Goal: Task Accomplishment & Management: Use online tool/utility

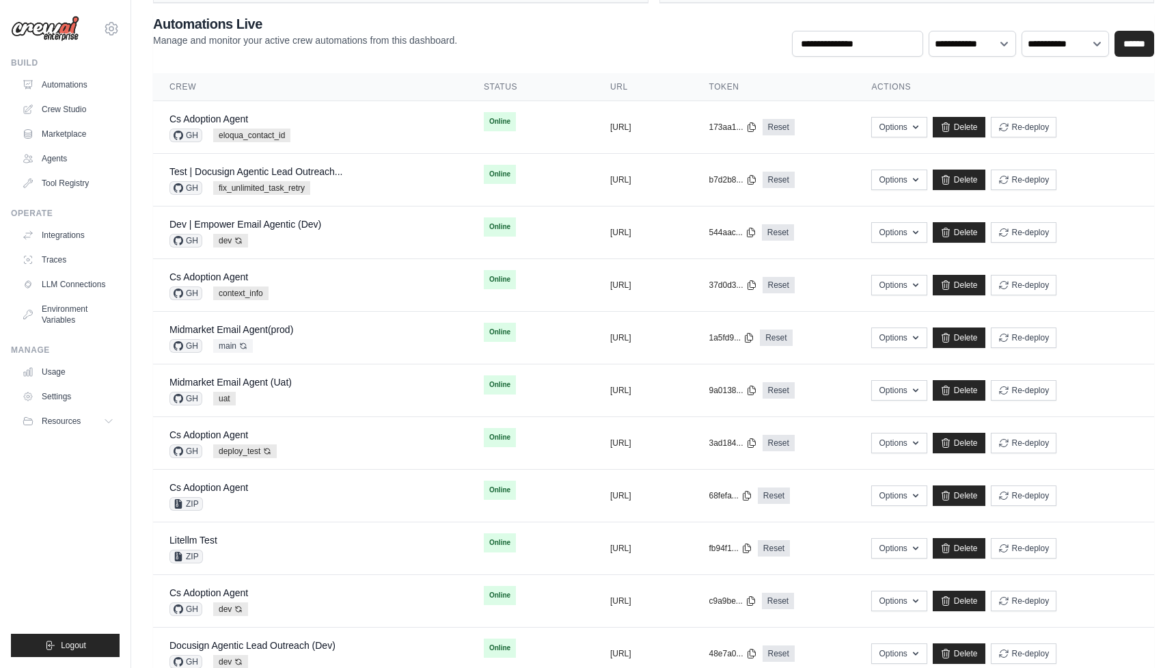
scroll to position [72, 0]
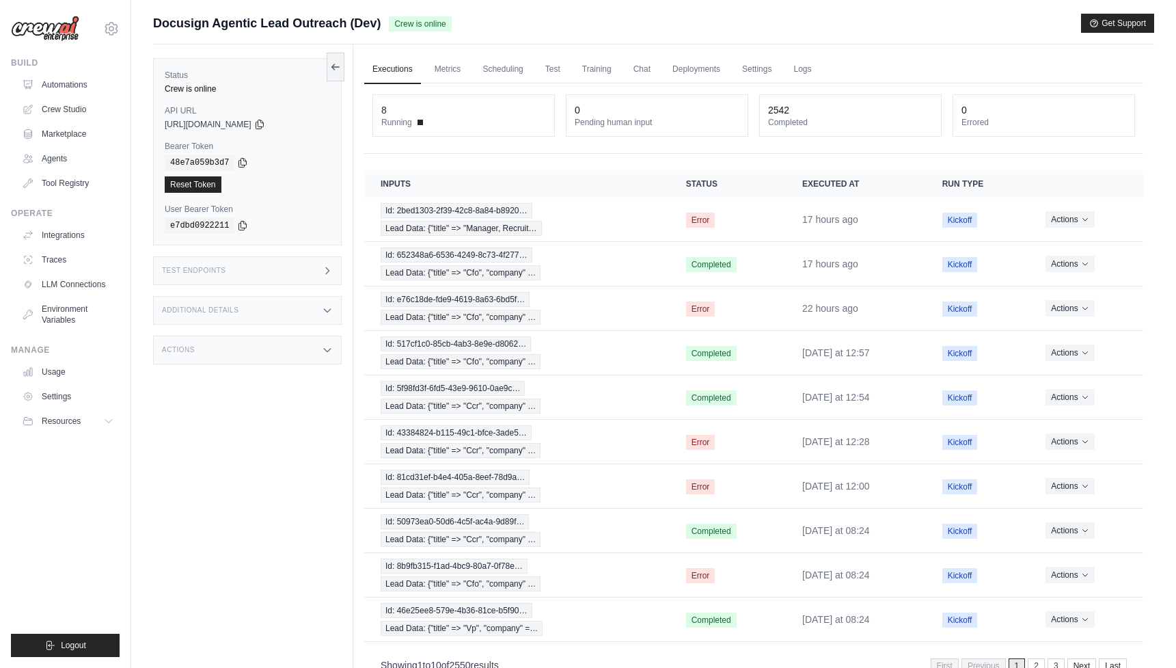
click at [250, 355] on div "Actions" at bounding box center [247, 350] width 189 height 29
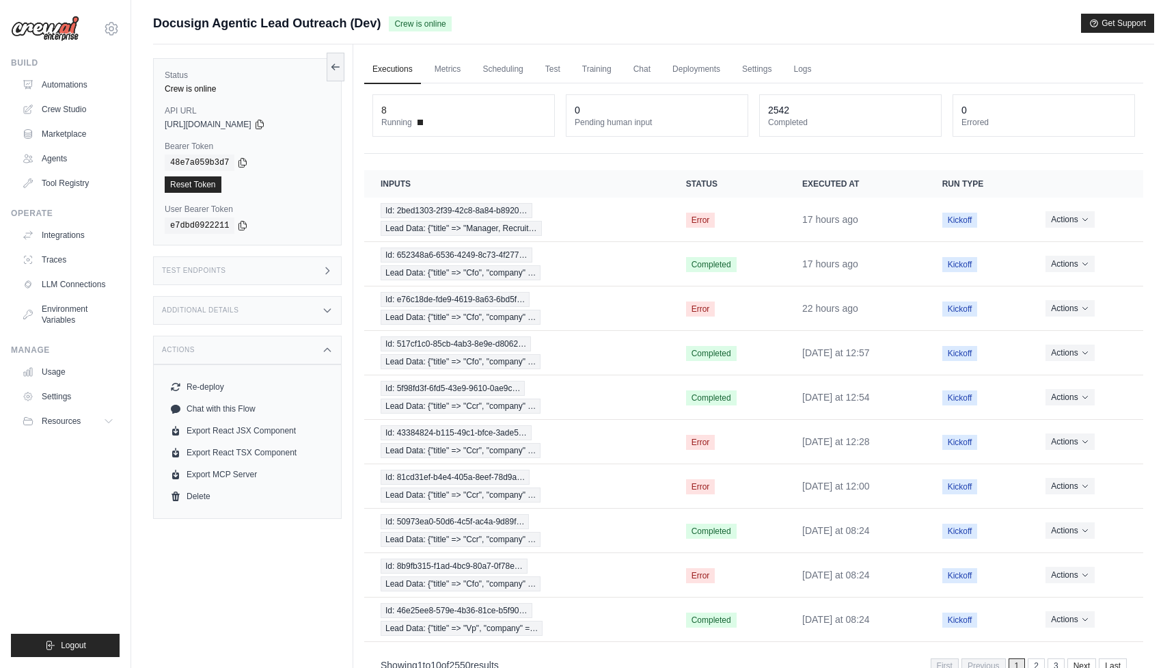
click at [288, 264] on div "Test Endpoints" at bounding box center [247, 270] width 189 height 29
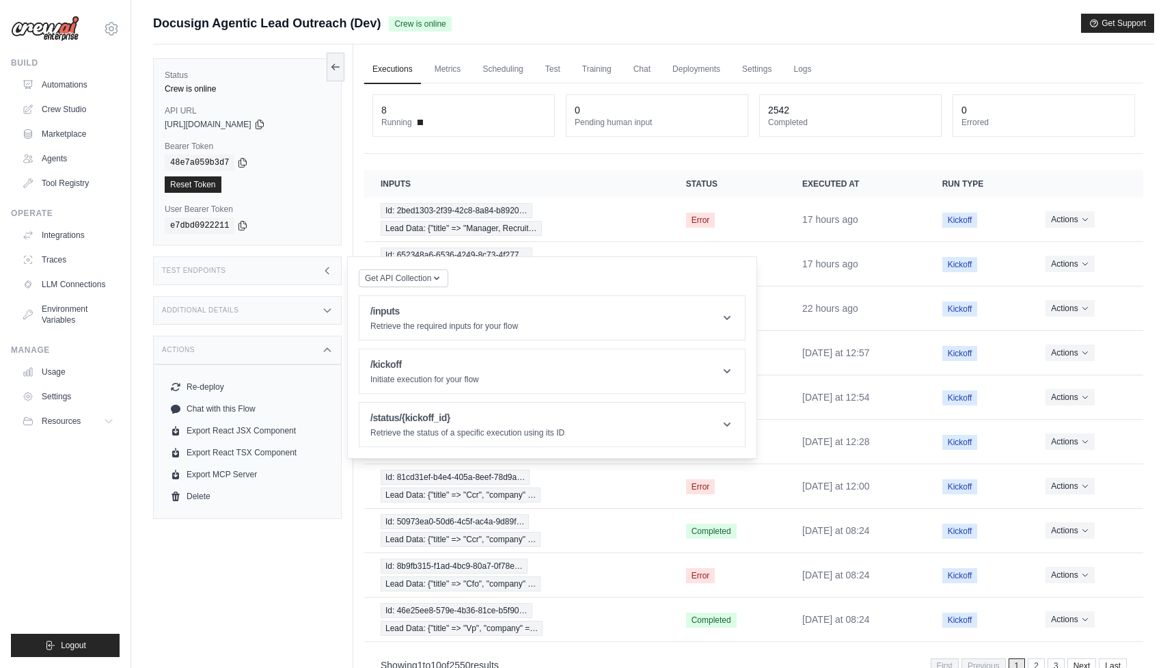
click at [270, 309] on div "Additional Details" at bounding box center [247, 310] width 189 height 29
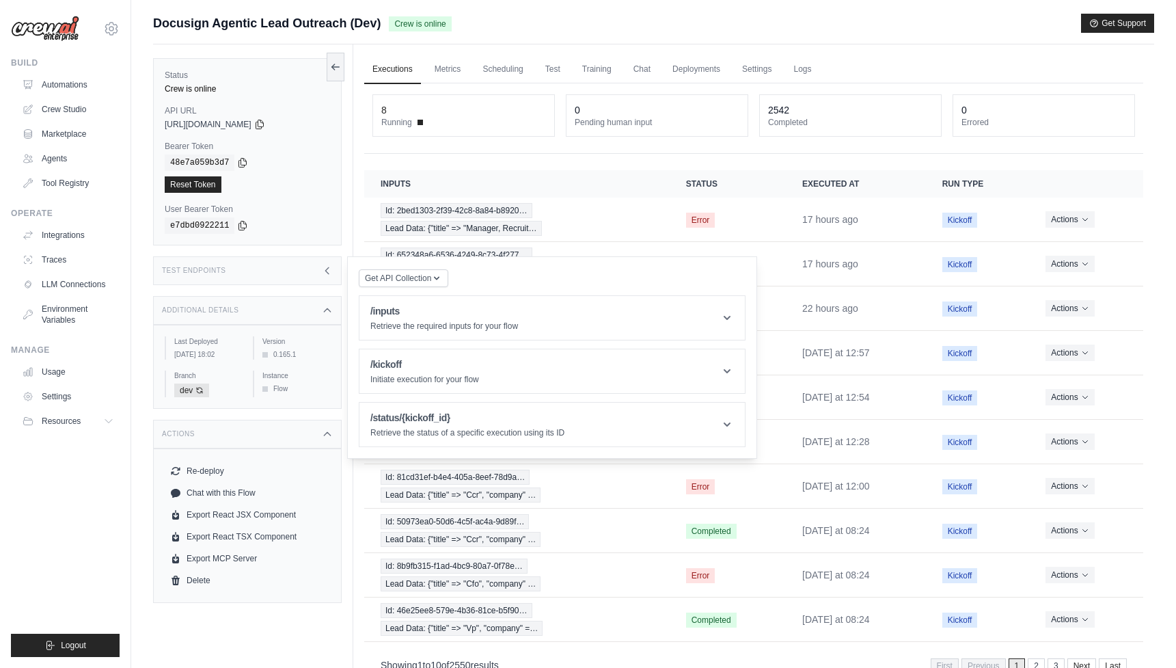
click at [581, 23] on div "Docusign Agentic Lead Outreach (Dev) Crew is online Get Support" at bounding box center [653, 23] width 1001 height 19
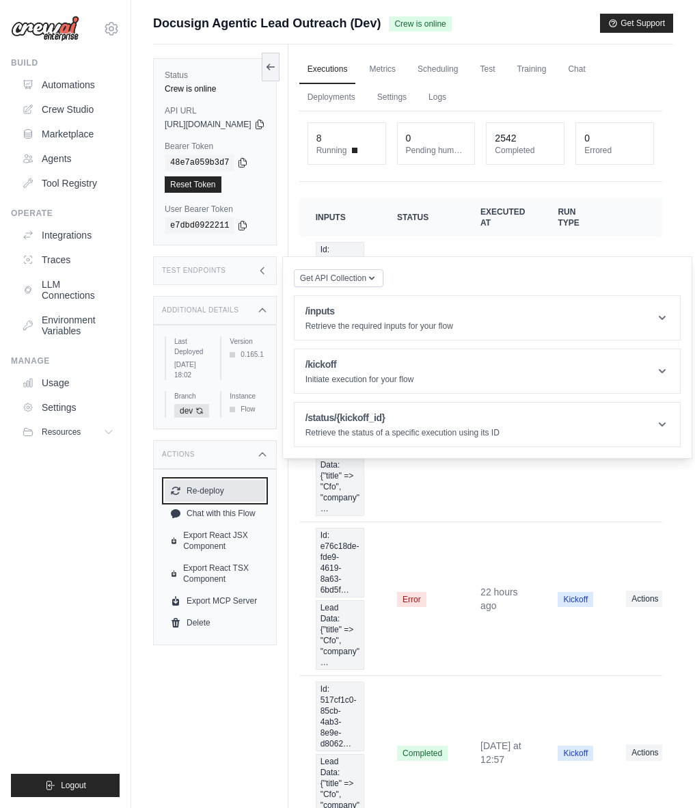
click at [220, 483] on button "Re-deploy" at bounding box center [215, 491] width 100 height 22
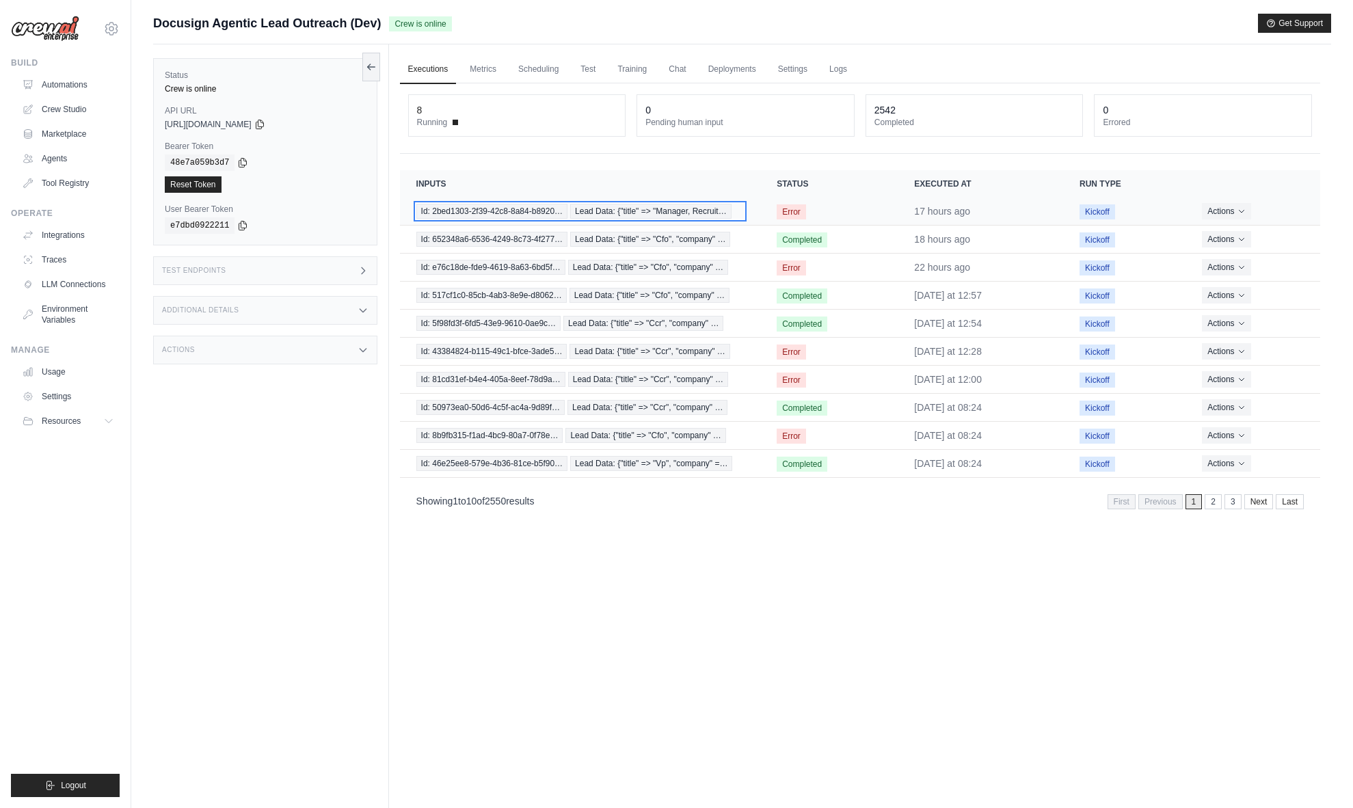
click at [695, 211] on span "Lead Data: {"title" => "Manager, Recruit…" at bounding box center [650, 211] width 161 height 15
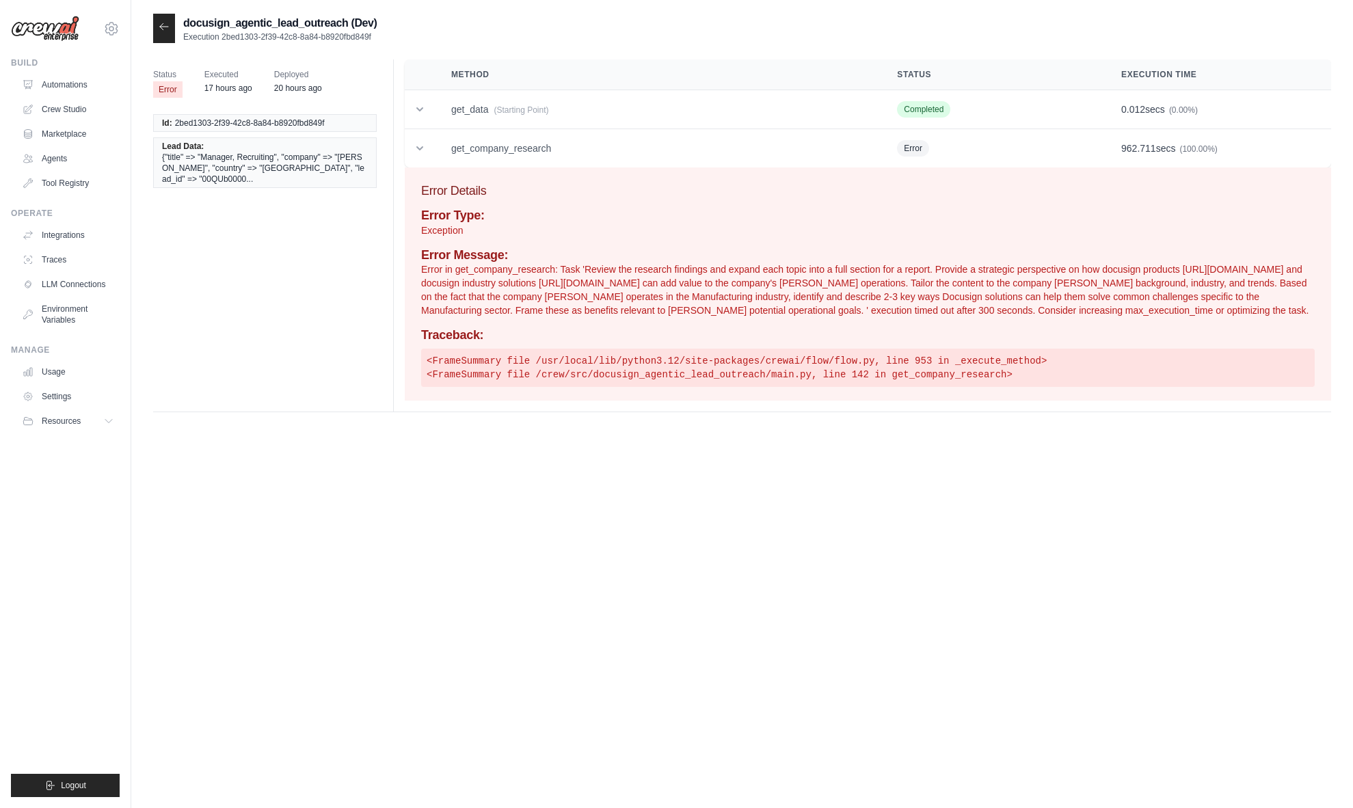
click at [310, 164] on span "{"title" => "Manager, Recruiting", "company" => "[PERSON_NAME]", "country" => "…" at bounding box center [265, 168] width 206 height 33
click at [558, 111] on td "get_data (Starting Point)" at bounding box center [658, 109] width 446 height 39
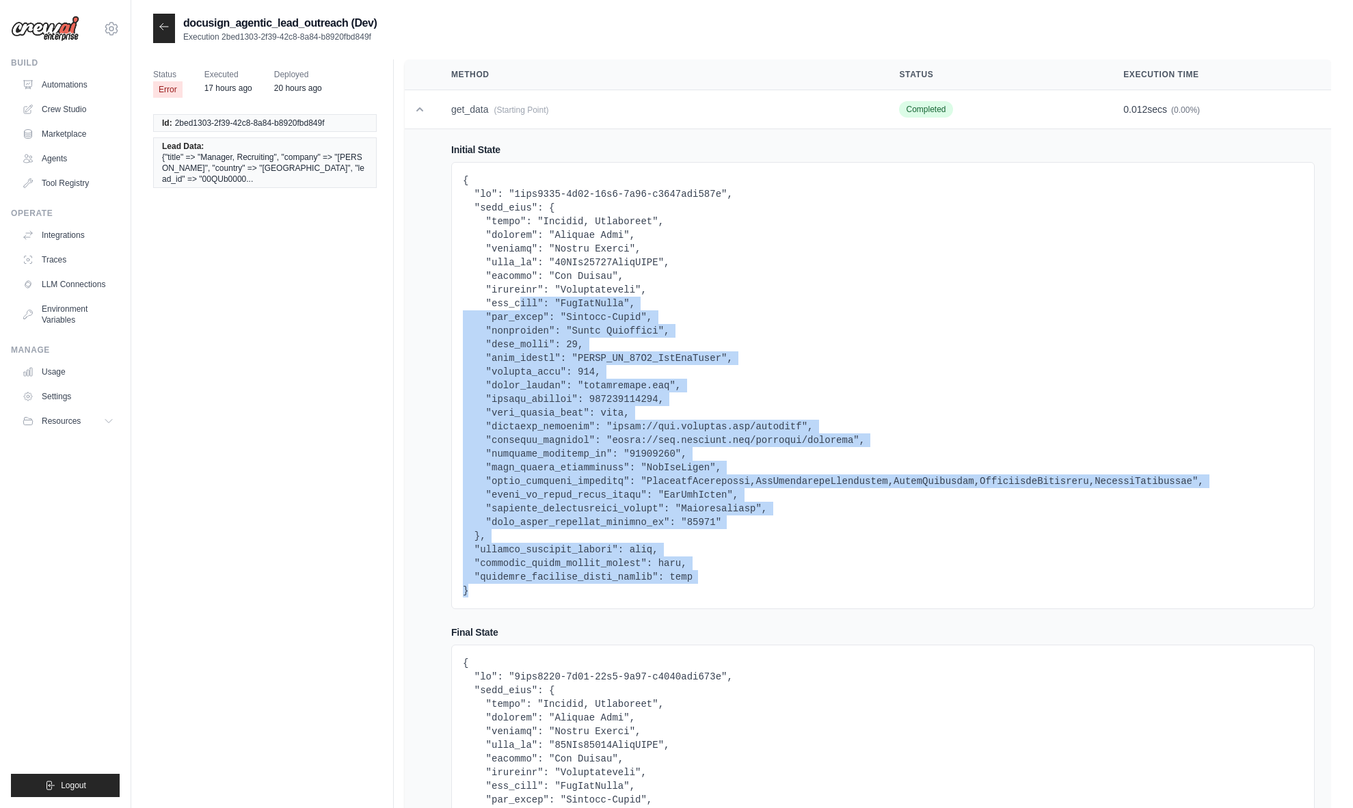
drag, startPoint x: 522, startPoint y: 595, endPoint x: 522, endPoint y: 306, distance: 289.2
click at [522, 306] on pre at bounding box center [883, 386] width 840 height 424
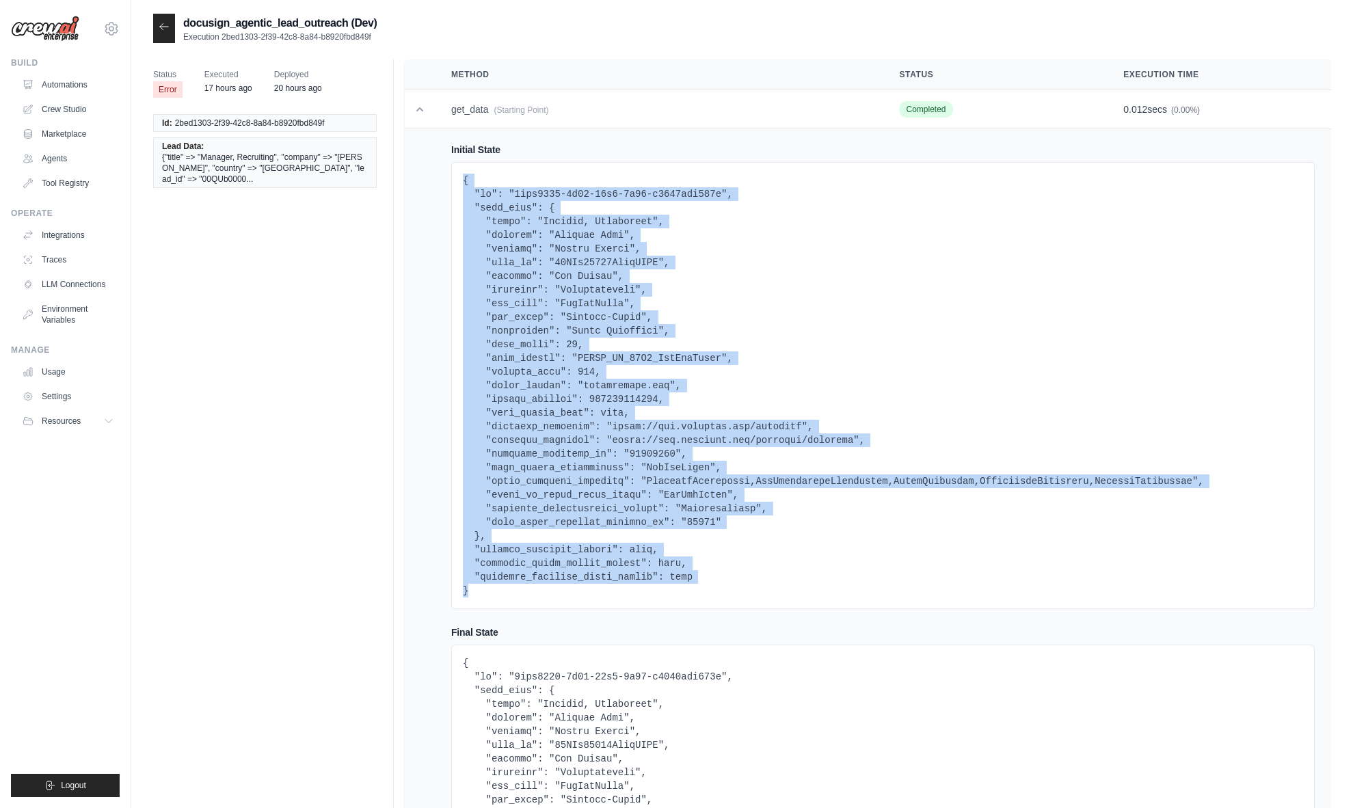
drag, startPoint x: 515, startPoint y: 219, endPoint x: 457, endPoint y: 172, distance: 74.7
click at [457, 172] on div at bounding box center [882, 385] width 863 height 447
copy pre "{ "id": "2bed1303-2f39-42c8-8a84-b8920fbd849f", "lead_data": { "title": "Manage…"
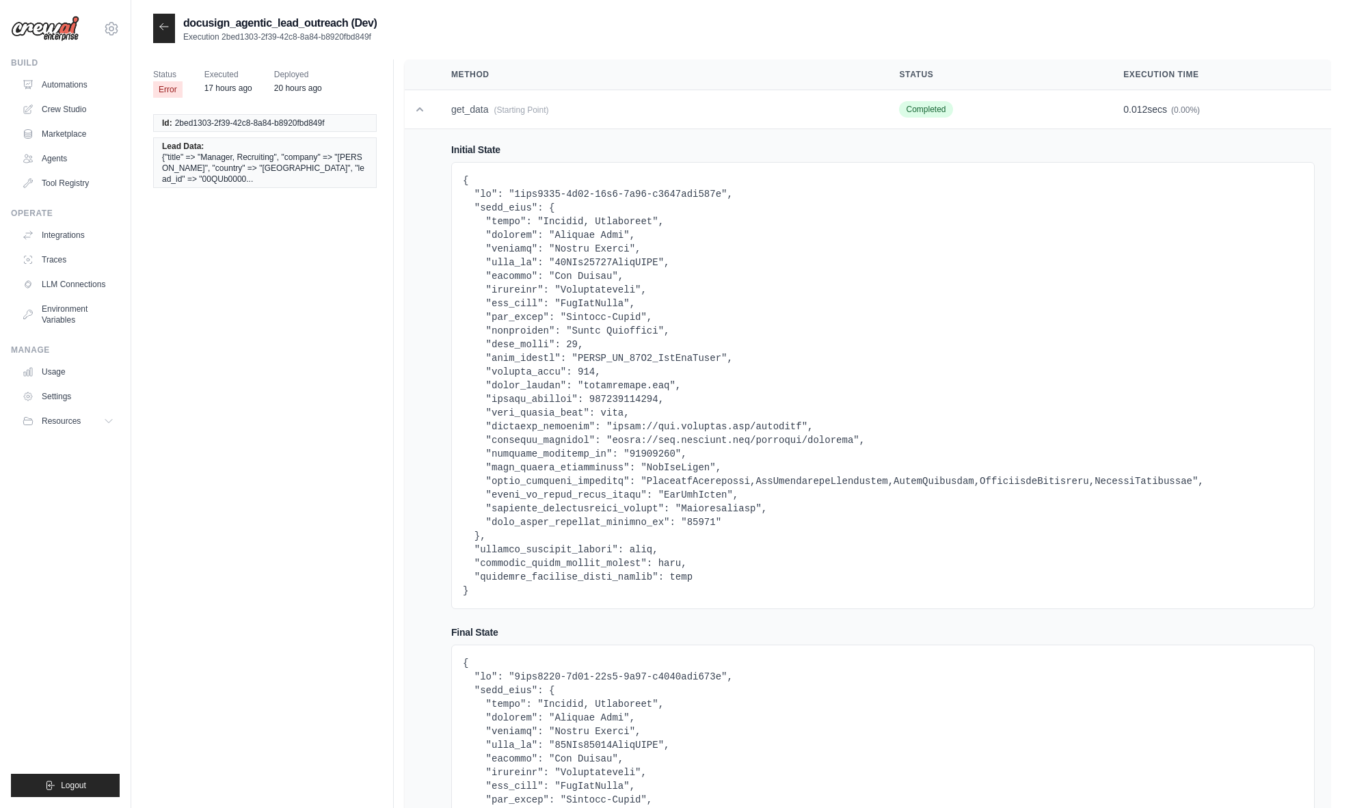
click at [288, 167] on span "{"title" => "Manager, Recruiting", "company" => "[PERSON_NAME]", "country" => "…" at bounding box center [265, 168] width 206 height 33
click at [162, 17] on div at bounding box center [164, 28] width 22 height 29
click at [164, 23] on icon at bounding box center [164, 26] width 11 height 11
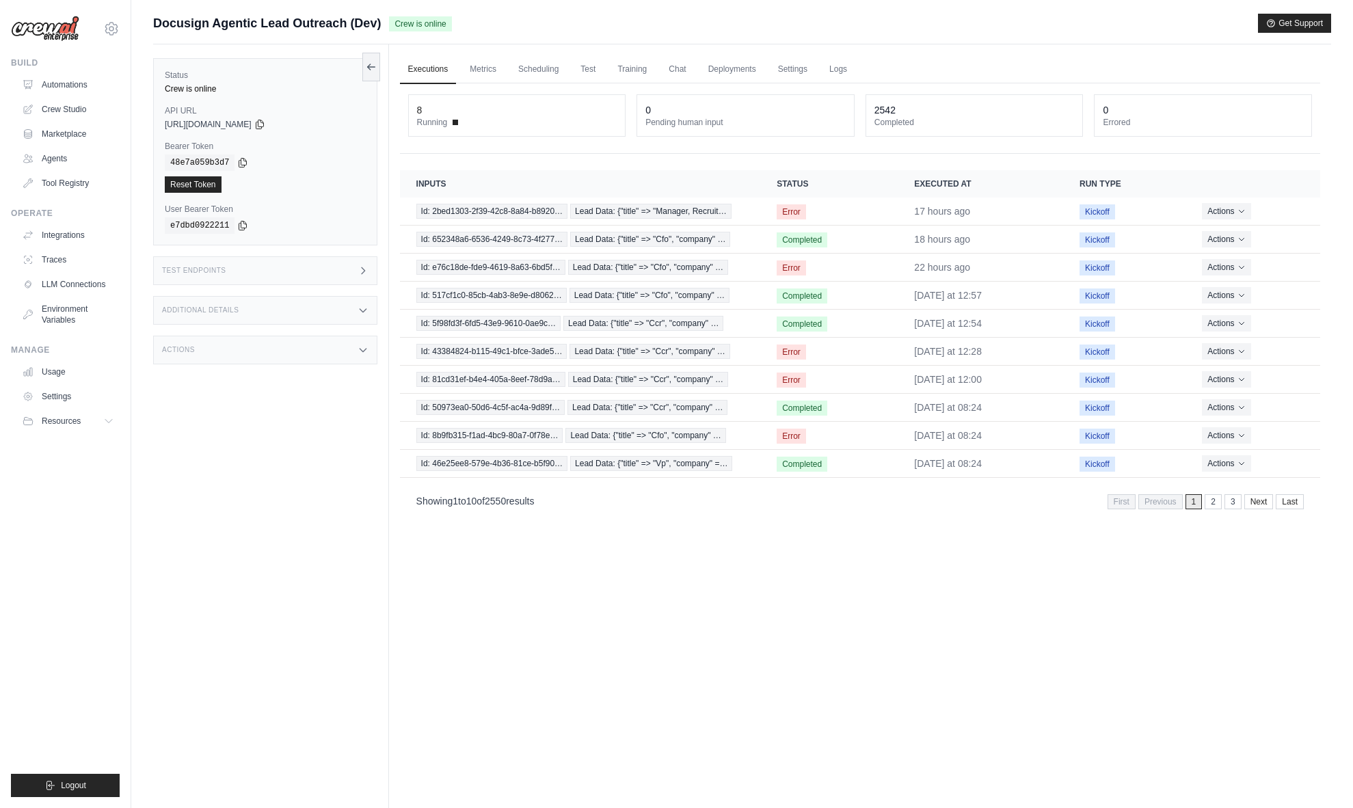
click at [293, 262] on div "Test Endpoints" at bounding box center [265, 270] width 224 height 29
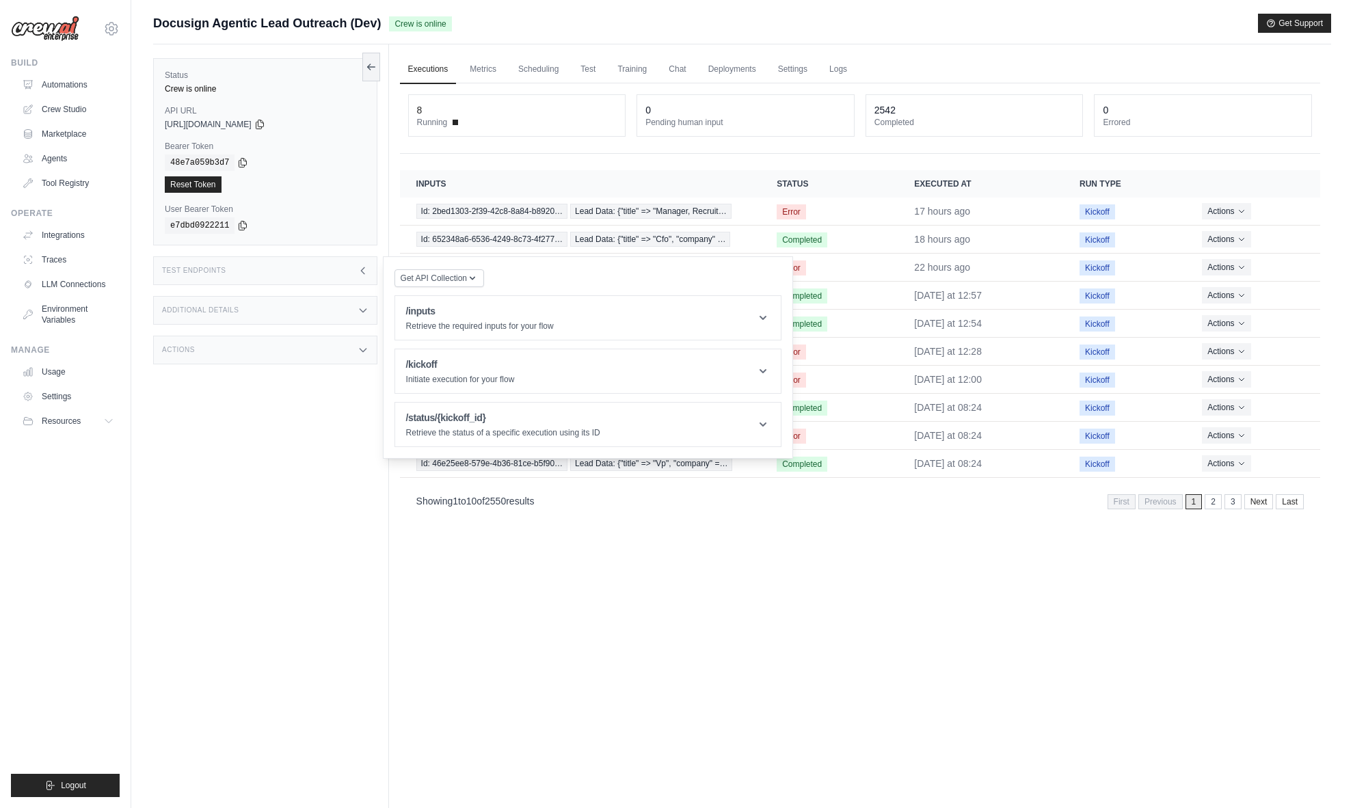
click at [293, 262] on div "Test Endpoints" at bounding box center [265, 270] width 224 height 29
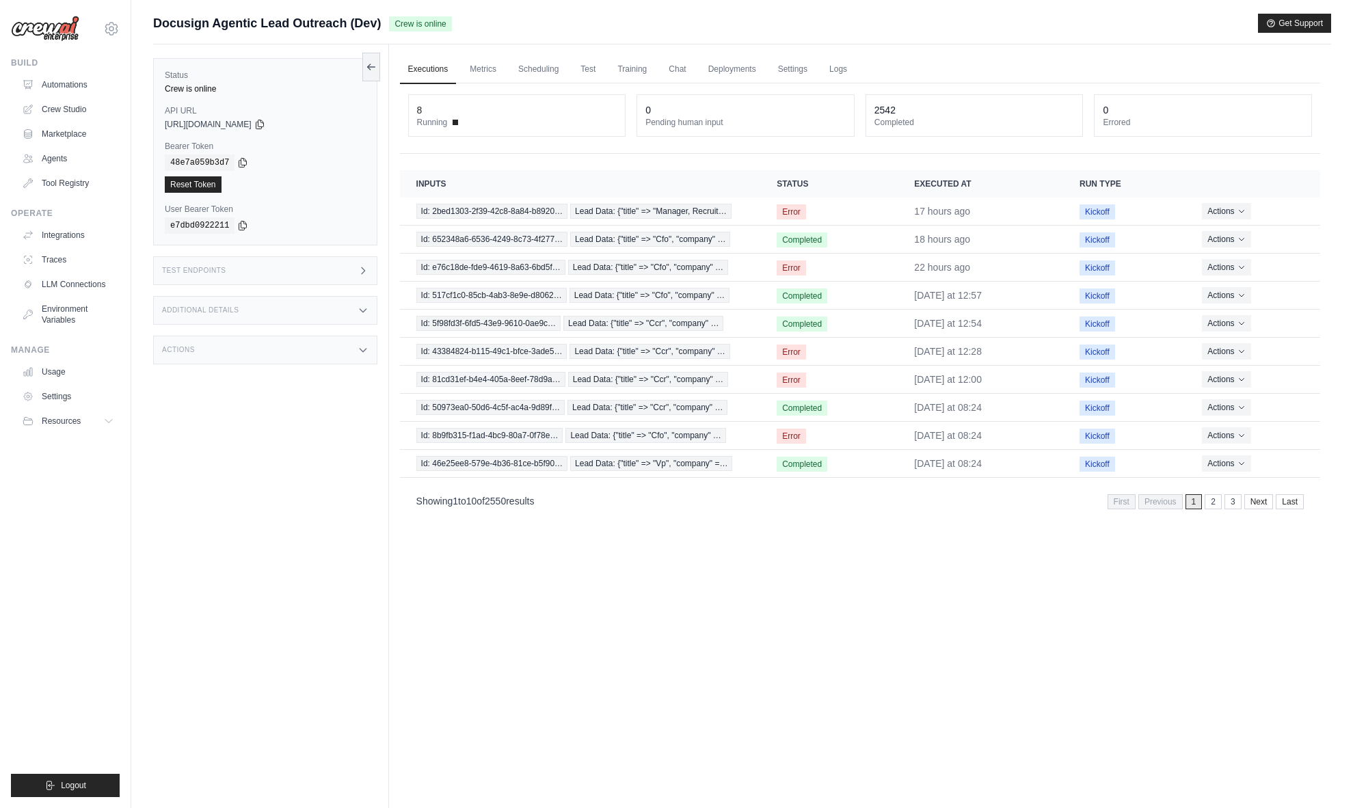
click at [289, 314] on div "Additional Details" at bounding box center [265, 310] width 224 height 29
click at [306, 273] on div "Test Endpoints" at bounding box center [265, 270] width 224 height 29
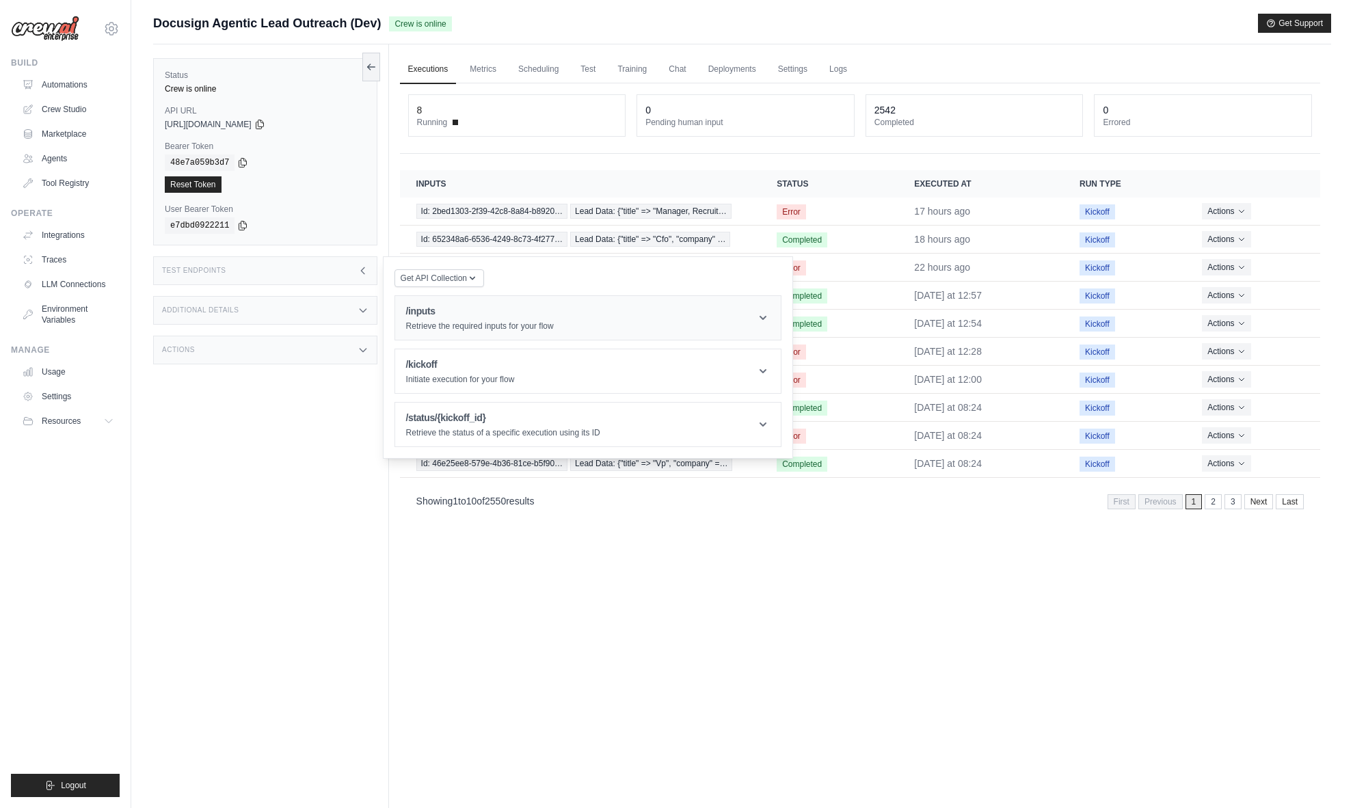
click at [542, 323] on p "Retrieve the required inputs for your flow" at bounding box center [480, 326] width 148 height 11
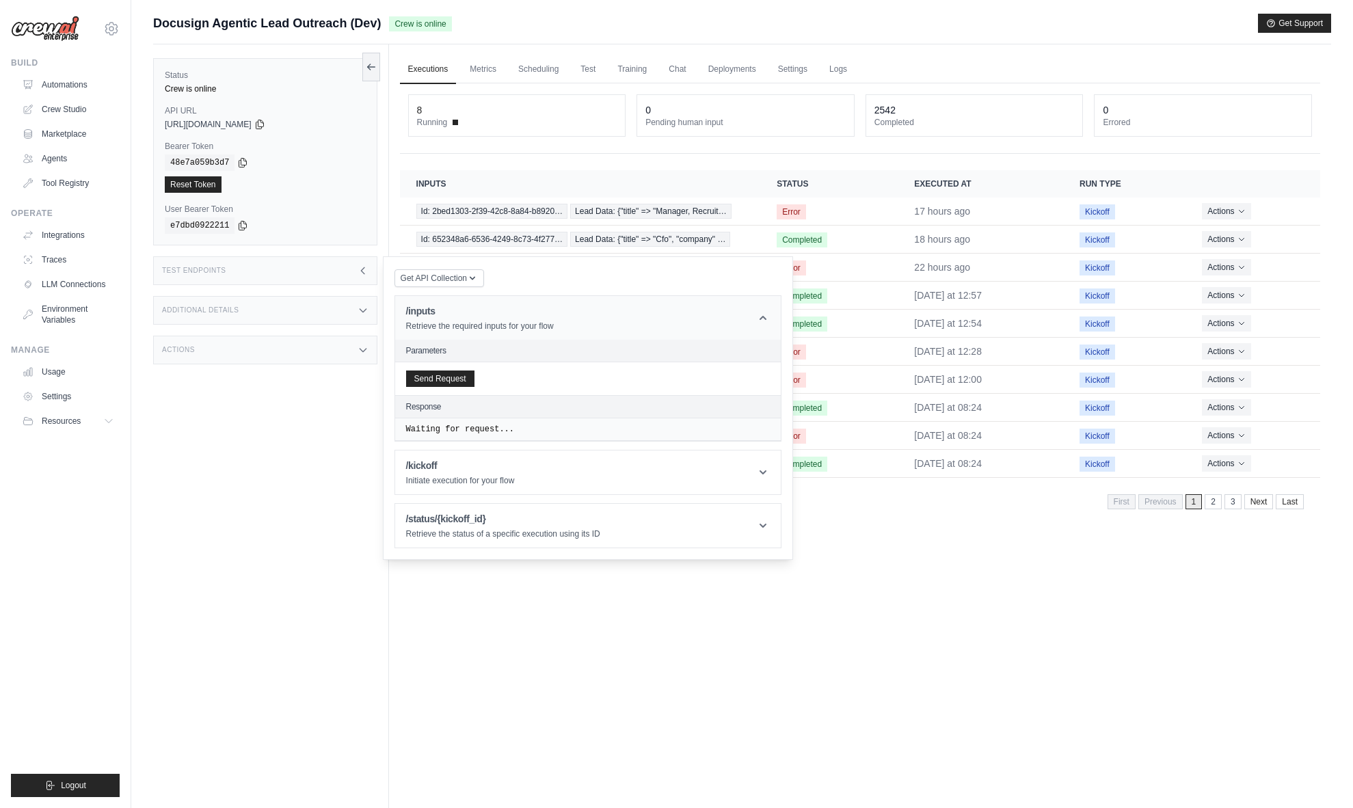
click at [542, 323] on p "Retrieve the required inputs for your flow" at bounding box center [480, 326] width 148 height 11
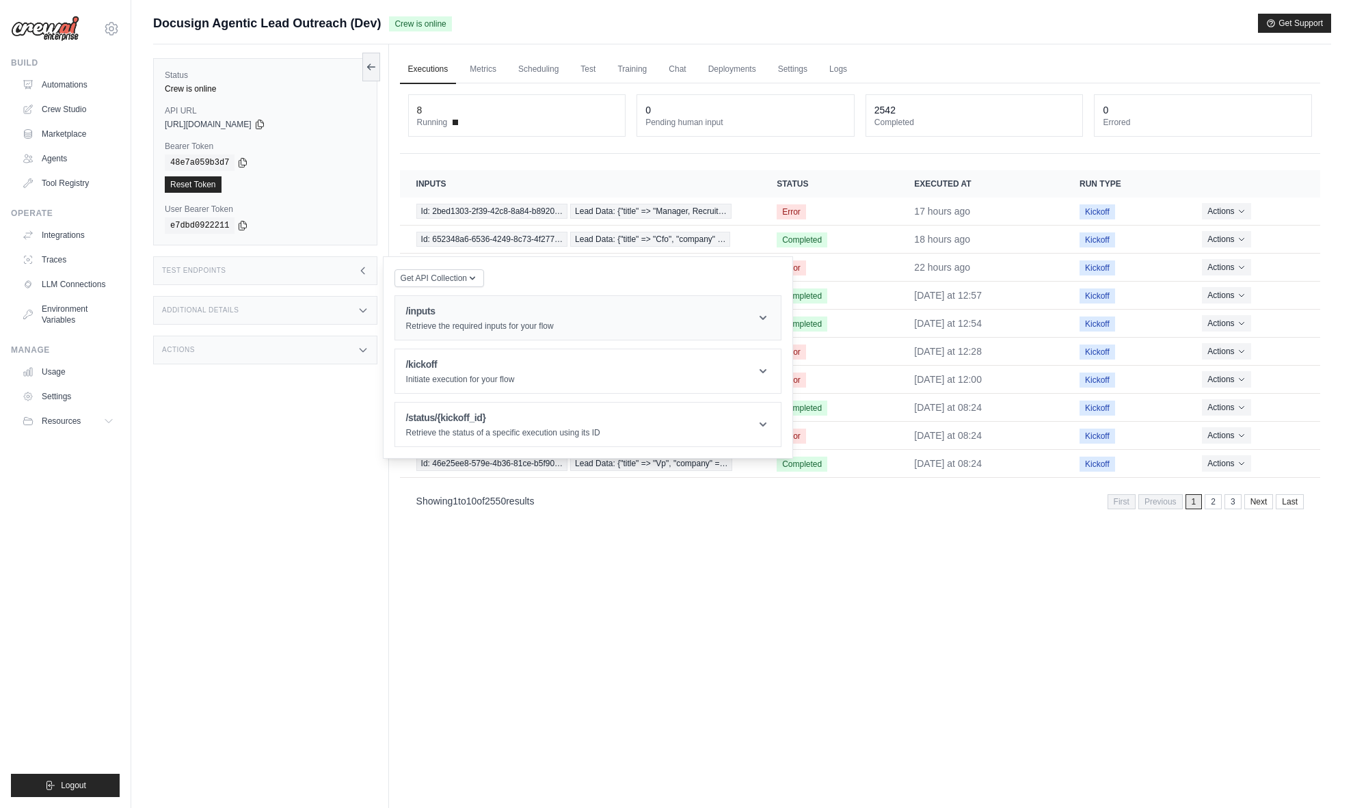
click at [490, 329] on p "Retrieve the required inputs for your flow" at bounding box center [480, 326] width 148 height 11
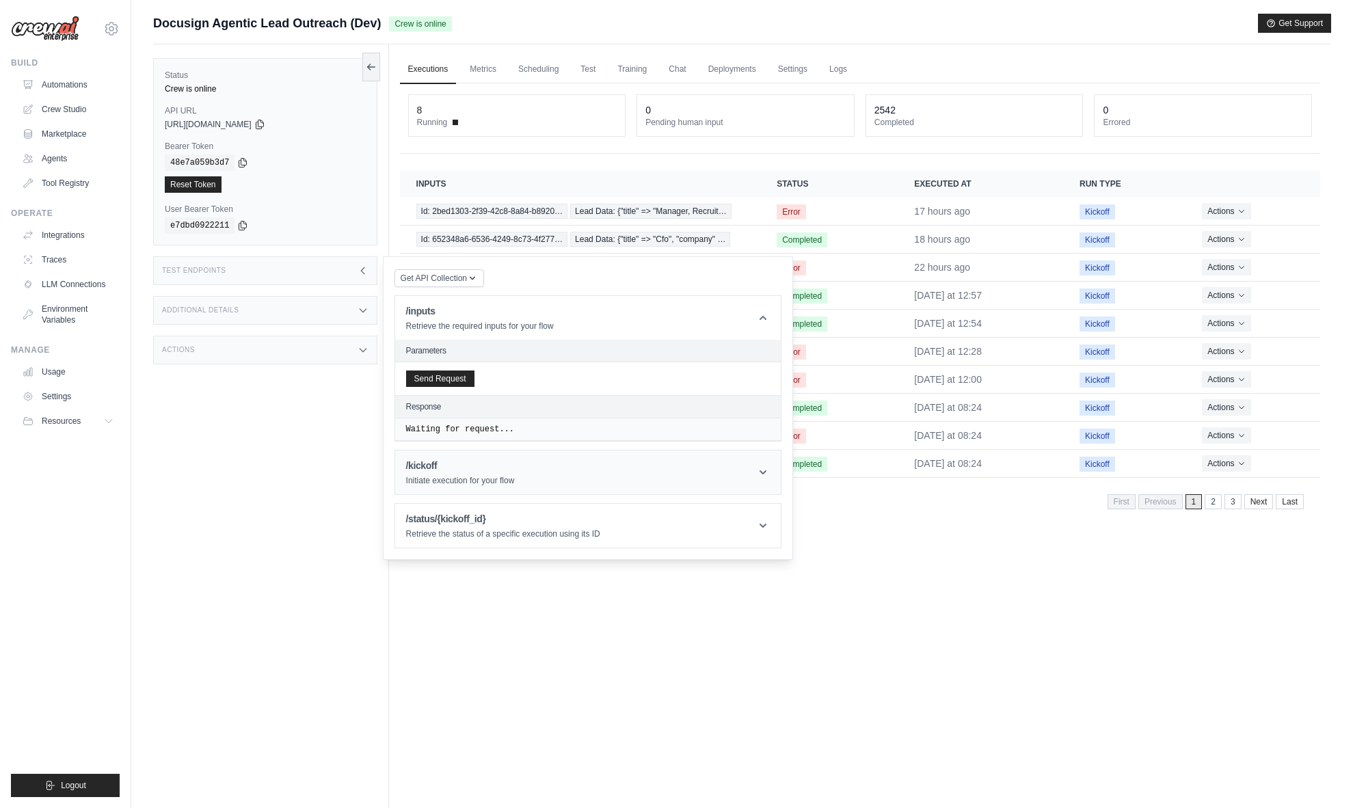
click at [505, 466] on h1 "/kickoff" at bounding box center [460, 466] width 109 height 14
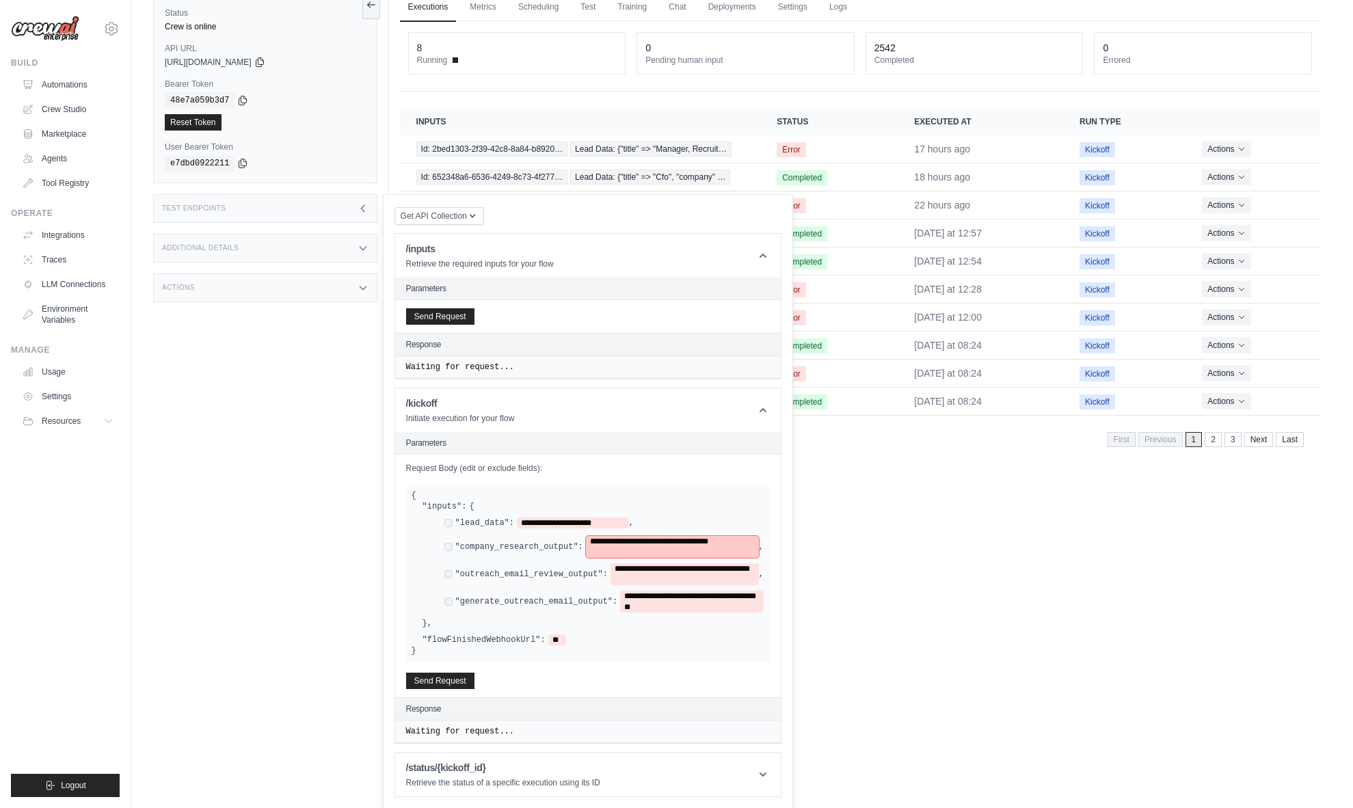
click at [635, 536] on span "**********" at bounding box center [672, 547] width 173 height 22
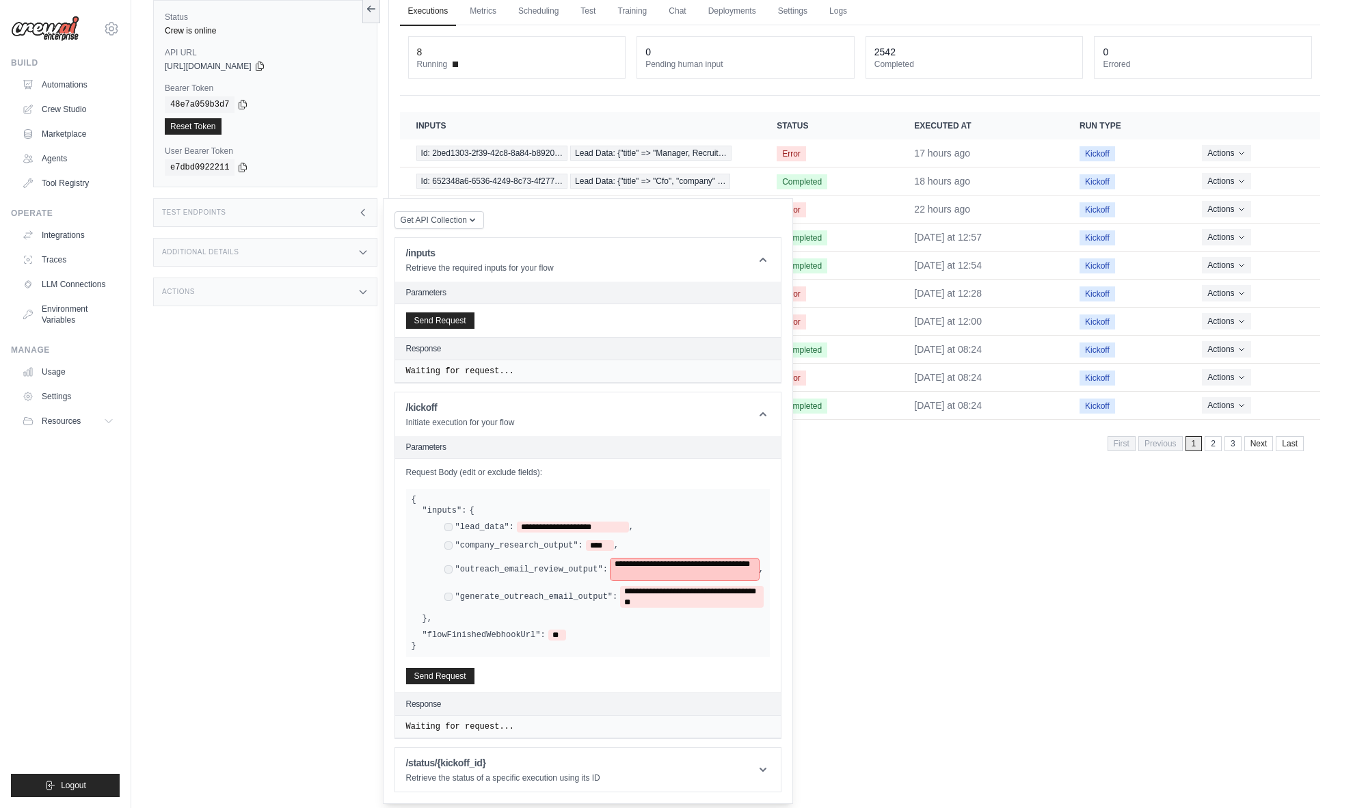
click at [669, 564] on span "**********" at bounding box center [684, 569] width 148 height 22
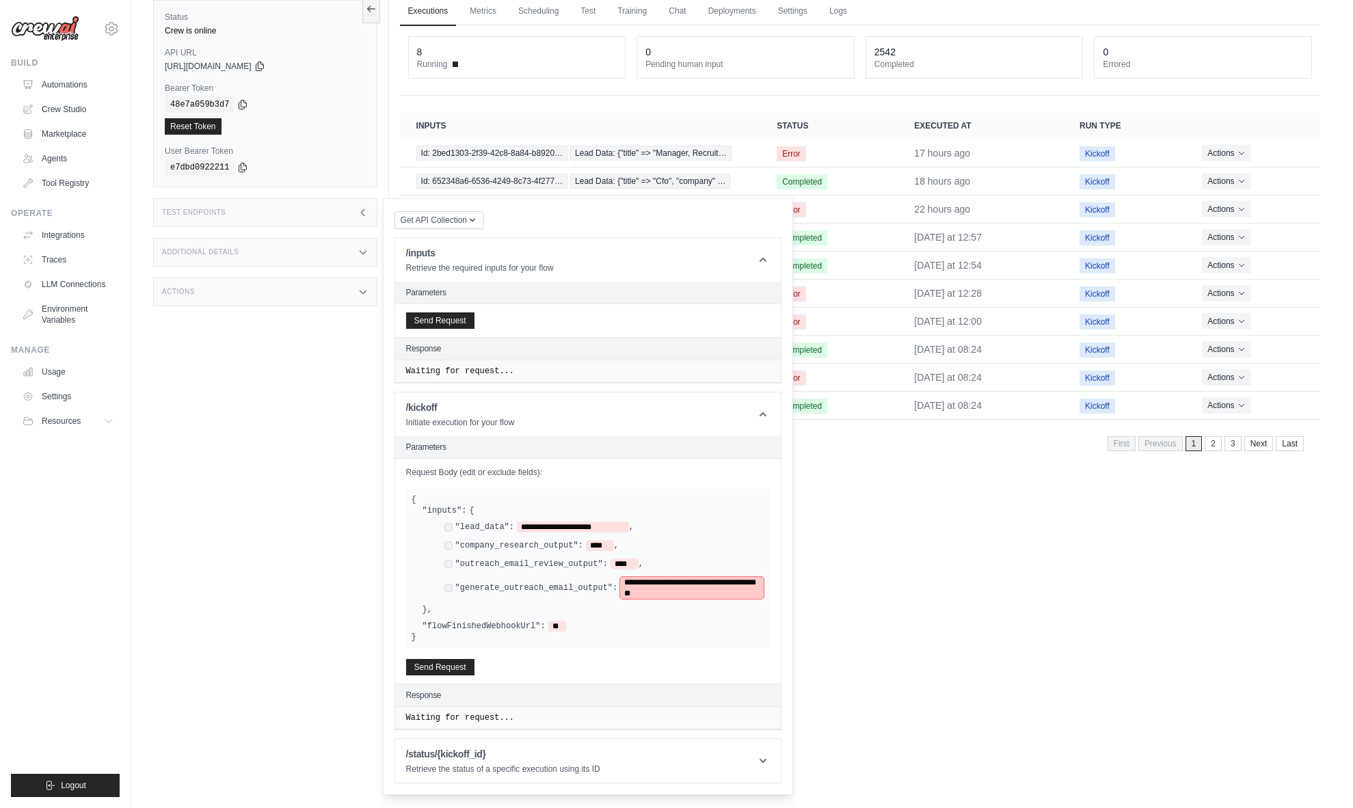
click at [675, 577] on span "**********" at bounding box center [692, 588] width 144 height 22
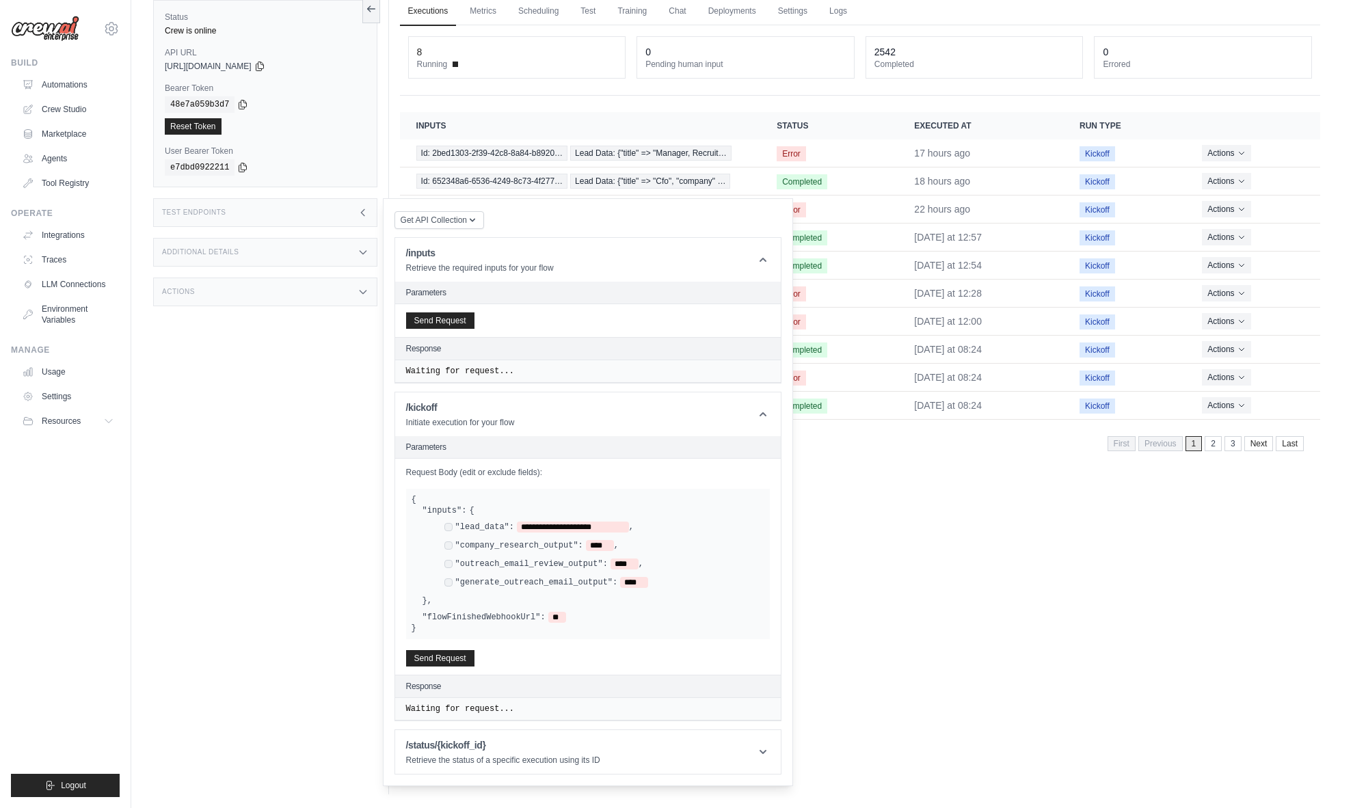
click at [581, 537] on div "**********" at bounding box center [598, 556] width 331 height 68
click at [588, 533] on div "**********" at bounding box center [604, 528] width 320 height 13
click at [596, 528] on span "**********" at bounding box center [573, 527] width 112 height 11
drag, startPoint x: 596, startPoint y: 528, endPoint x: 543, endPoint y: 528, distance: 53.3
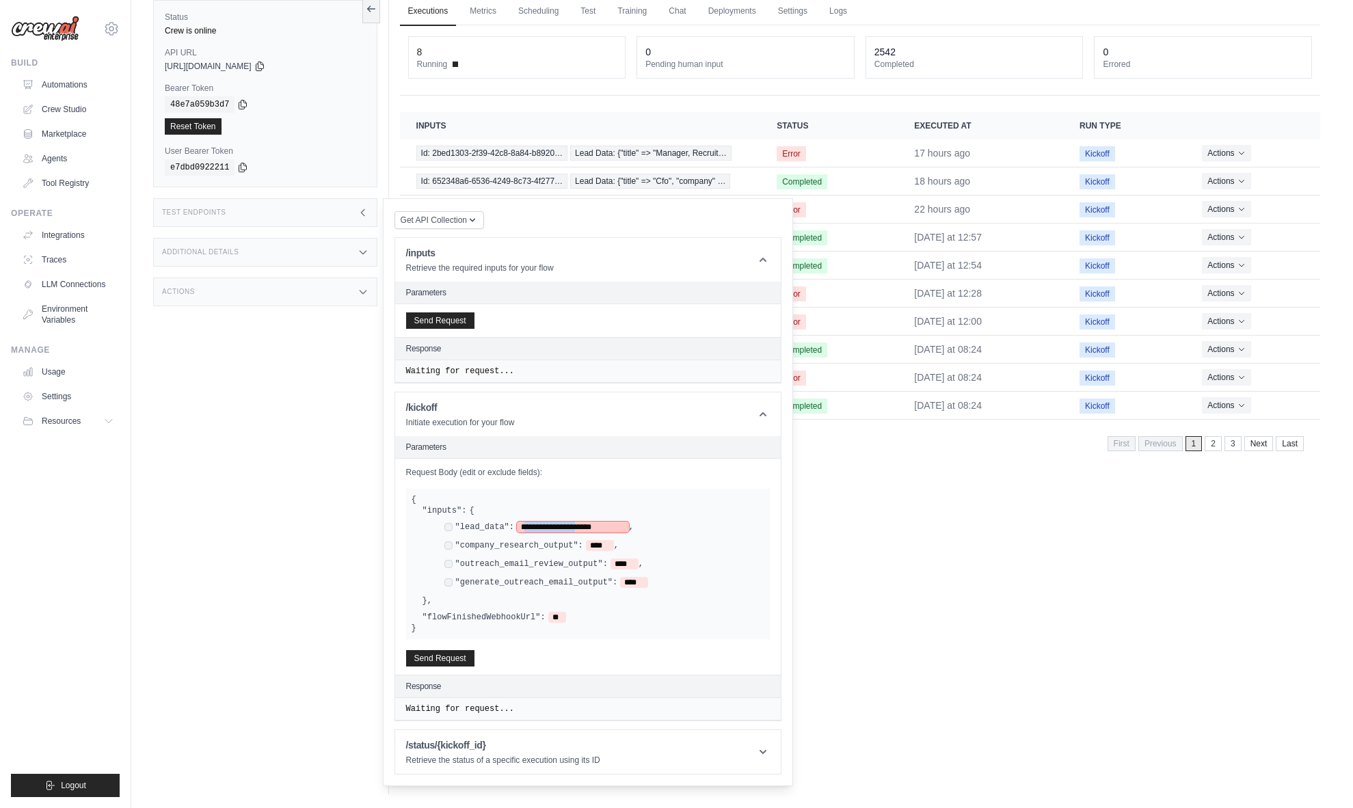
click at [543, 528] on span "**********" at bounding box center [573, 527] width 112 height 11
click at [540, 528] on span "**********" at bounding box center [573, 527] width 112 height 11
drag, startPoint x: 540, startPoint y: 528, endPoint x: 615, endPoint y: 528, distance: 75.2
click at [615, 528] on span "**********" at bounding box center [573, 527] width 112 height 11
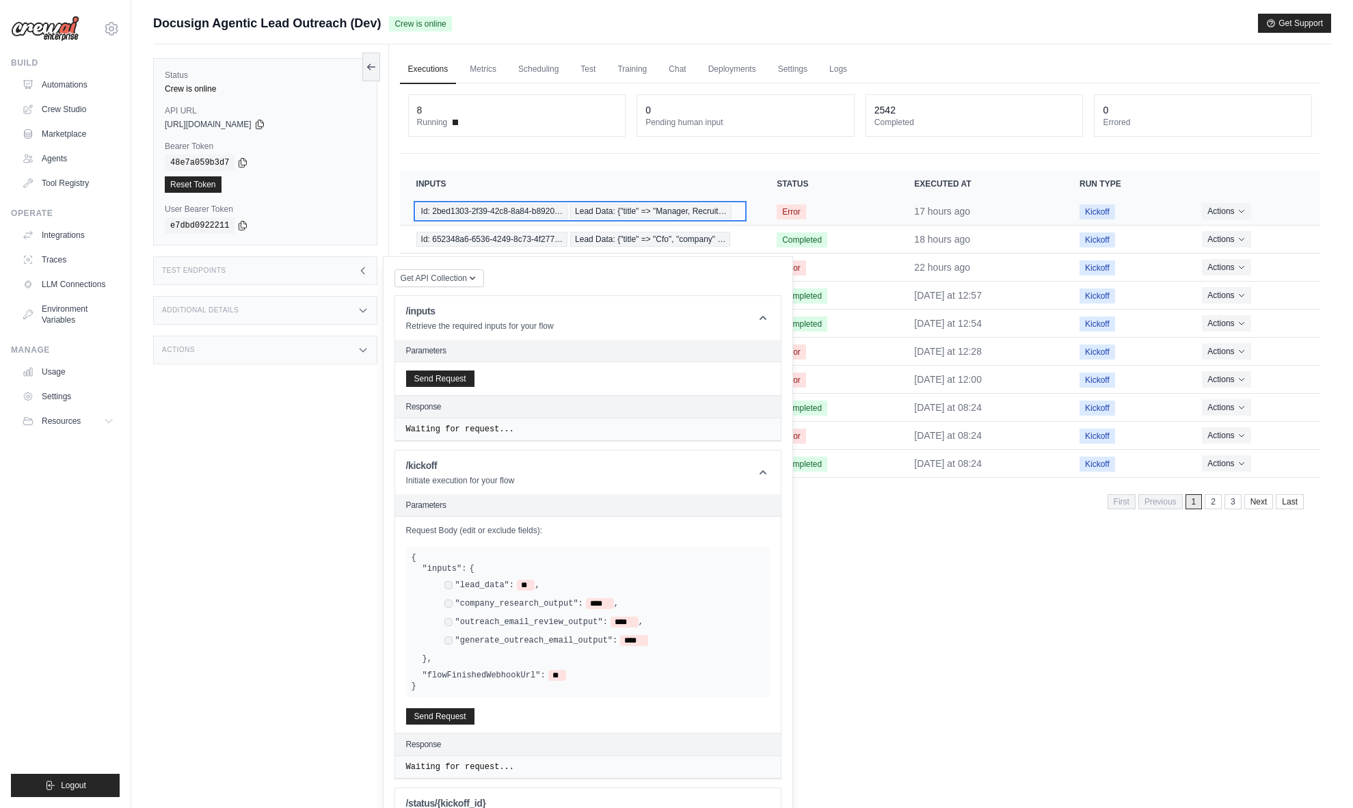
click at [505, 206] on span "Id: 2bed1303-2f39-42c8-8a84-b8920…" at bounding box center [492, 211] width 152 height 15
click at [517, 586] on span "**" at bounding box center [526, 585] width 18 height 11
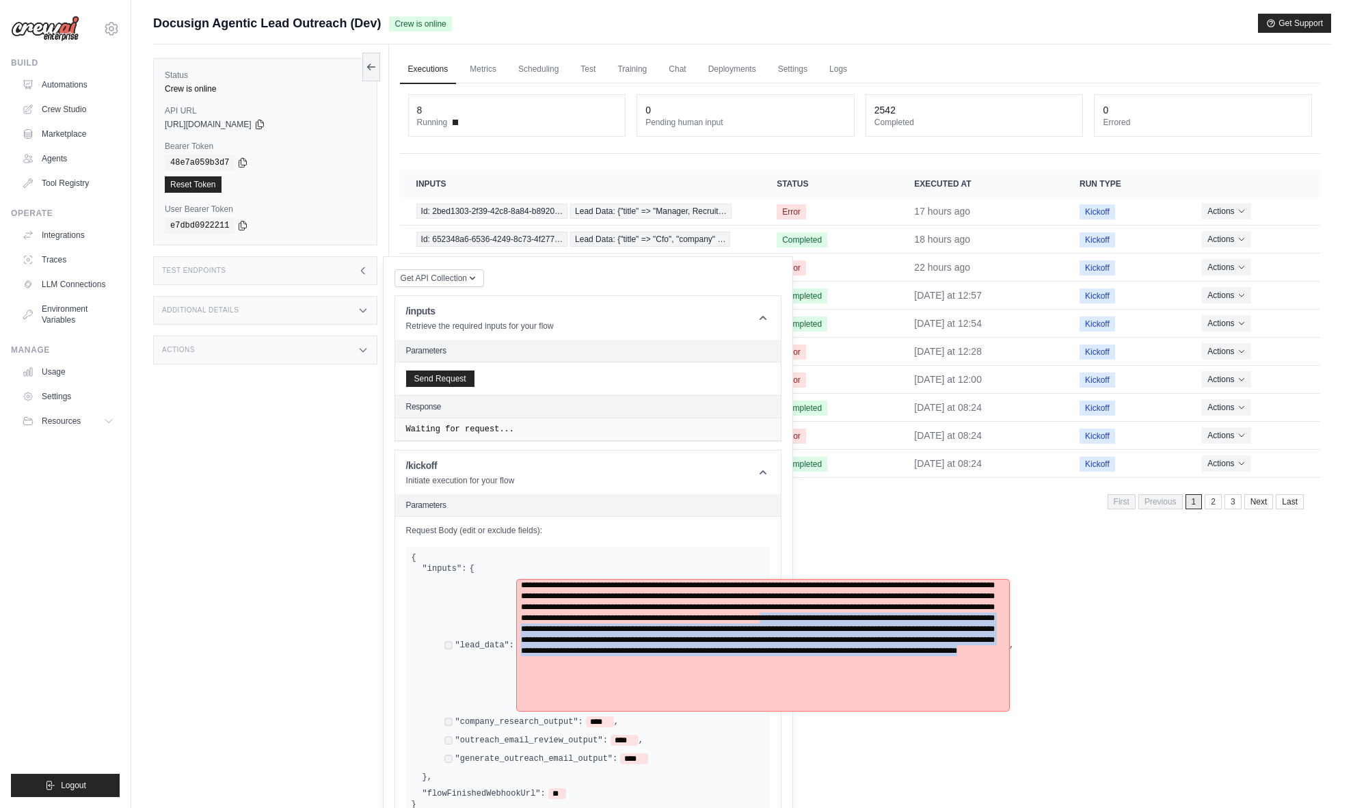
click at [755, 638] on span "**********" at bounding box center [763, 645] width 492 height 131
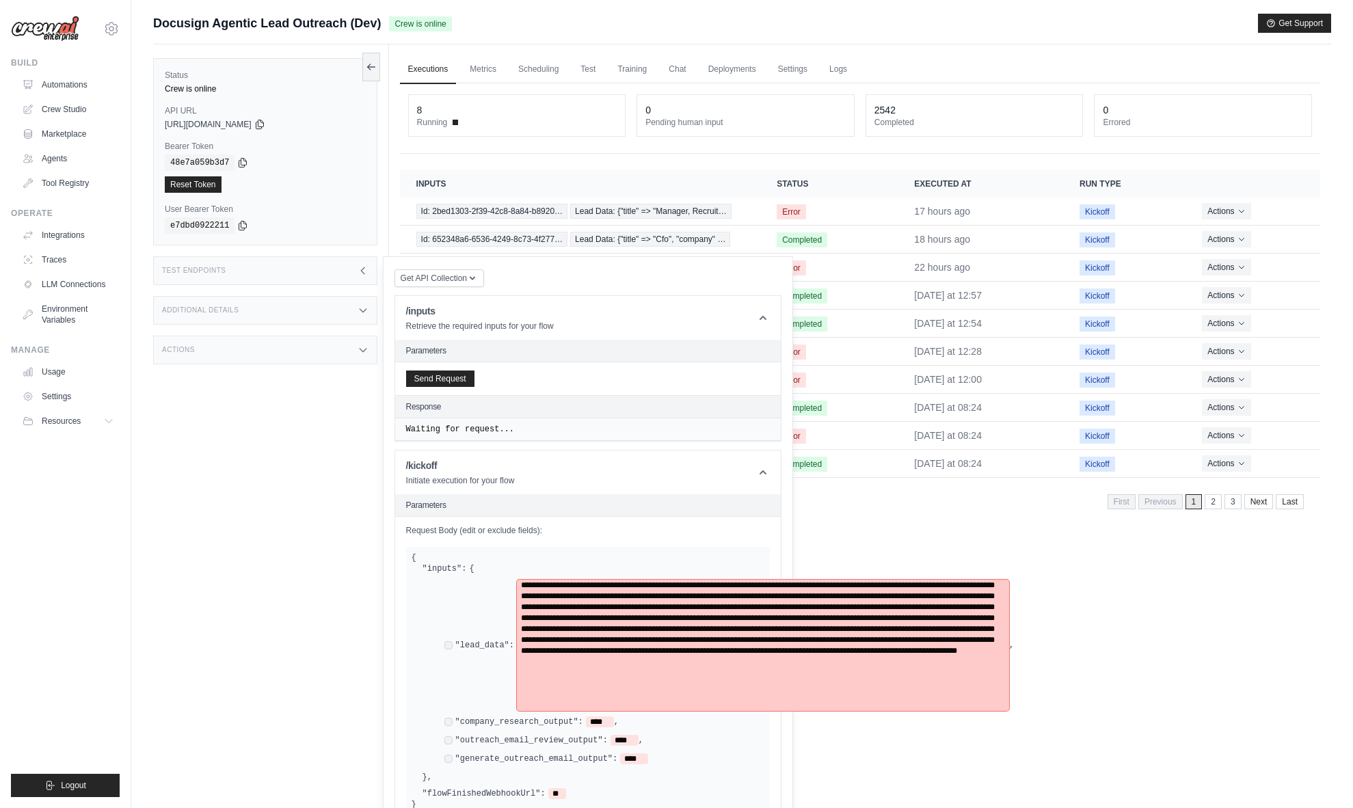
click at [716, 629] on span "**********" at bounding box center [763, 645] width 492 height 131
click at [820, 584] on span "**********" at bounding box center [763, 645] width 492 height 131
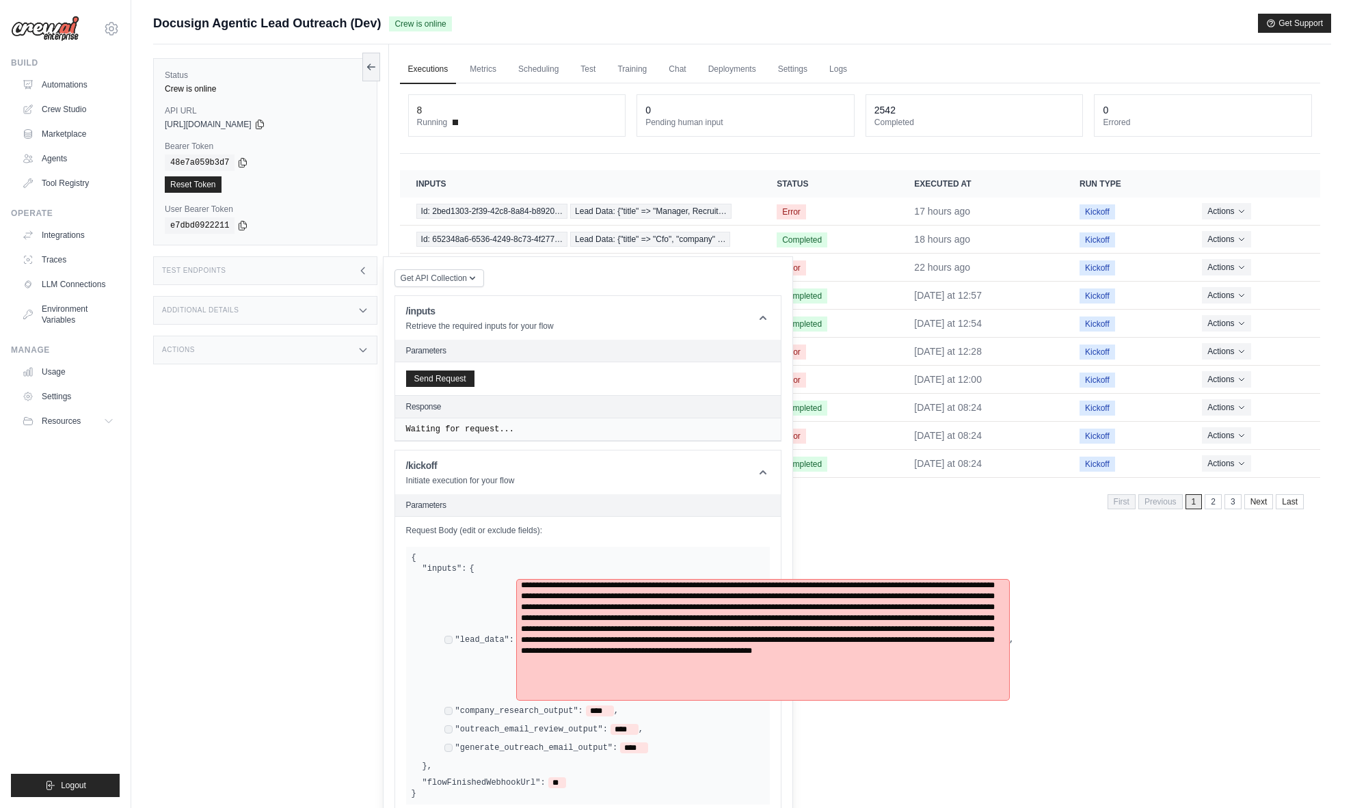
click at [766, 691] on span "**********" at bounding box center [763, 640] width 492 height 120
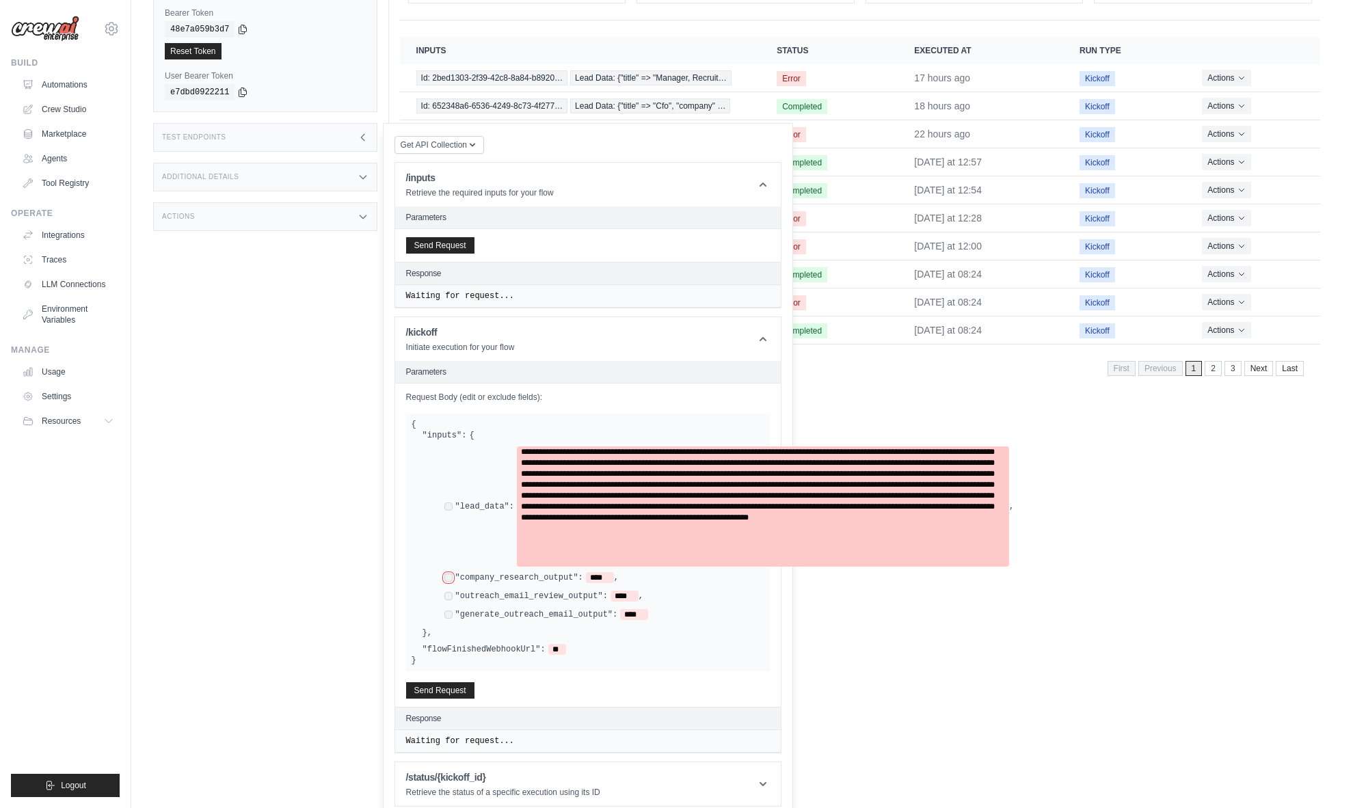
scroll to position [142, 0]
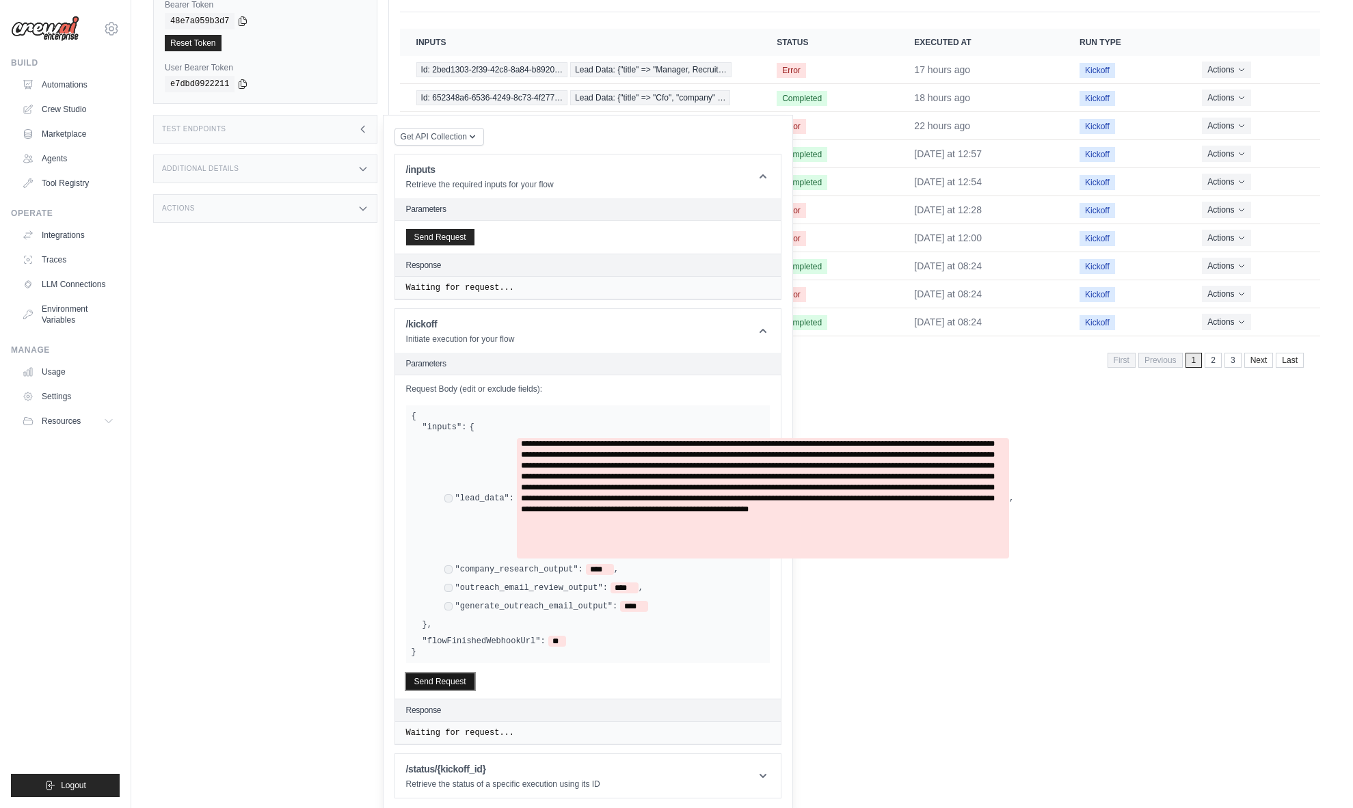
click at [456, 677] on button "Send Request" at bounding box center [440, 681] width 68 height 16
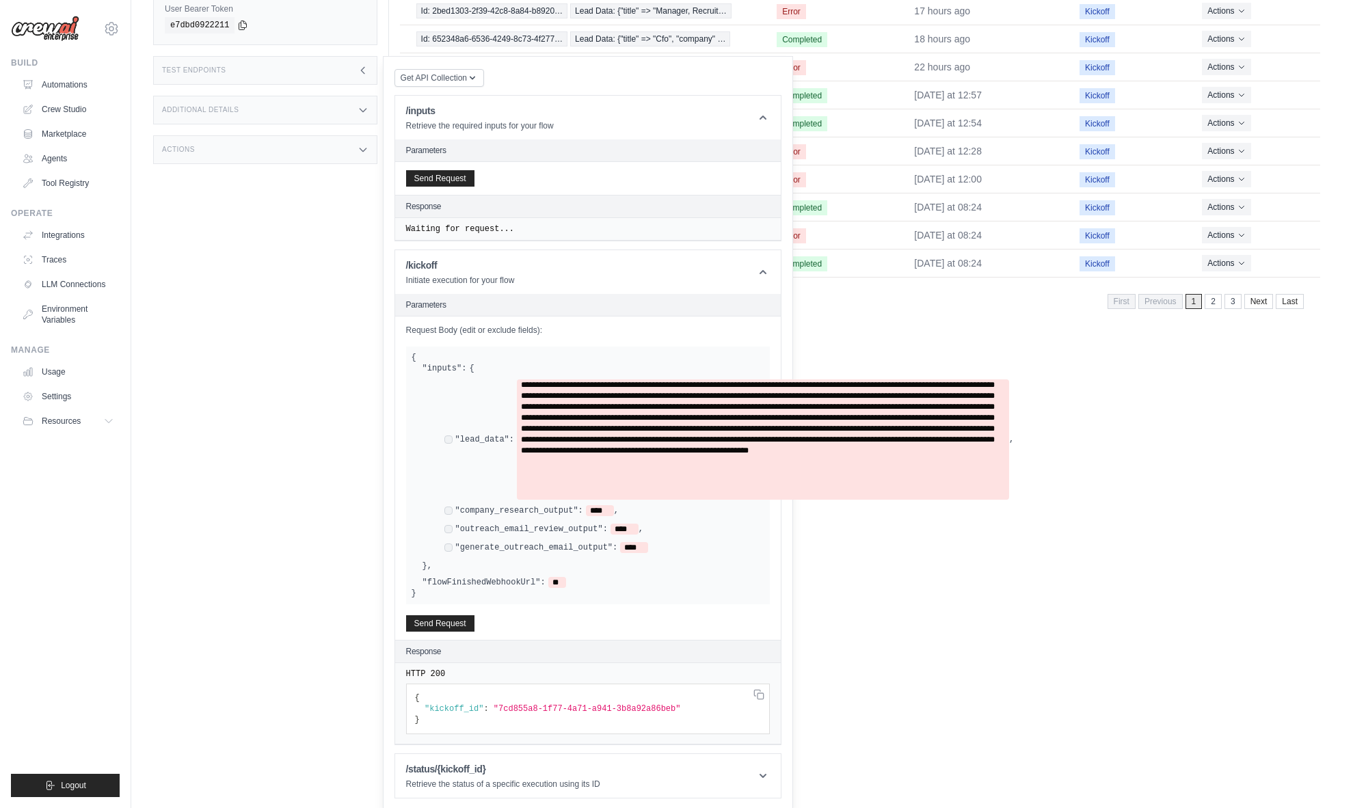
click at [519, 704] on span ""7cd855a8-1f77-4a71-a941-3b8a92a86beb"" at bounding box center [587, 709] width 187 height 10
drag, startPoint x: 519, startPoint y: 703, endPoint x: 624, endPoint y: 703, distance: 105.3
click at [624, 704] on span ""7cd855a8-1f77-4a71-a941-3b8a92a86beb"" at bounding box center [587, 709] width 187 height 10
copy span "7cd855a8-1f77-4a71-a941-3b8a92a86beb"
click at [600, 744] on div "Get API Collection Postman API Collection /inputs Retrieve the required inputs …" at bounding box center [587, 433] width 387 height 731
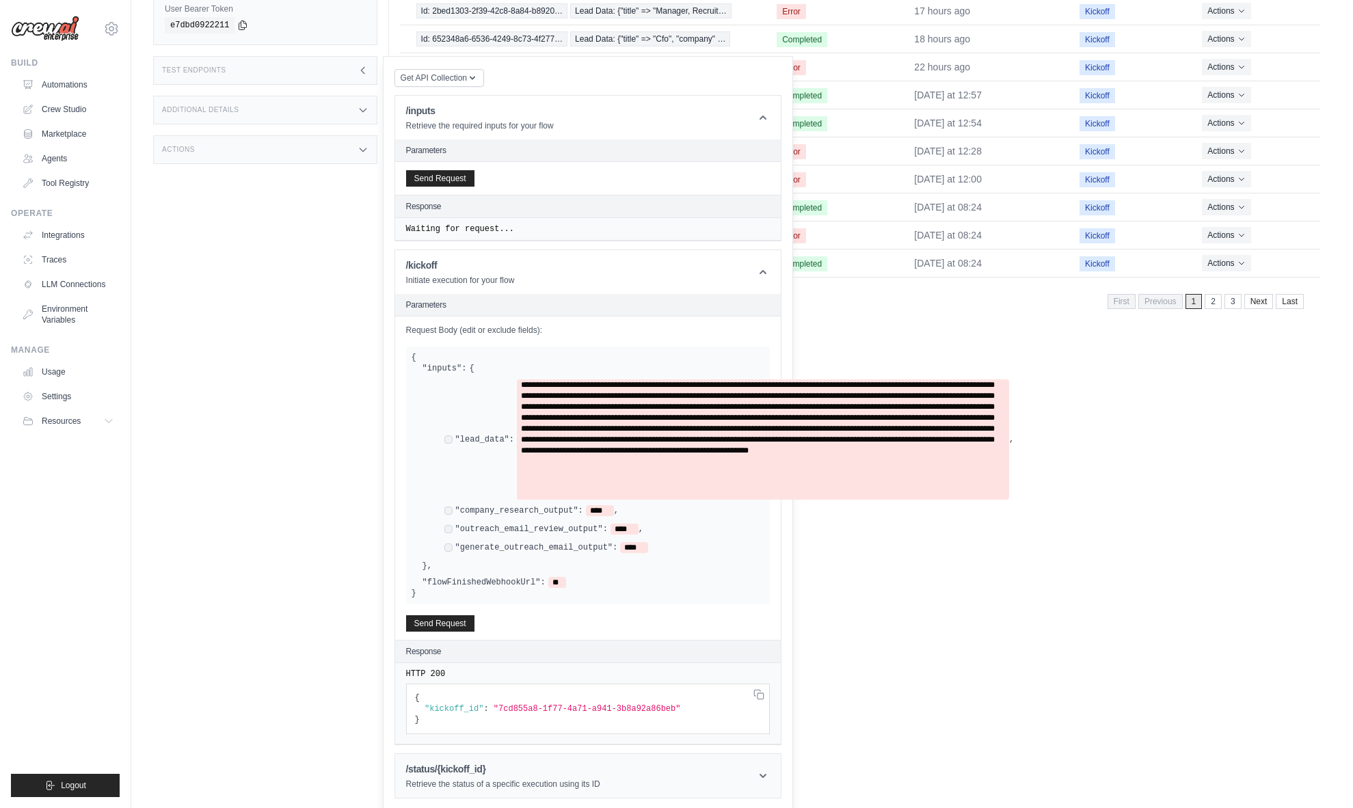
click at [591, 779] on p "Retrieve the status of a specific execution using its ID" at bounding box center [503, 784] width 194 height 11
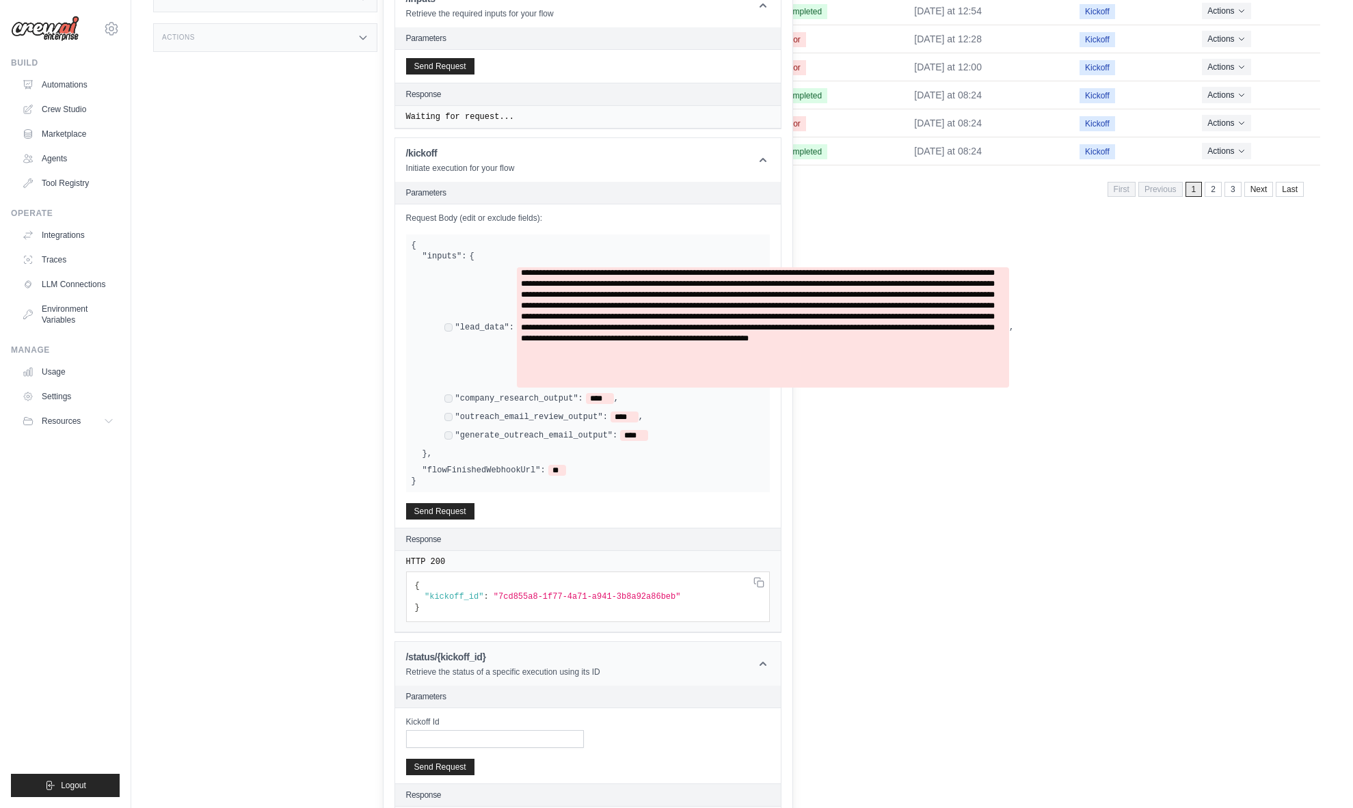
scroll to position [344, 0]
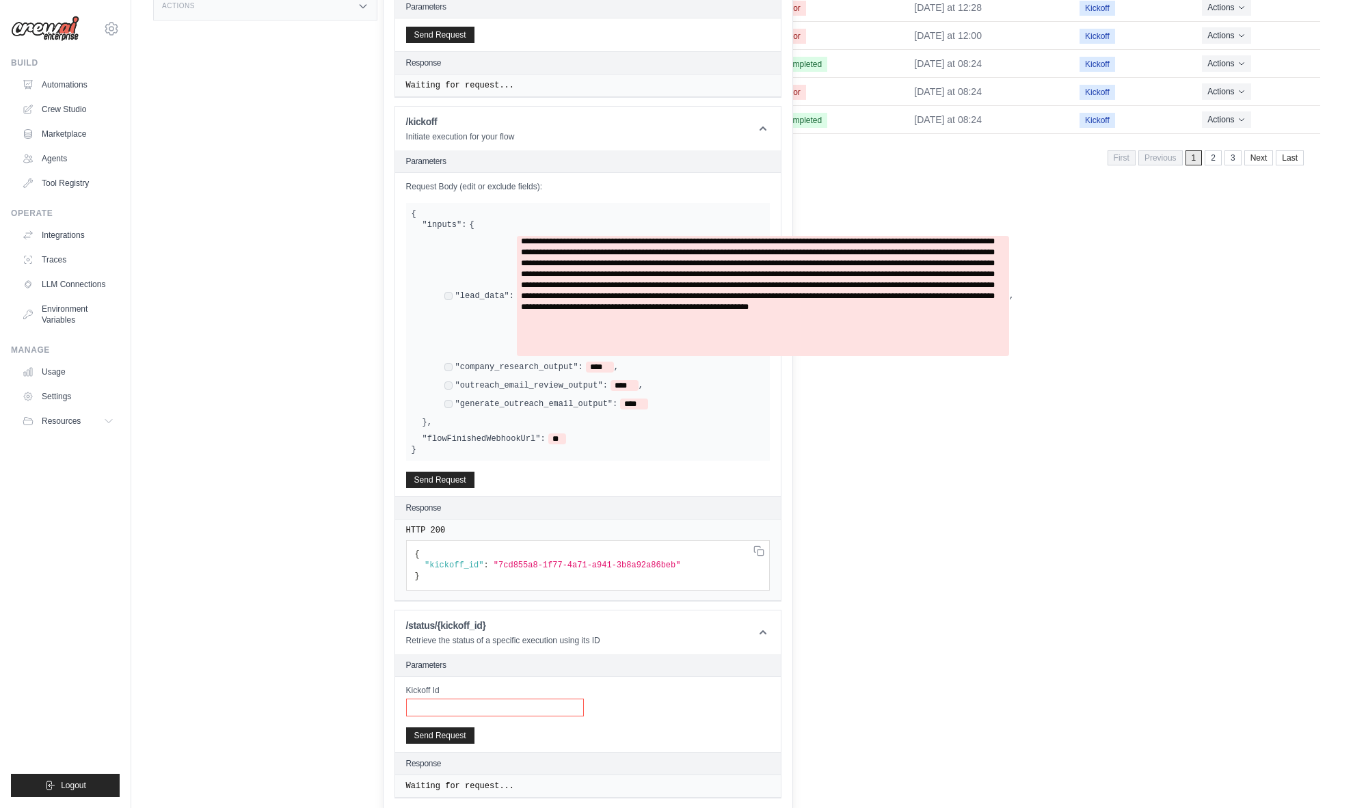
click at [532, 703] on input "Kickoff Id" at bounding box center [495, 708] width 178 height 18
paste input "**********"
type input "**********"
click at [448, 733] on button "Send Request" at bounding box center [440, 735] width 68 height 16
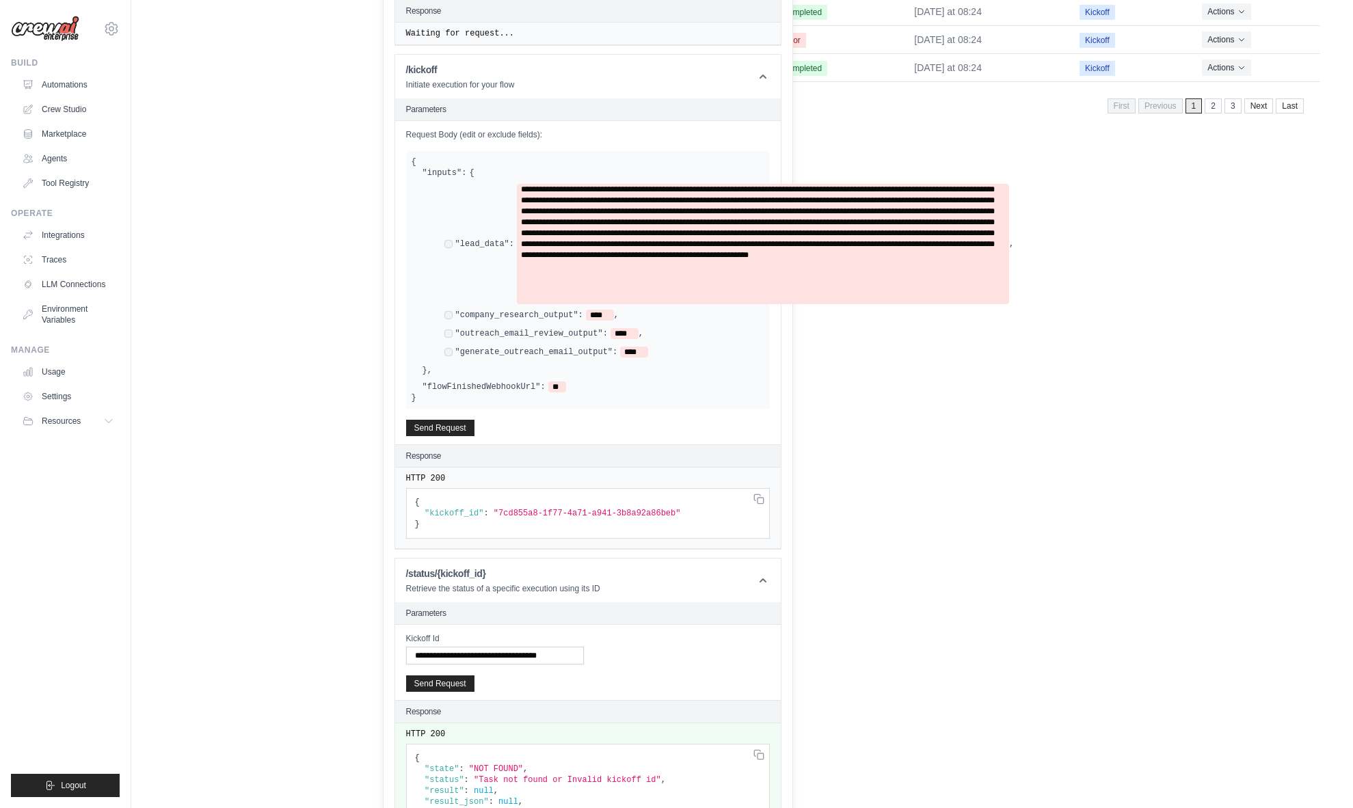
scroll to position [468, 0]
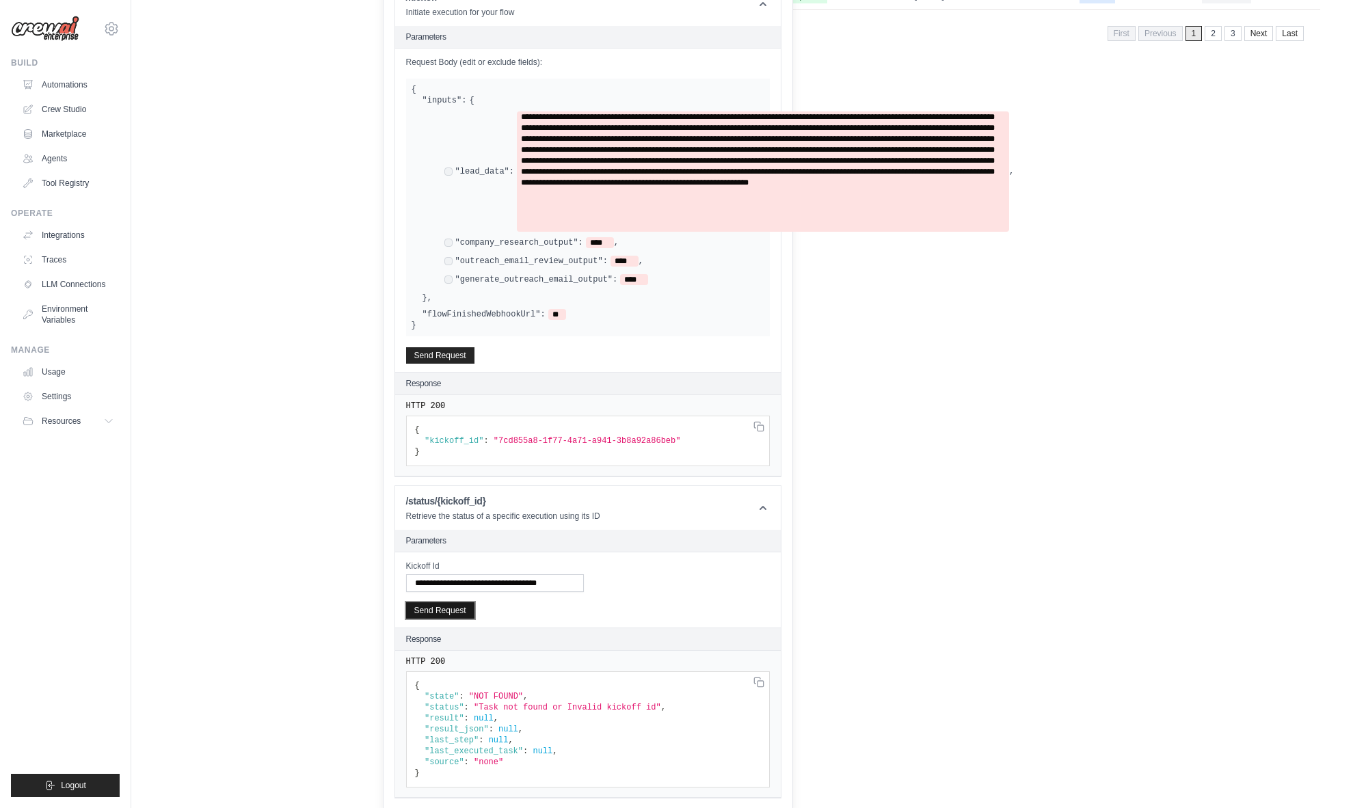
click at [457, 607] on button "Send Request" at bounding box center [440, 610] width 68 height 16
click at [451, 602] on button "Send Request" at bounding box center [440, 610] width 68 height 16
click at [446, 606] on button "Send Request" at bounding box center [440, 610] width 68 height 16
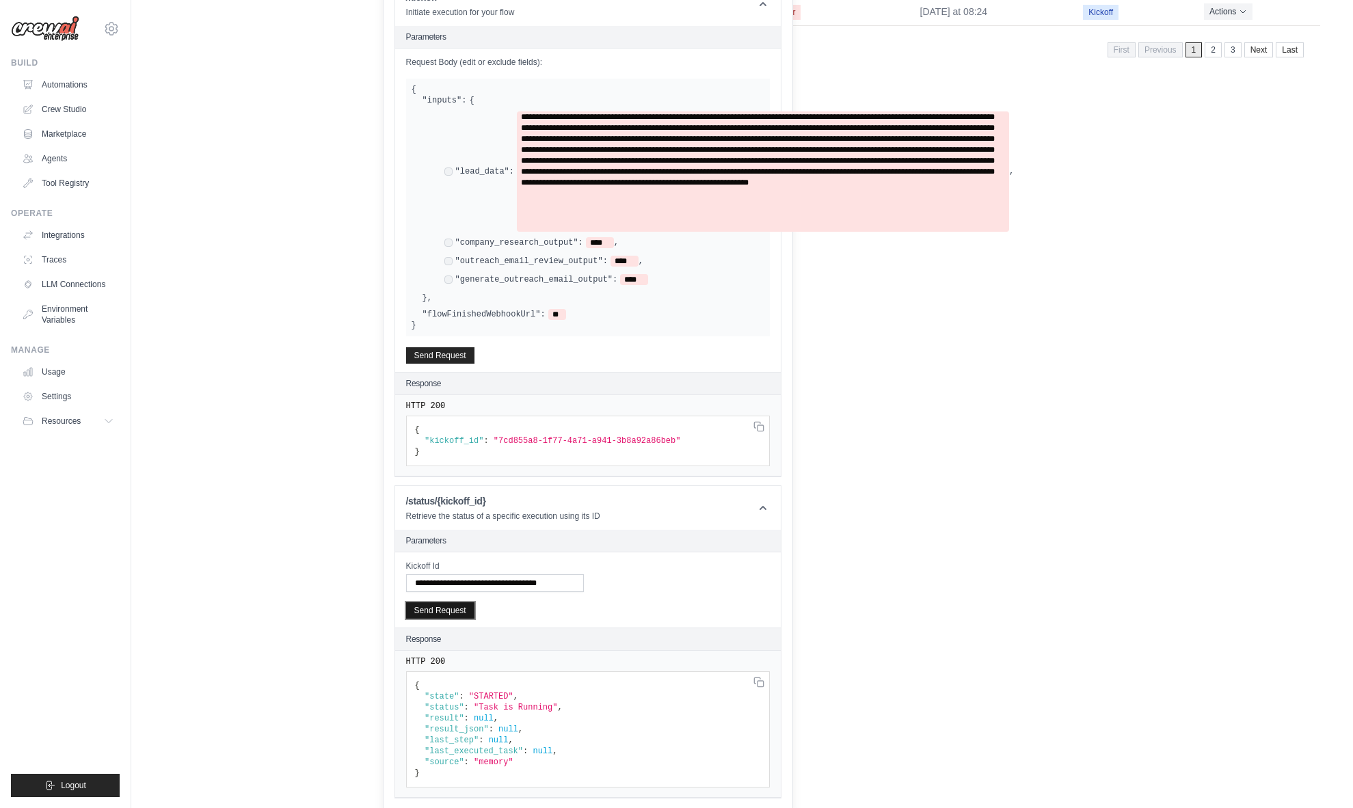
click at [446, 606] on button "Send Request" at bounding box center [440, 610] width 68 height 16
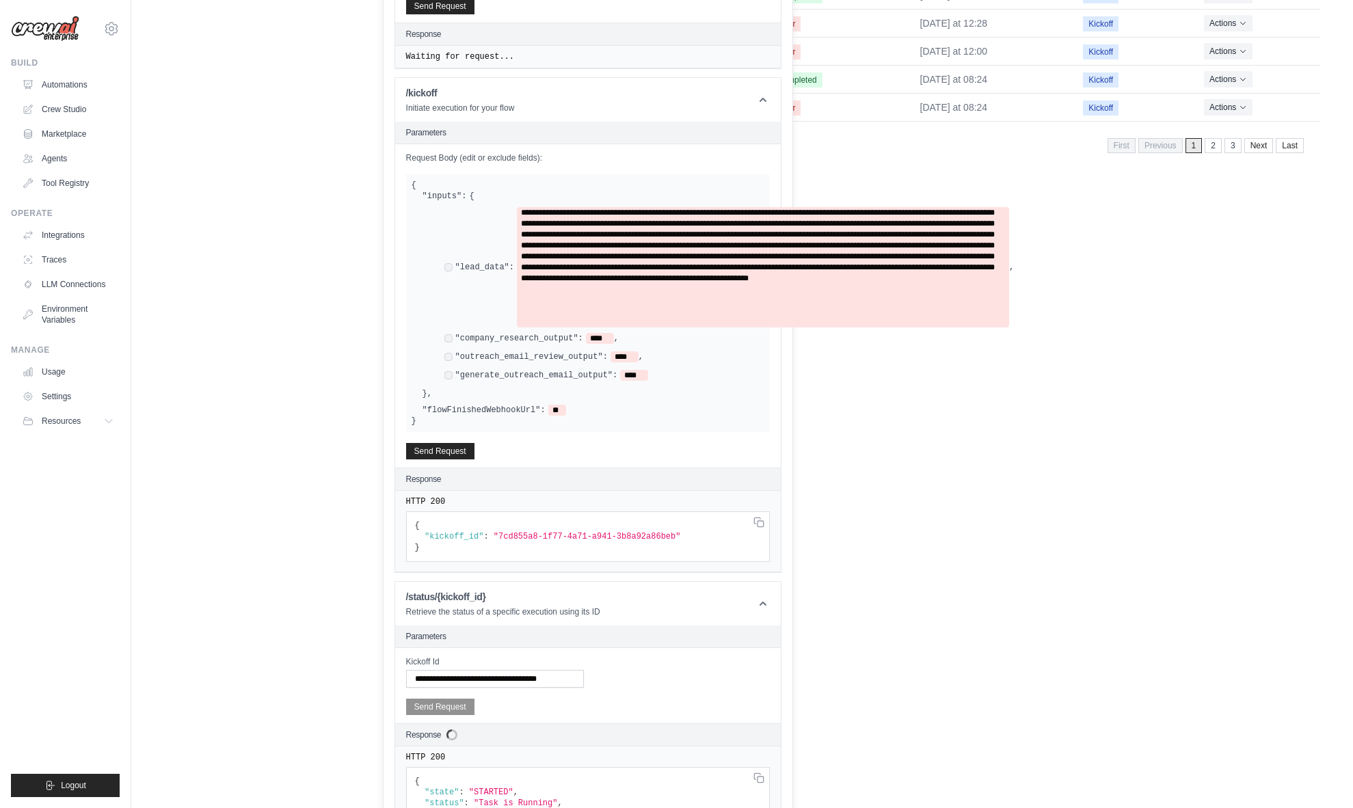
click at [938, 489] on main "Submit a support request Describe your issue or question * Please be specific a…" at bounding box center [742, 60] width 1222 height 866
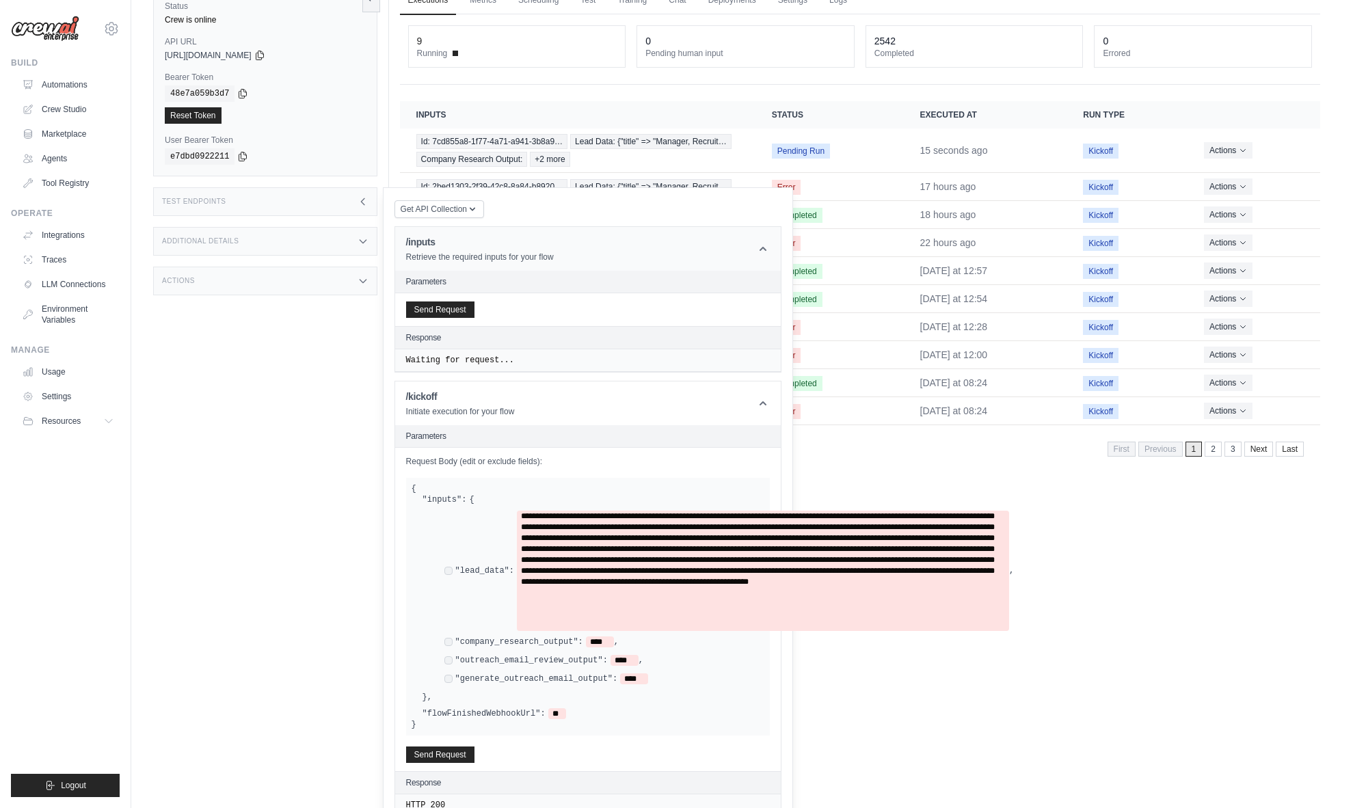
scroll to position [36, 0]
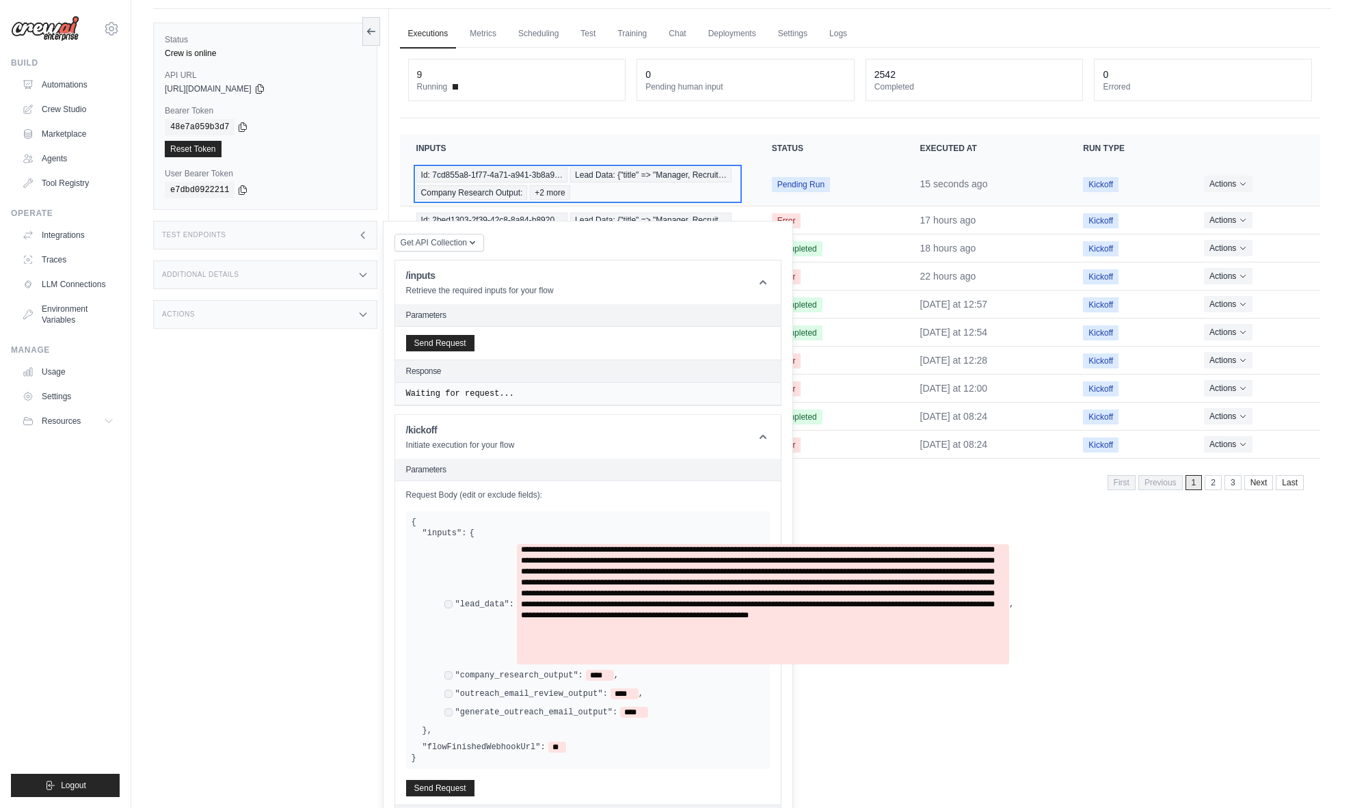
click at [606, 167] on span "Lead Data: {"title" => "Manager, Recruit…" at bounding box center [650, 174] width 161 height 15
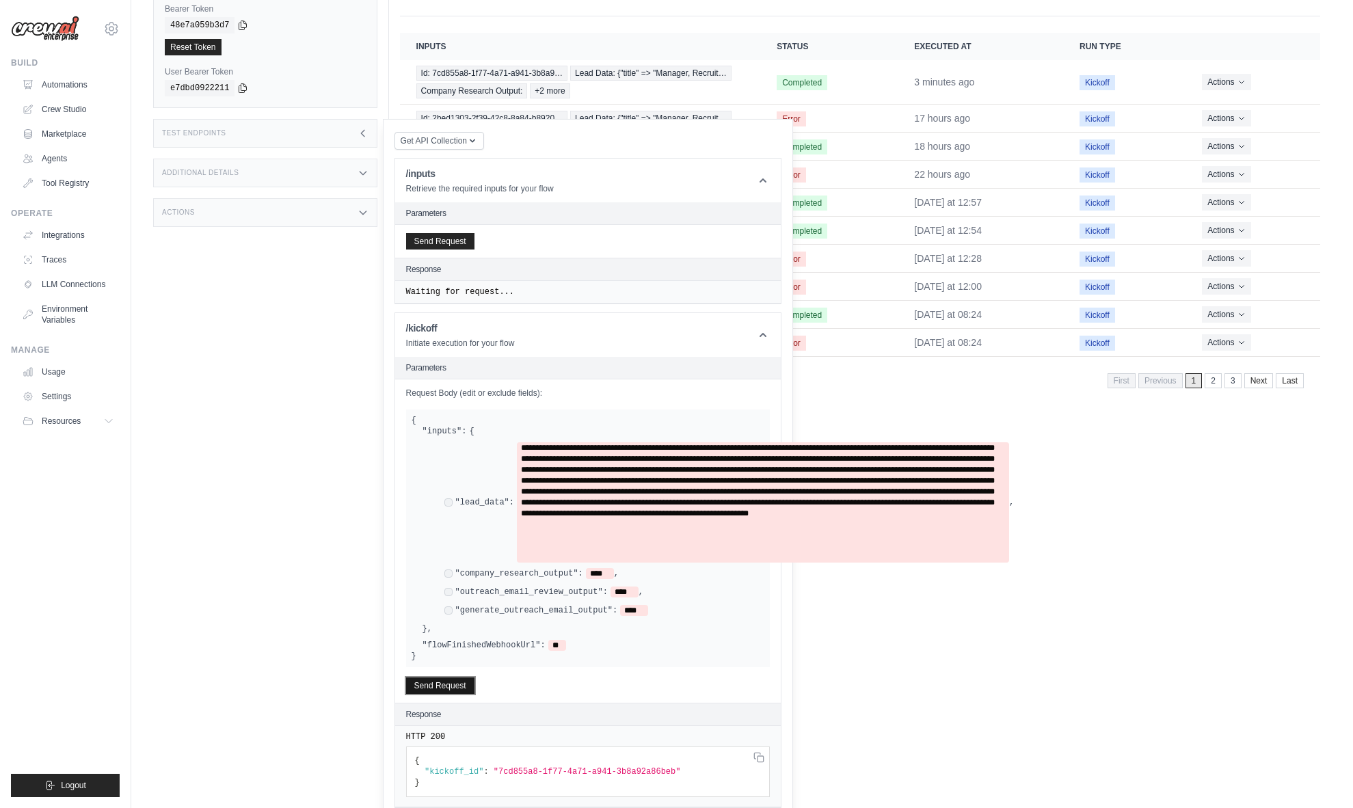
click at [434, 677] on button "Send Request" at bounding box center [440, 685] width 68 height 16
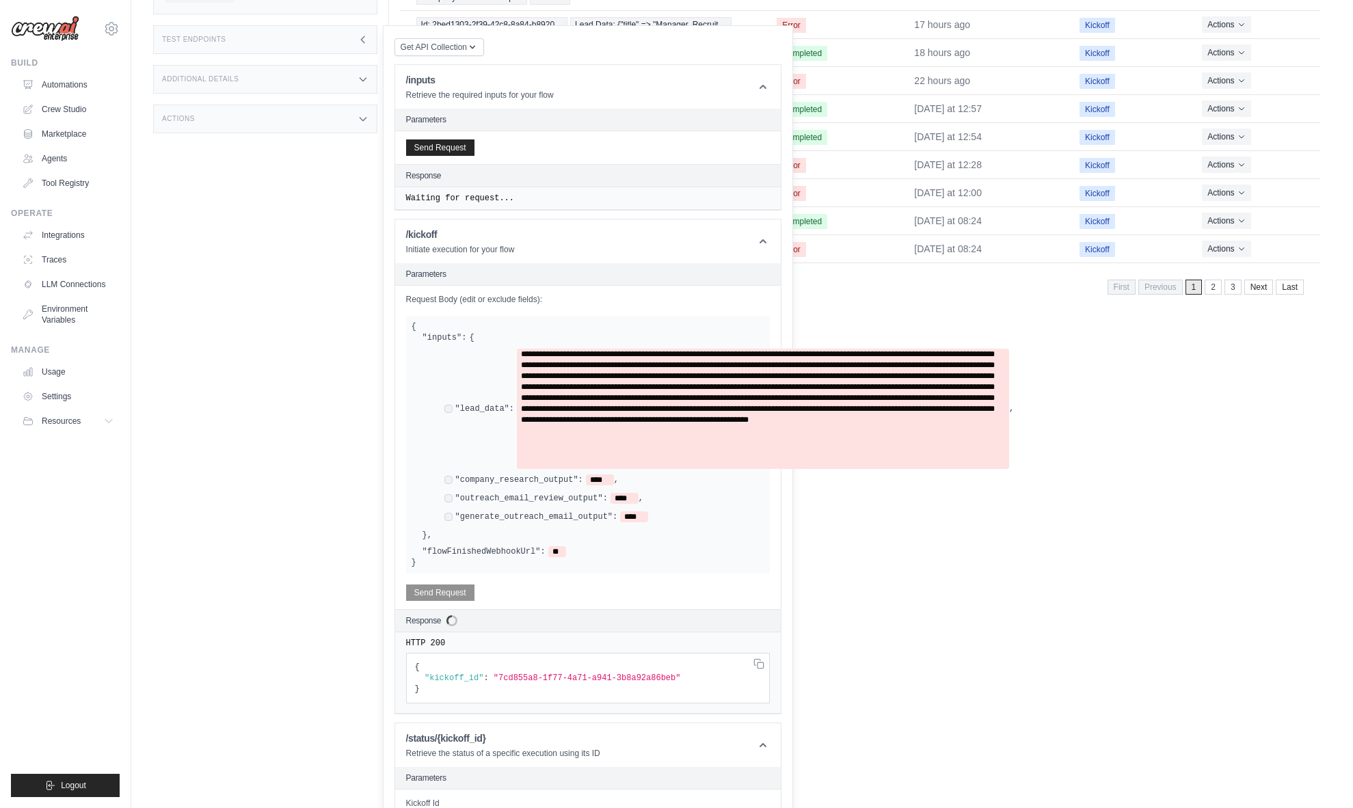
scroll to position [254, 0]
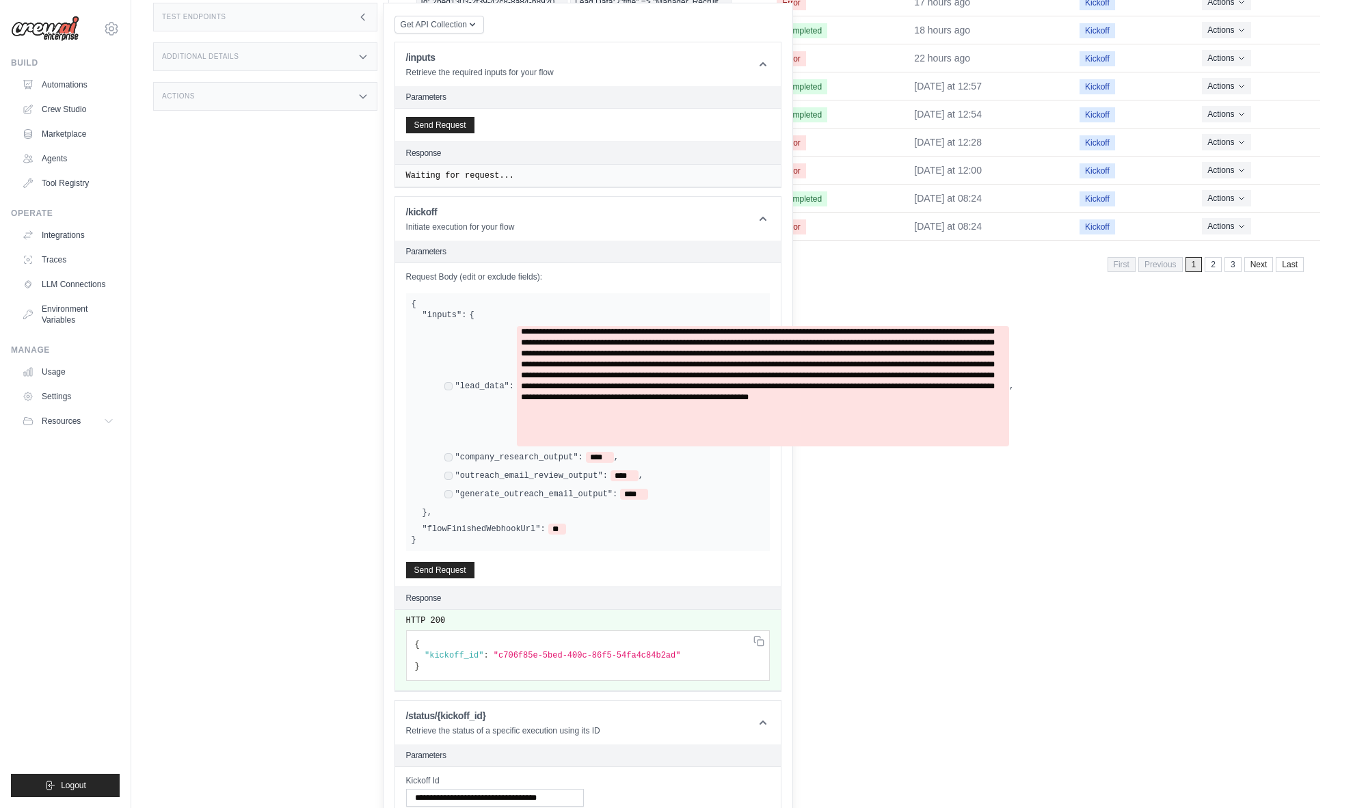
click at [522, 654] on span ""c706f85e-5bed-400c-86f5-54fa4c84b2ad"" at bounding box center [587, 656] width 187 height 10
drag, startPoint x: 522, startPoint y: 654, endPoint x: 633, endPoint y: 654, distance: 111.4
click at [633, 654] on span ""c706f85e-5bed-400c-86f5-54fa4c84b2ad"" at bounding box center [587, 656] width 187 height 10
copy span "c706f85e-5bed-400c-86f5-54fa4c84b2ad"
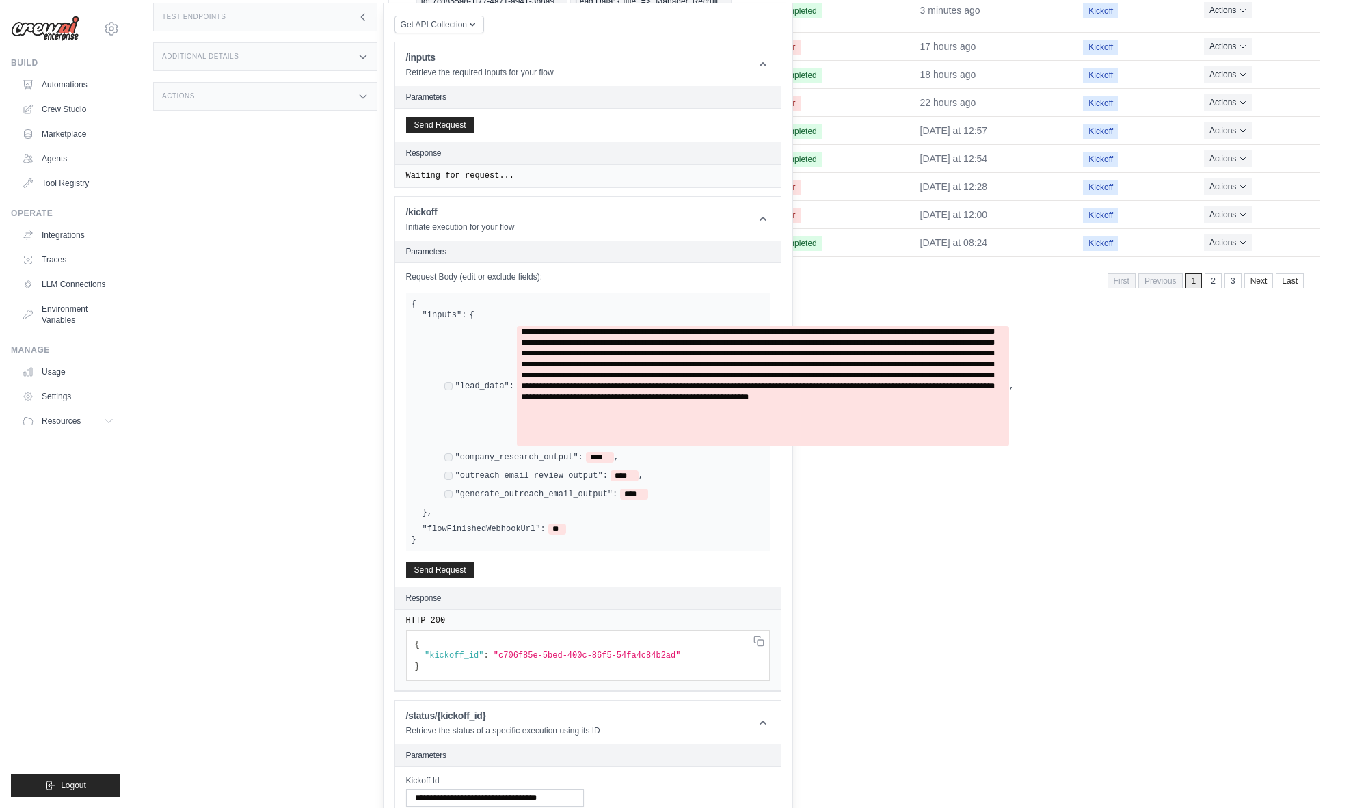
click at [708, 541] on div "{ "inputs": { "lead_data": , "company_research_output": **** , "outreach_email_…" at bounding box center [588, 422] width 364 height 258
click at [893, 481] on div "Executions Metrics Scheduling Test Training Chat Deployments Settings Logs 9 Ru…" at bounding box center [860, 195] width 942 height 808
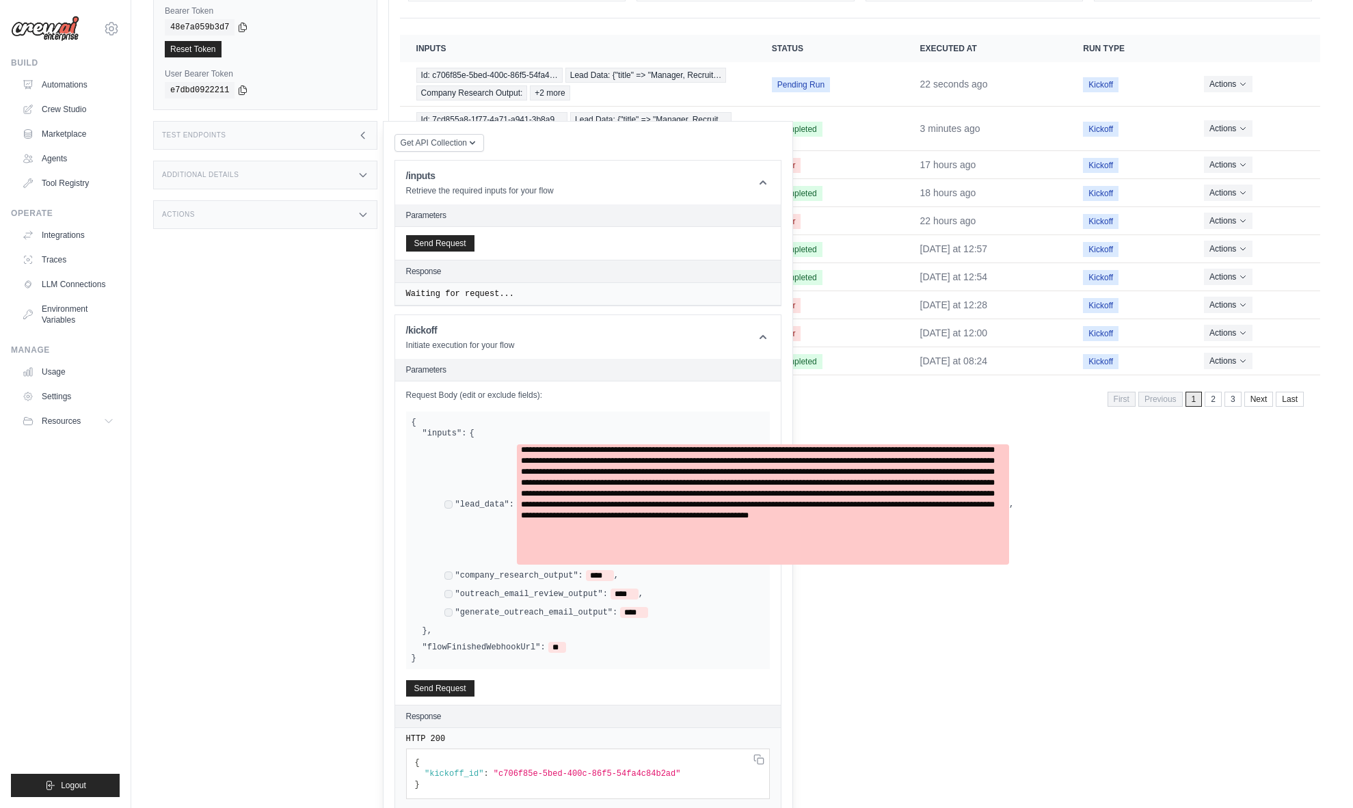
scroll to position [86, 0]
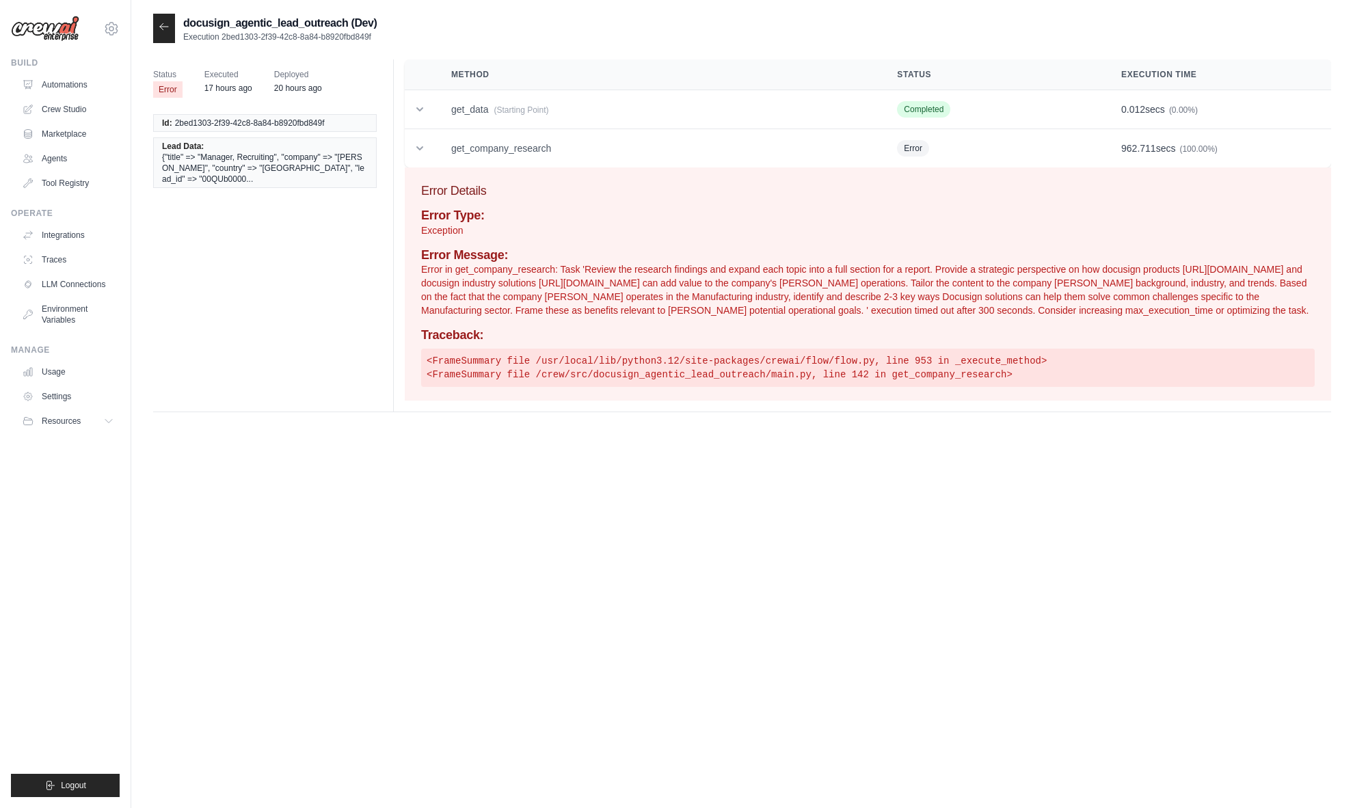
click at [406, 423] on div "Status Error Executed 17 hours ago Deployed 20 hours ago Id: 2bed1303-2f39-42c8…" at bounding box center [742, 241] width 1178 height 364
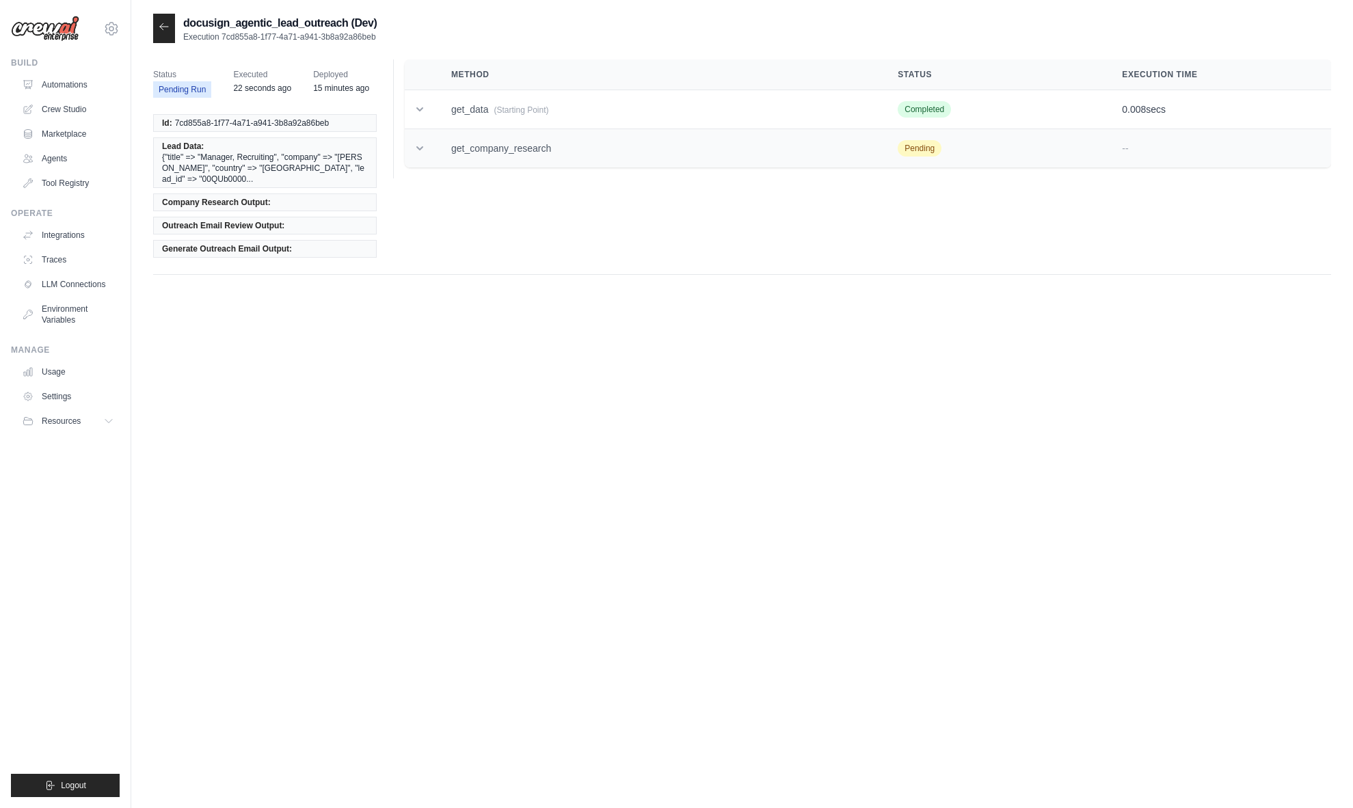
click at [612, 150] on td "get_company_research" at bounding box center [658, 148] width 446 height 39
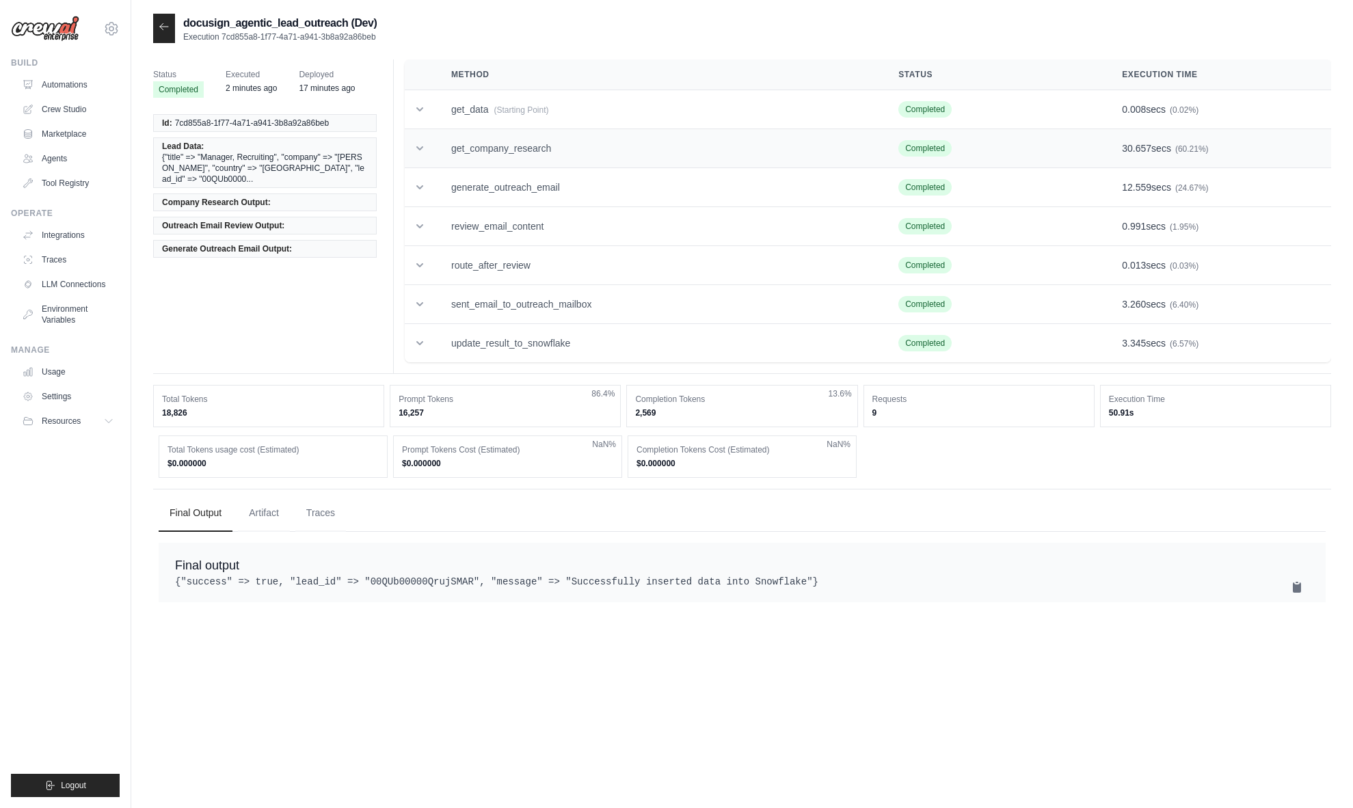
click at [855, 146] on td "get_company_research" at bounding box center [658, 148] width 447 height 39
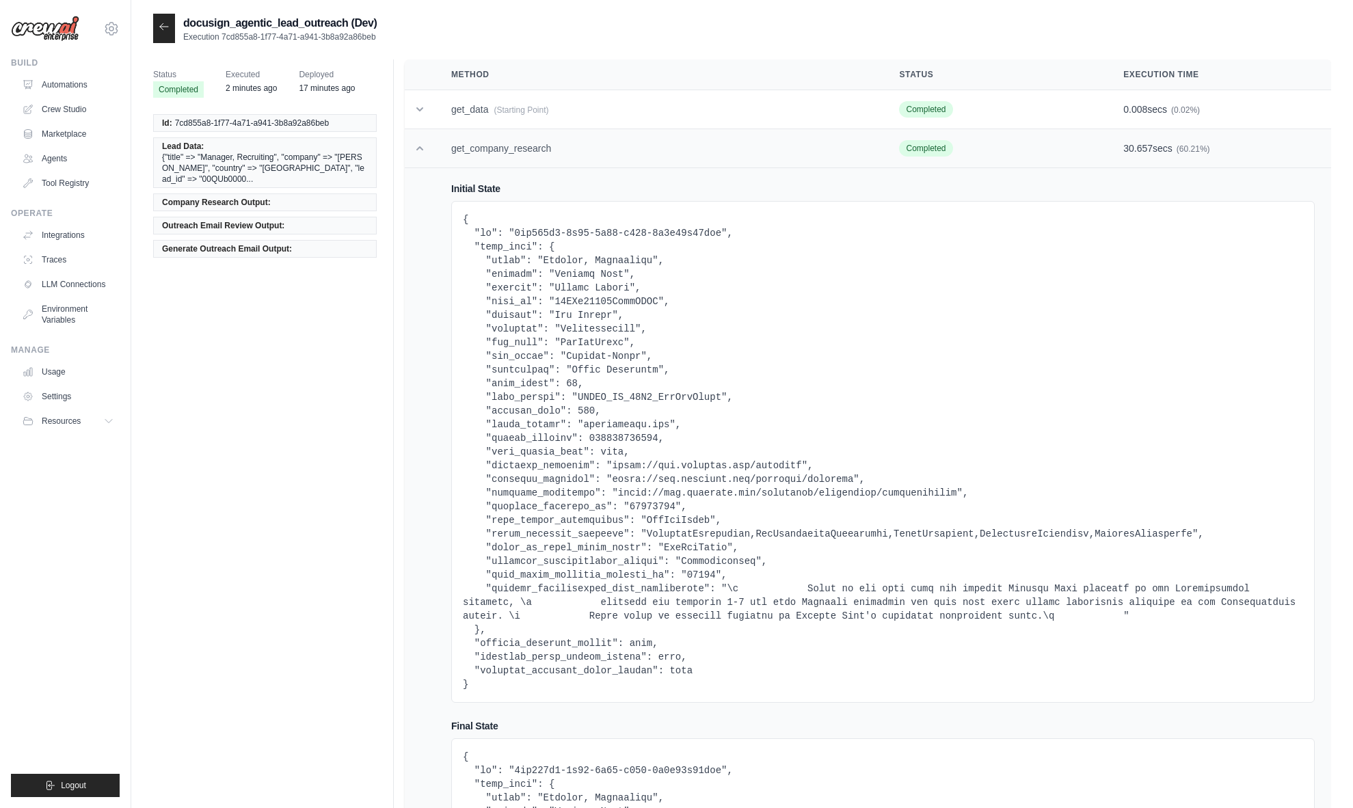
click at [819, 159] on td "get_company_research" at bounding box center [659, 148] width 448 height 39
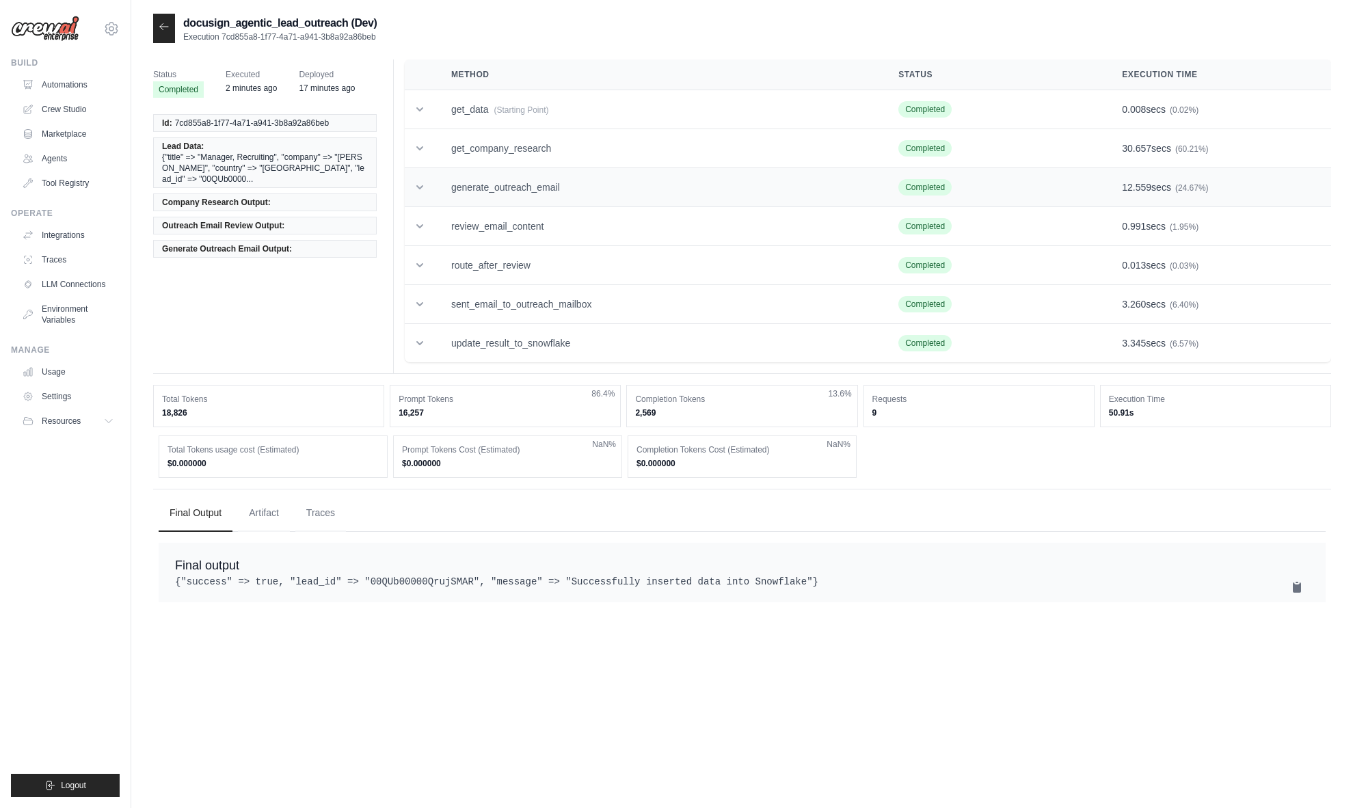
click at [755, 198] on td "generate_outreach_email" at bounding box center [658, 187] width 447 height 39
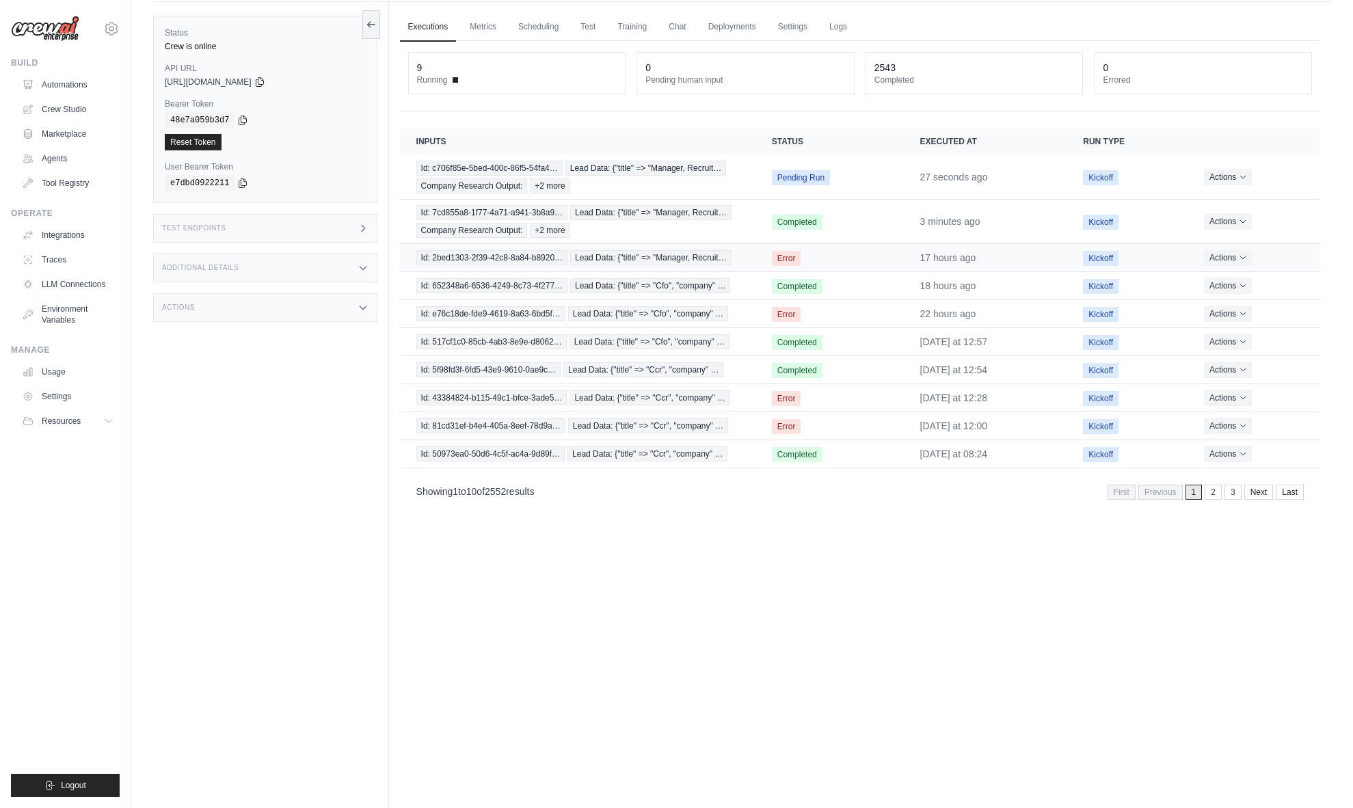
click at [595, 265] on td "Id: 2bed1303-2f39-42c8-8a84-b8920… Lead Data: {"title" => "Manager, Recruit…" at bounding box center [577, 258] width 355 height 28
click at [577, 259] on span "Lead Data: {"title" => "Manager, Recruit…" at bounding box center [650, 257] width 161 height 15
click at [628, 221] on div "Id: 7cd855a8-1f77-4a71-a941-3b8a9… Lead Data: {"title" => "Manager, Recruit… Co…" at bounding box center [577, 221] width 323 height 33
click at [634, 201] on td "Id: 7cd855a8-1f77-4a71-a941-3b8a9… Lead Data: {"title" => "Manager, Recruit… Co…" at bounding box center [577, 222] width 355 height 44
click at [634, 189] on div "Id: c706f85e-5bed-400c-86f5-54fa4… Lead Data: {"title" => "Manager, Recruit… Co…" at bounding box center [577, 177] width 323 height 33
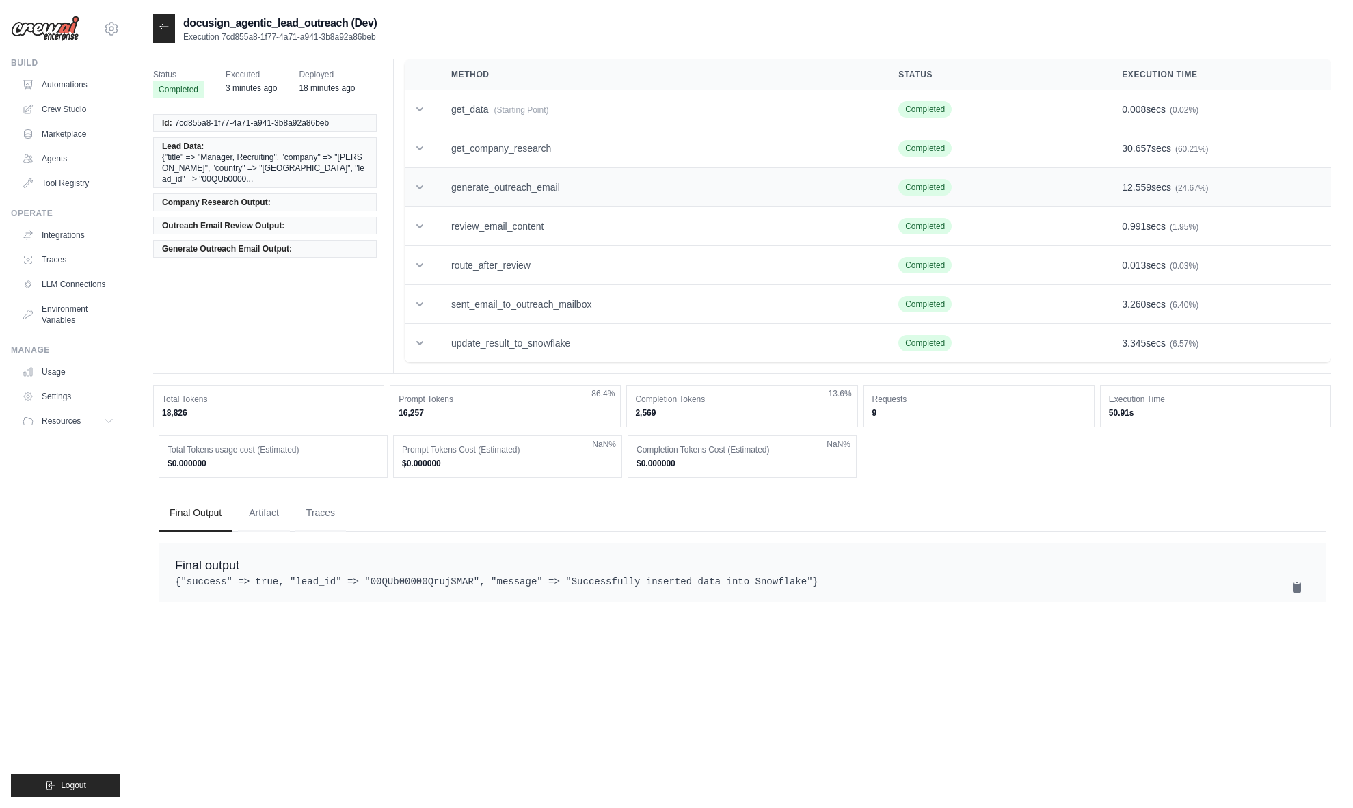
click at [597, 178] on td "generate_outreach_email" at bounding box center [658, 187] width 447 height 39
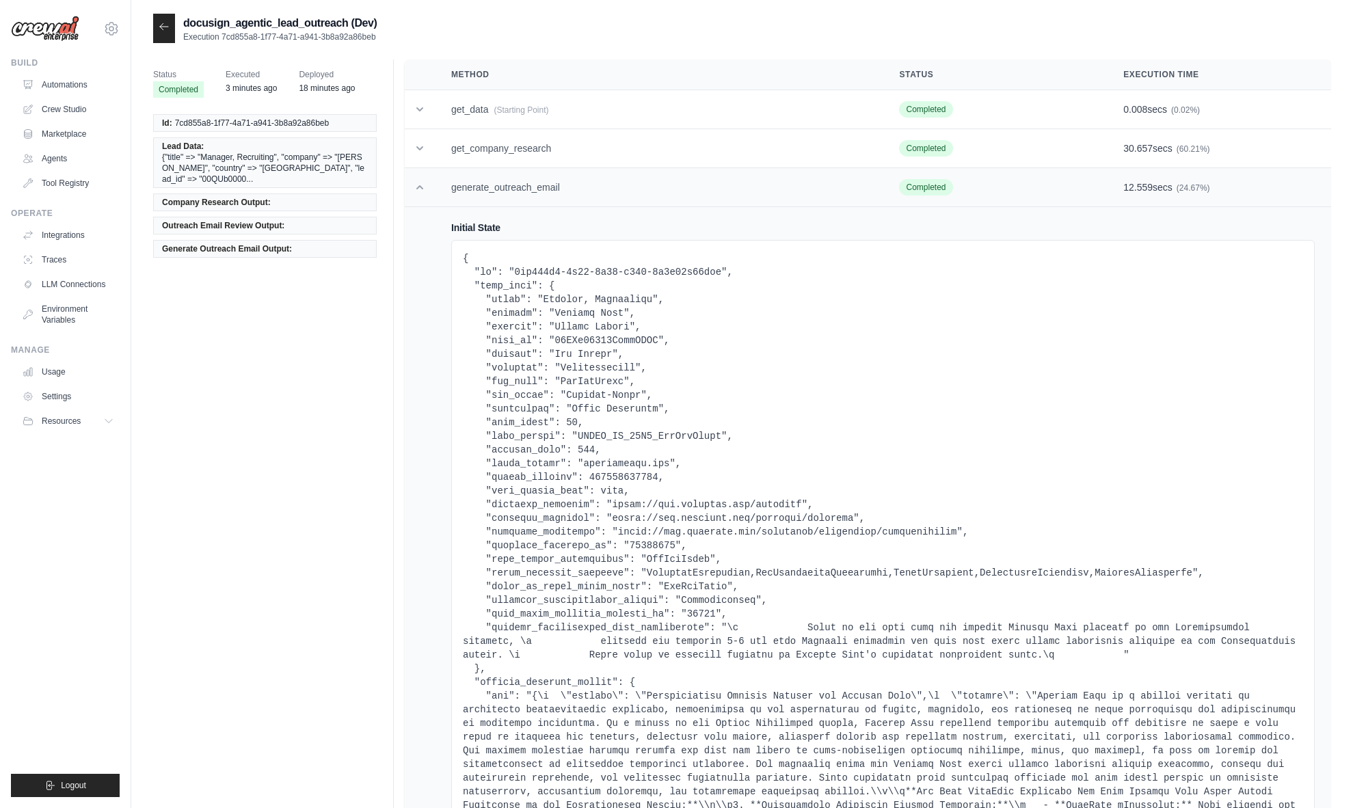
click at [597, 178] on td "generate_outreach_email" at bounding box center [659, 187] width 448 height 39
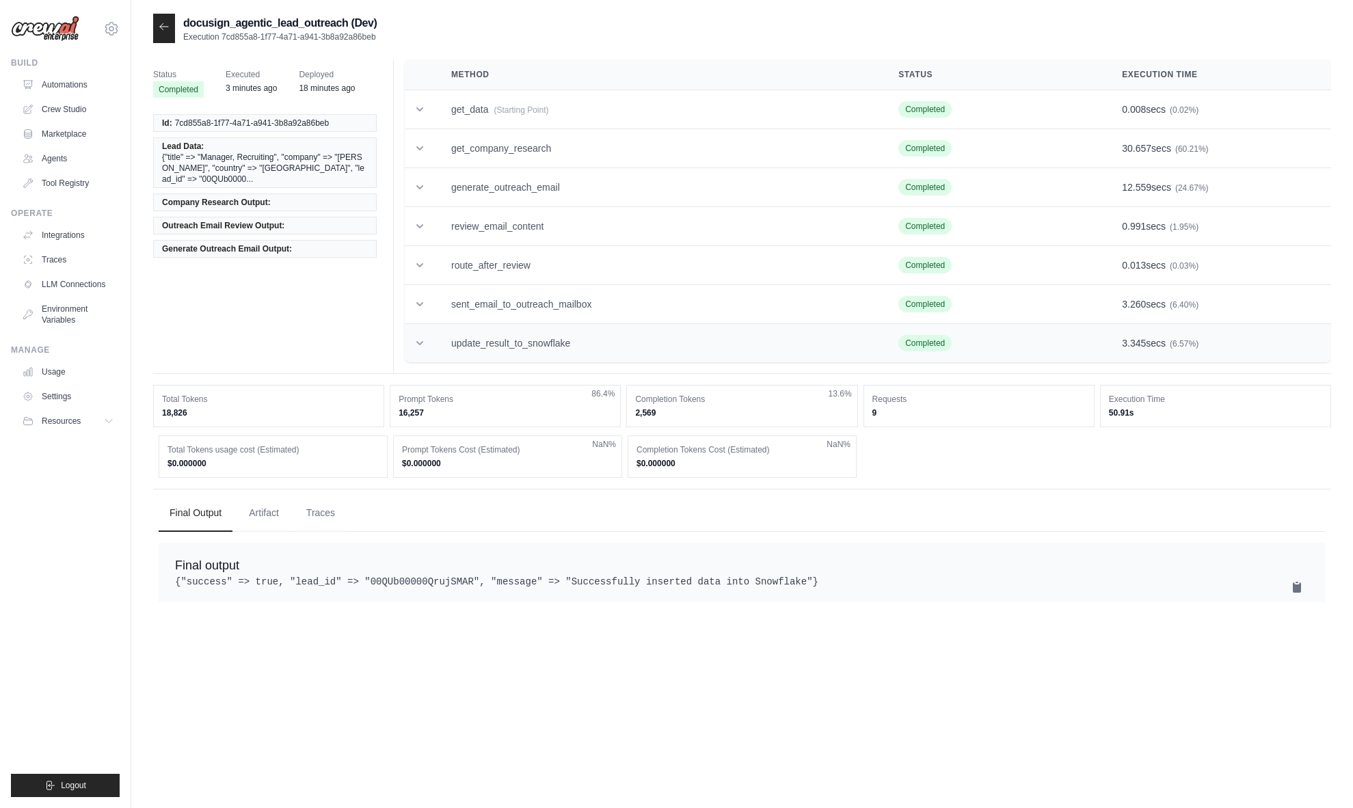
click at [589, 336] on td "update_result_to_snowflake" at bounding box center [658, 343] width 447 height 39
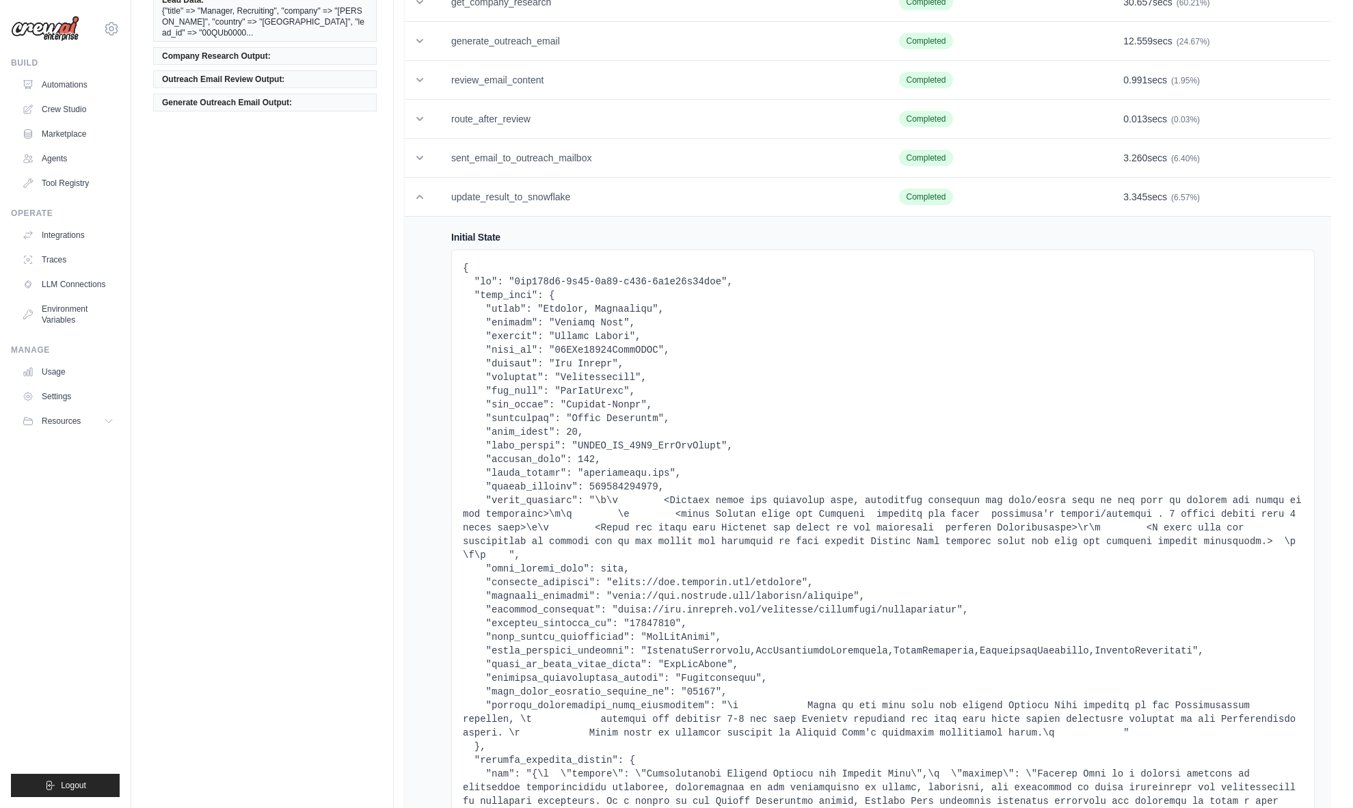
scroll to position [349, 0]
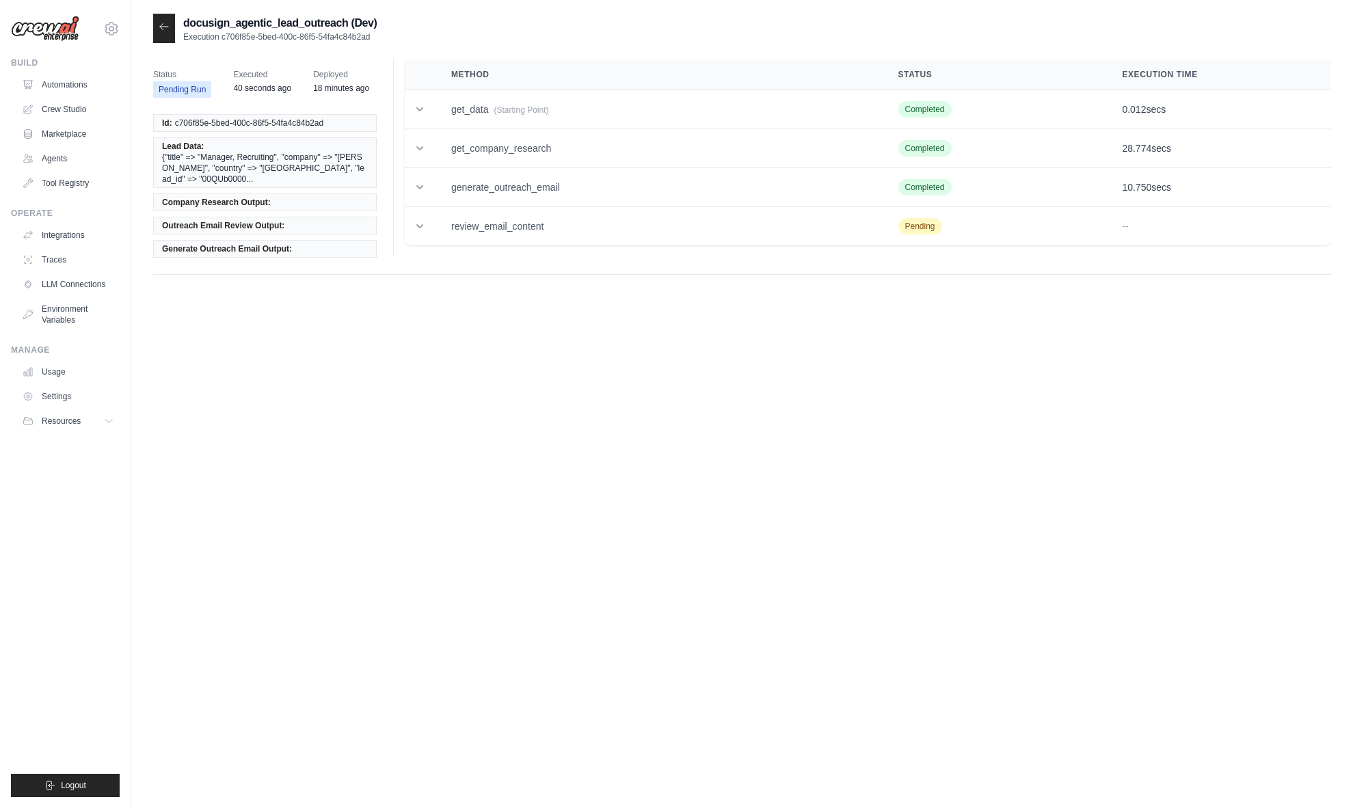
click at [165, 36] on div at bounding box center [164, 28] width 22 height 29
click at [163, 29] on icon at bounding box center [164, 26] width 11 height 11
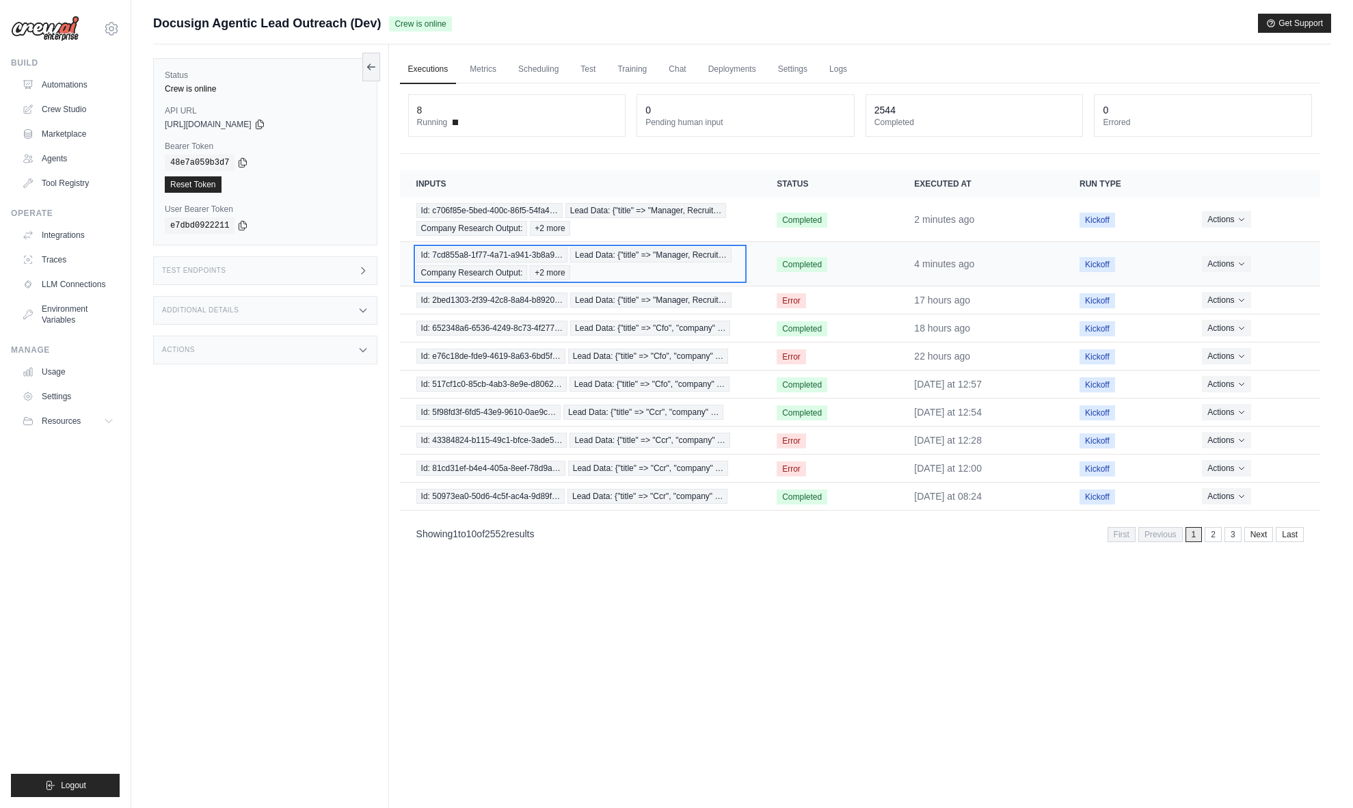
click at [634, 256] on span "Lead Data: {"title" => "Manager, Recruit…" at bounding box center [650, 254] width 161 height 15
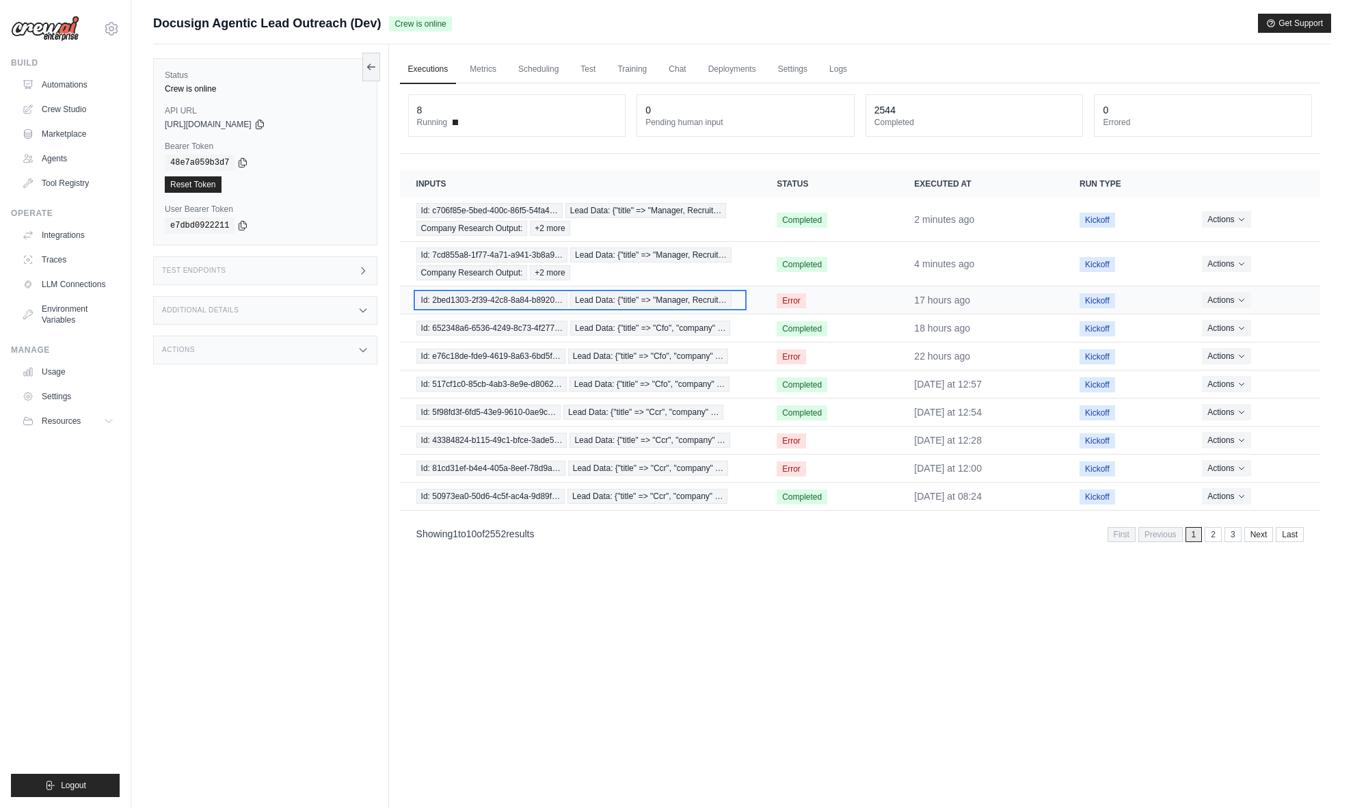
click at [660, 300] on span "Lead Data: {"title" => "Manager, Recruit…" at bounding box center [650, 300] width 161 height 15
click at [621, 328] on span "Lead Data: {"title" => "Cfo", "company" …" at bounding box center [650, 328] width 160 height 15
click at [703, 236] on td "Id: c706f85e-5bed-400c-86f5-54fa4… Lead Data: {"title" => "Manager, Recruit… Co…" at bounding box center [580, 220] width 361 height 44
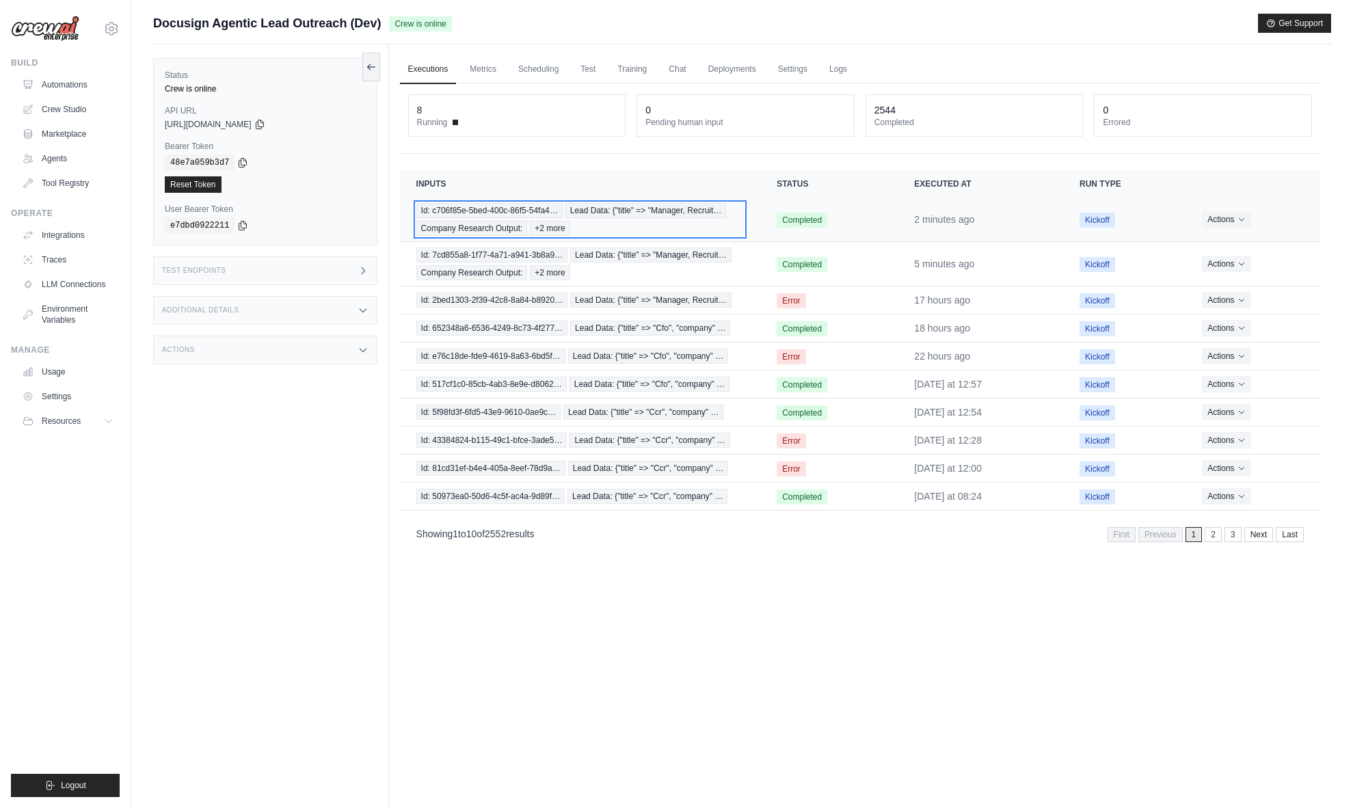
click at [693, 233] on div "Id: c706f85e-5bed-400c-86f5-54fa4… Lead Data: {"title" => "Manager, Recruit… Co…" at bounding box center [580, 219] width 328 height 33
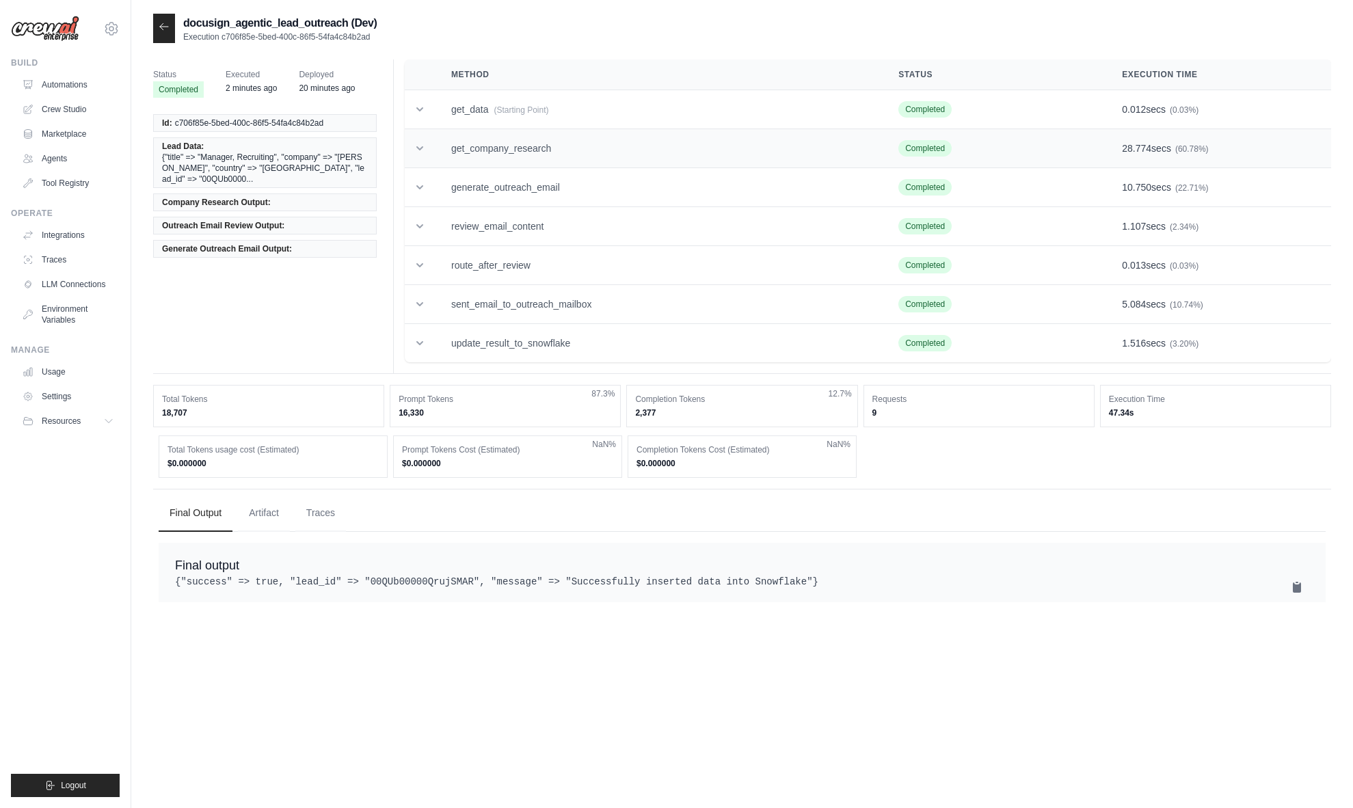
click at [522, 150] on td "get_company_research" at bounding box center [658, 148] width 447 height 39
copy td "get_company_research"
click at [320, 524] on button "Traces" at bounding box center [320, 512] width 51 height 37
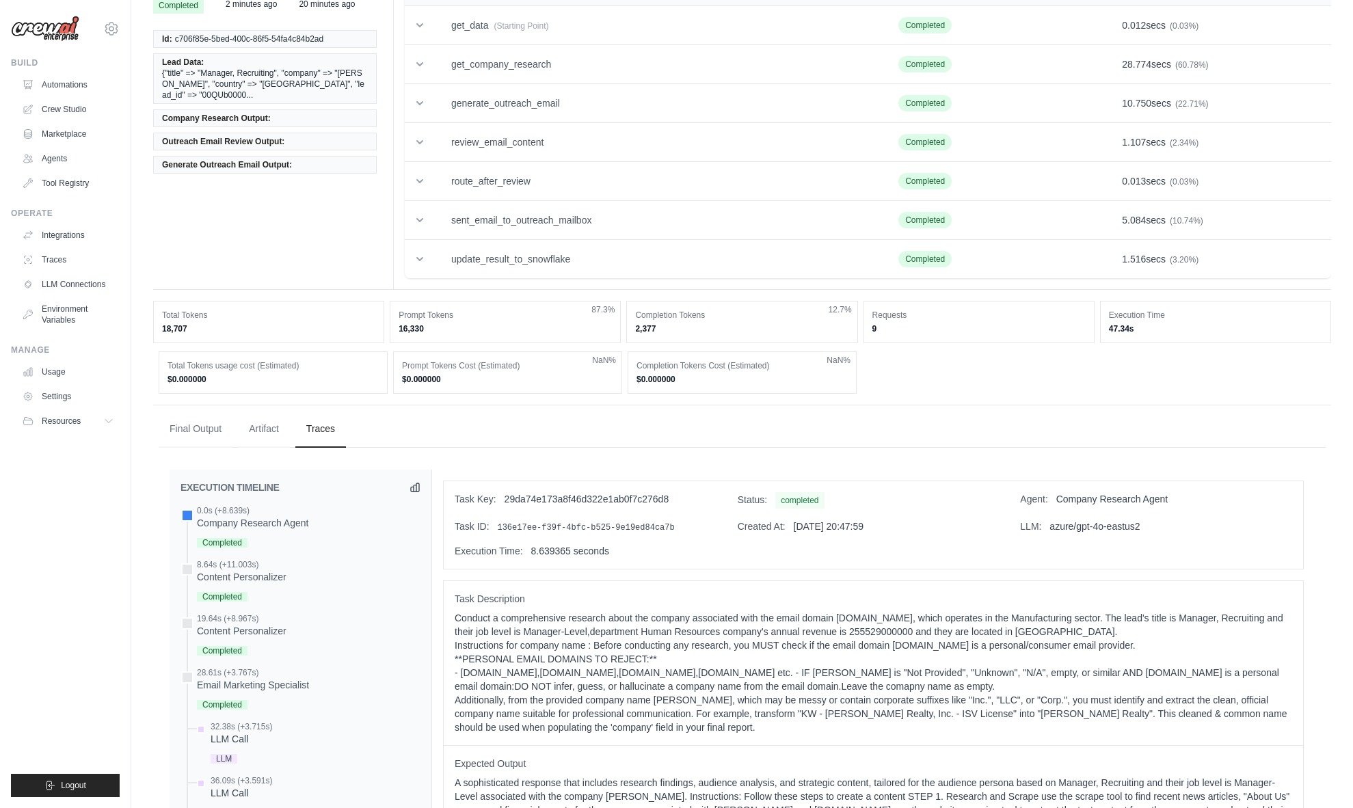
scroll to position [377, 0]
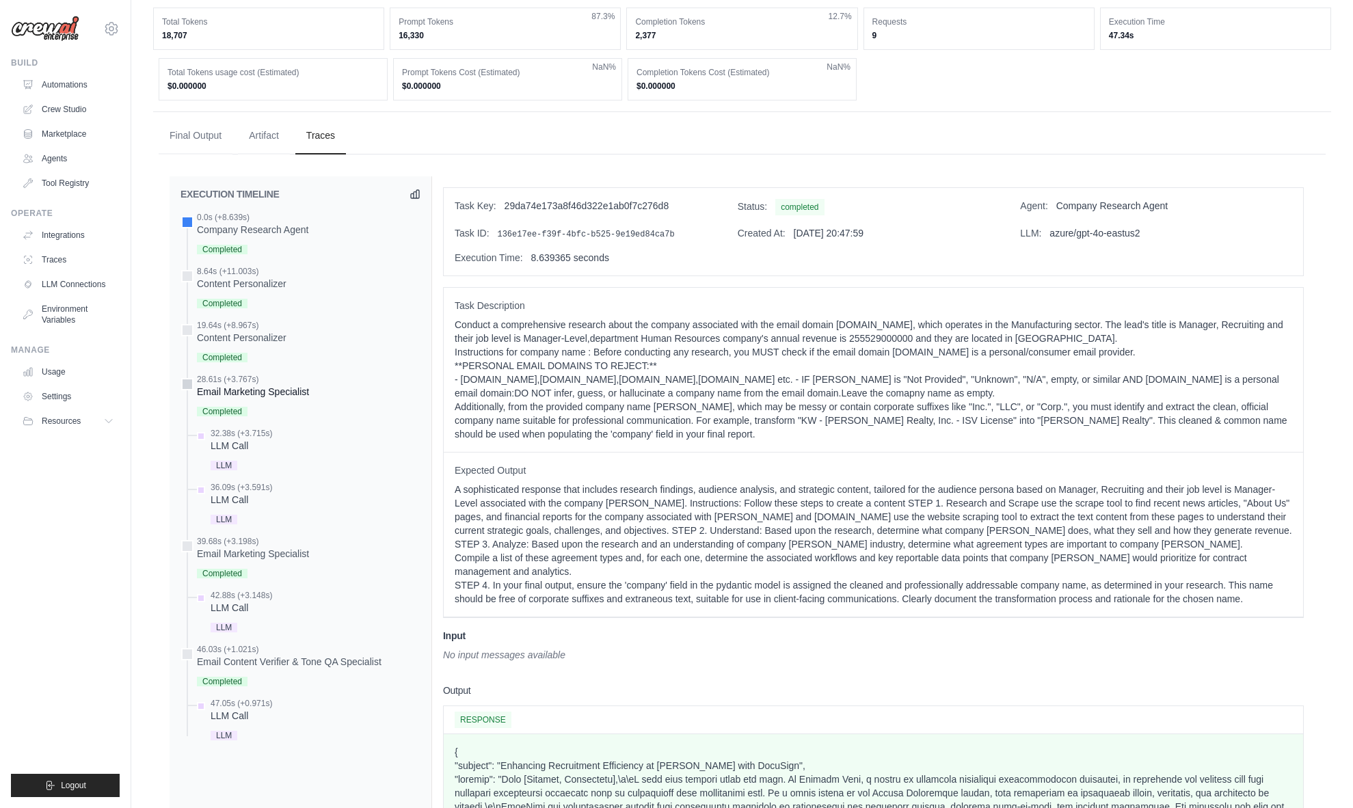
click at [294, 412] on div "Completed" at bounding box center [253, 410] width 112 height 18
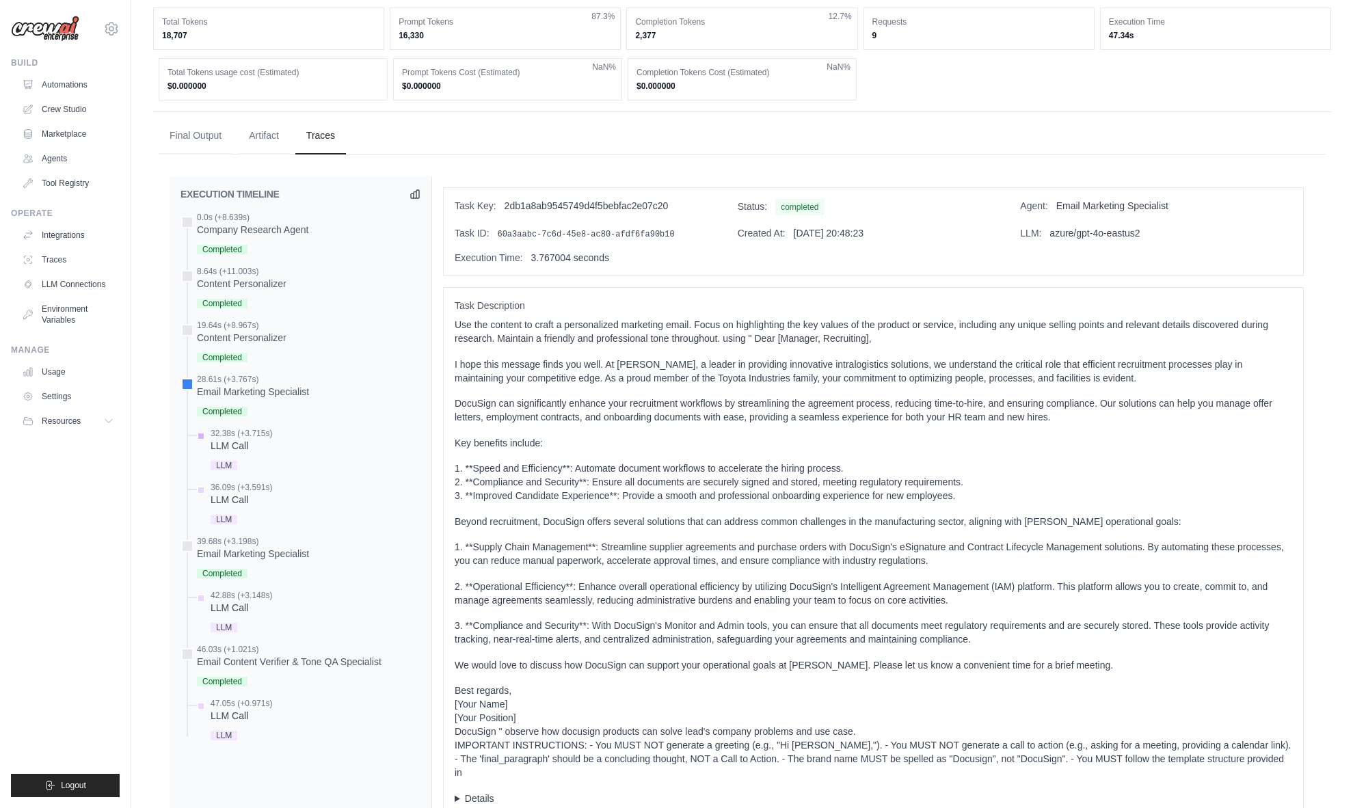
click at [293, 444] on div "32.38s (+3.715s) LLM Call" at bounding box center [307, 451] width 226 height 46
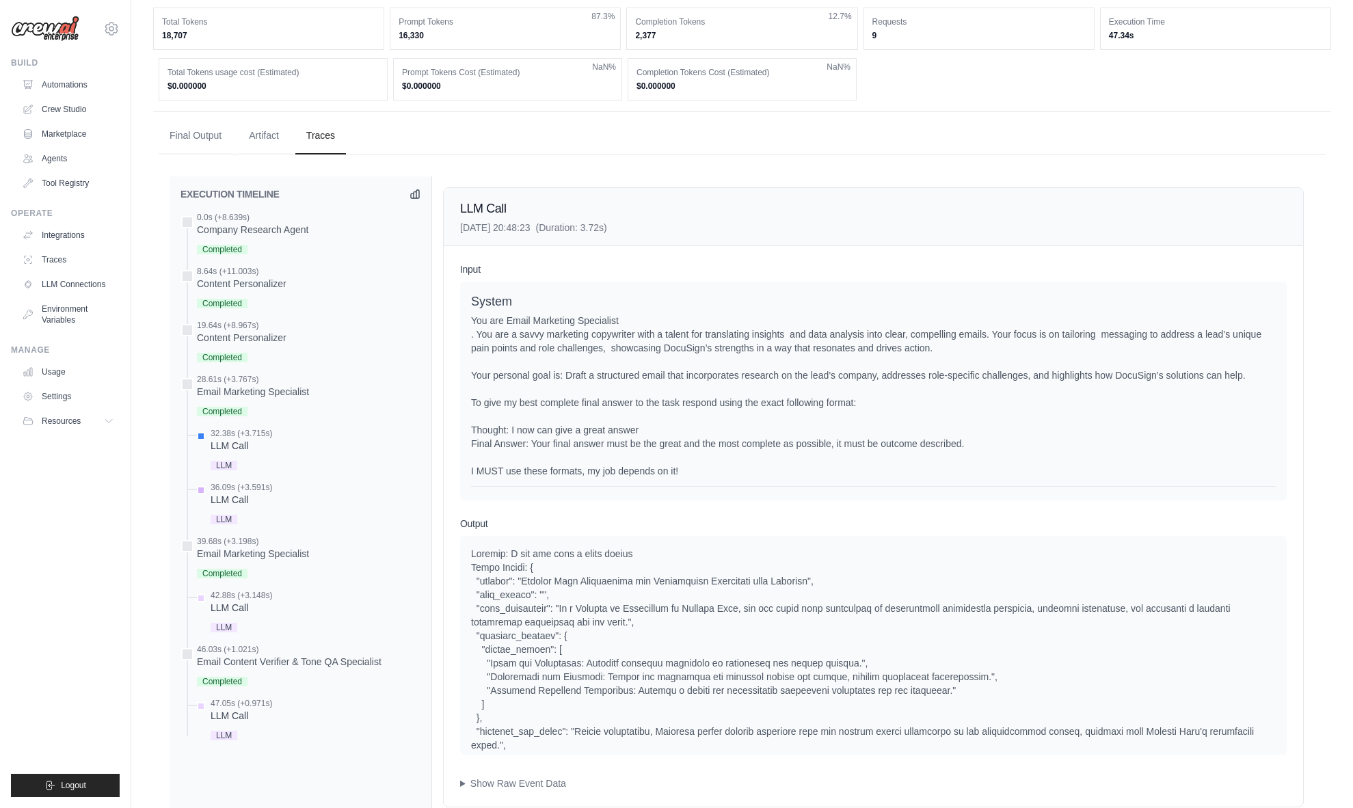
click at [293, 493] on div "36.09s (+3.591s) LLM Call" at bounding box center [307, 505] width 226 height 46
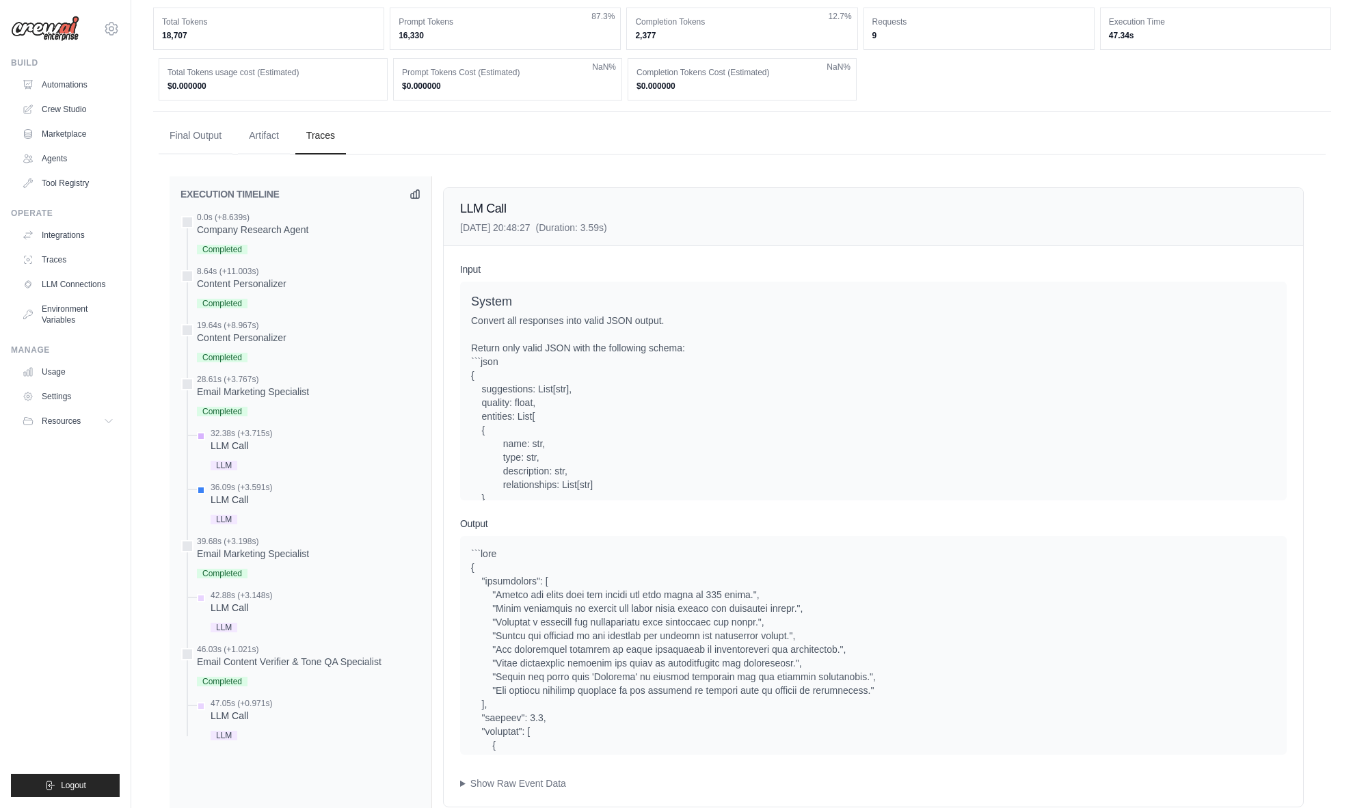
click at [291, 441] on div "32.38s (+3.715s) LLM Call" at bounding box center [307, 451] width 226 height 46
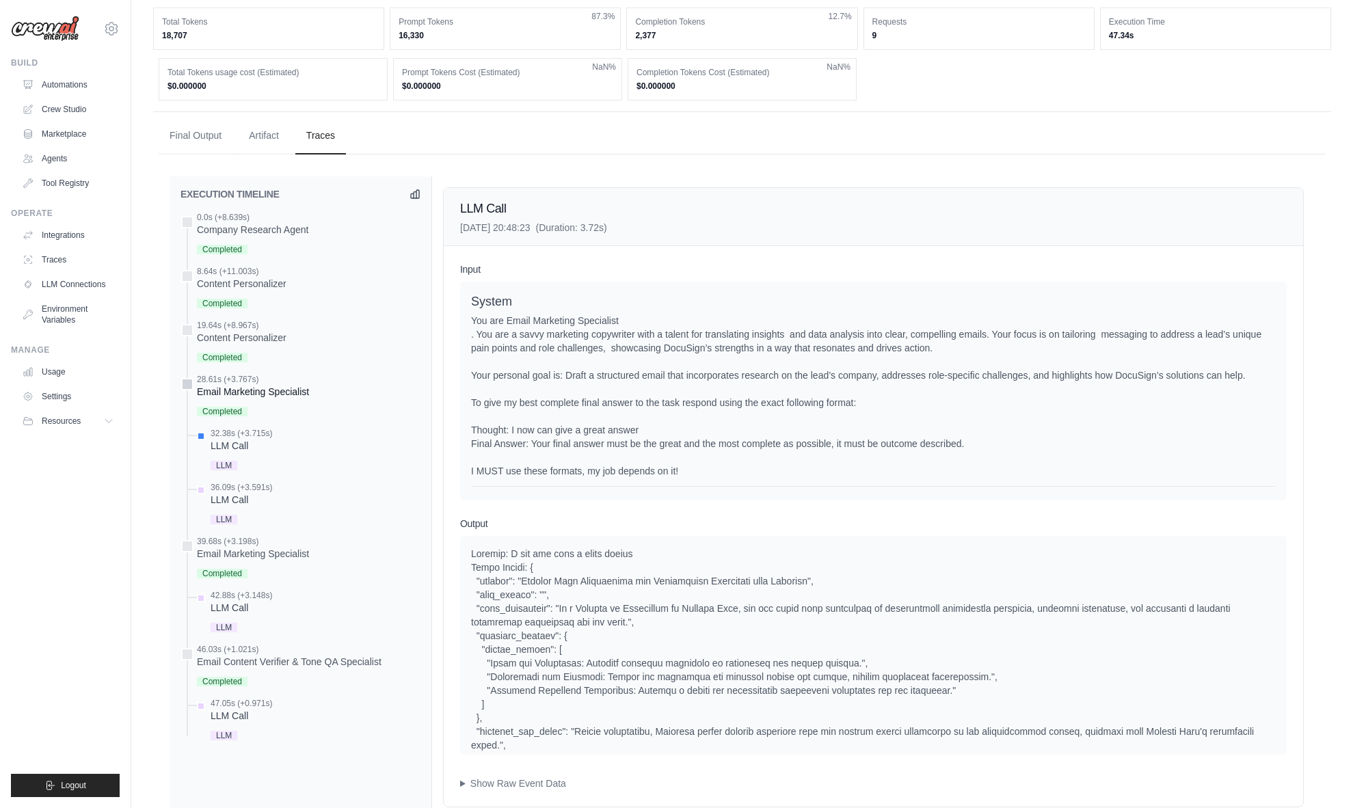
click at [294, 386] on div "Email Marketing Specialist" at bounding box center [253, 392] width 112 height 14
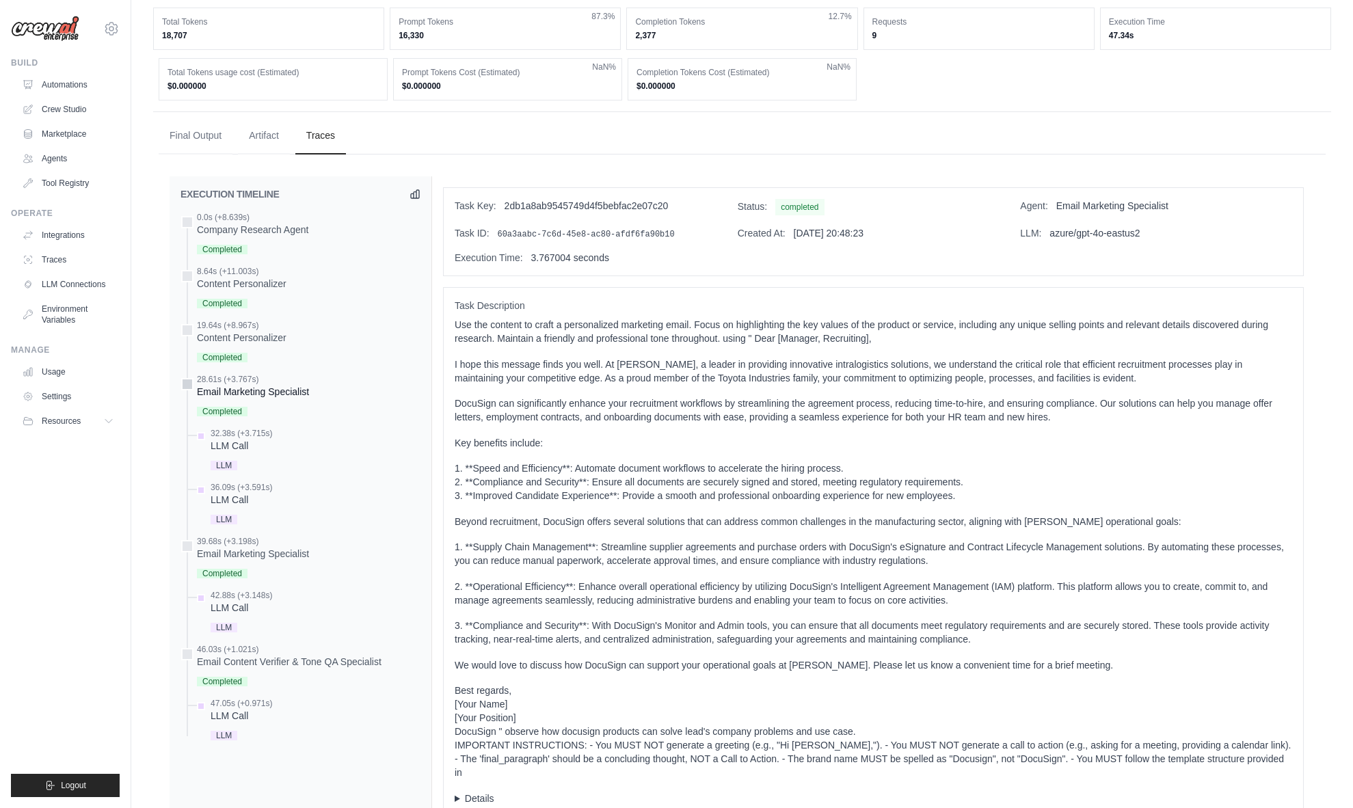
click at [294, 386] on div "Email Marketing Specialist" at bounding box center [253, 392] width 112 height 14
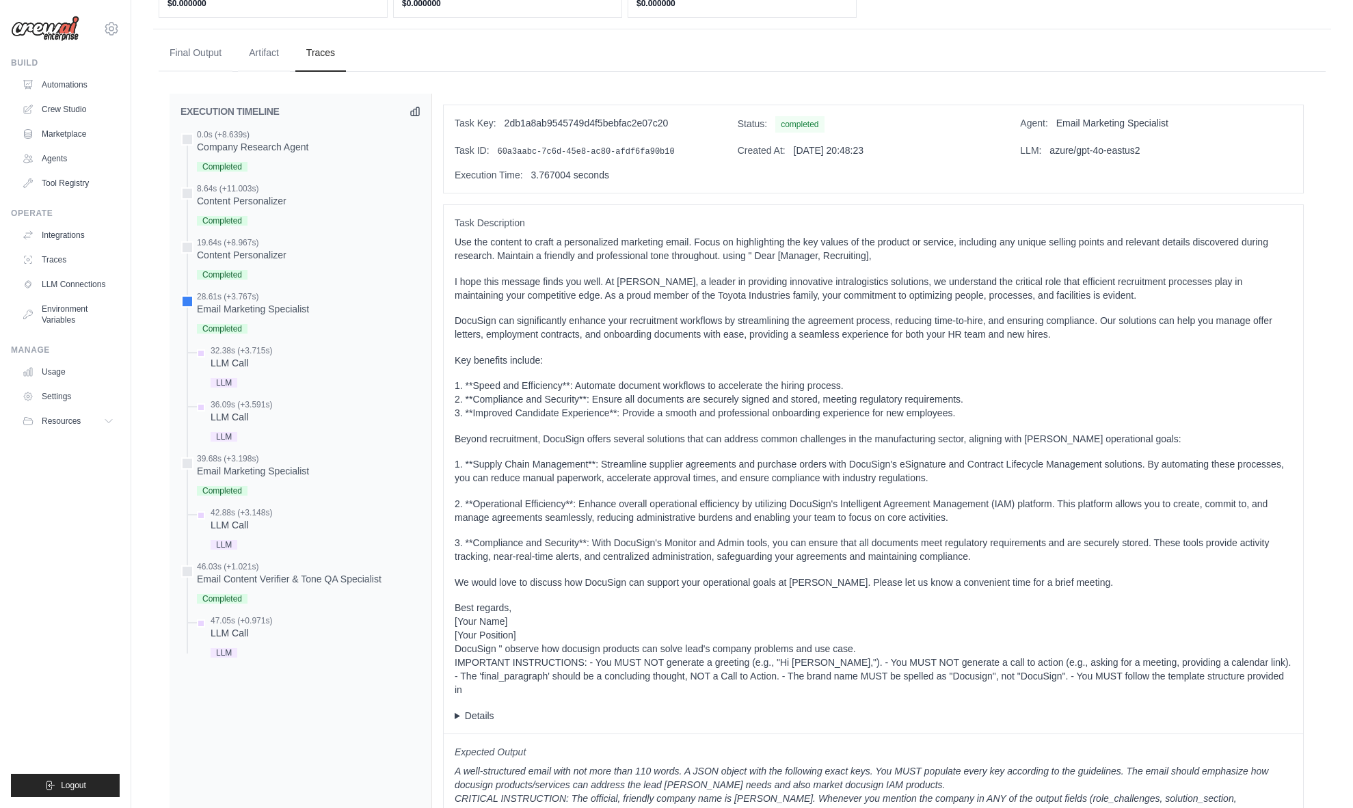
scroll to position [301, 0]
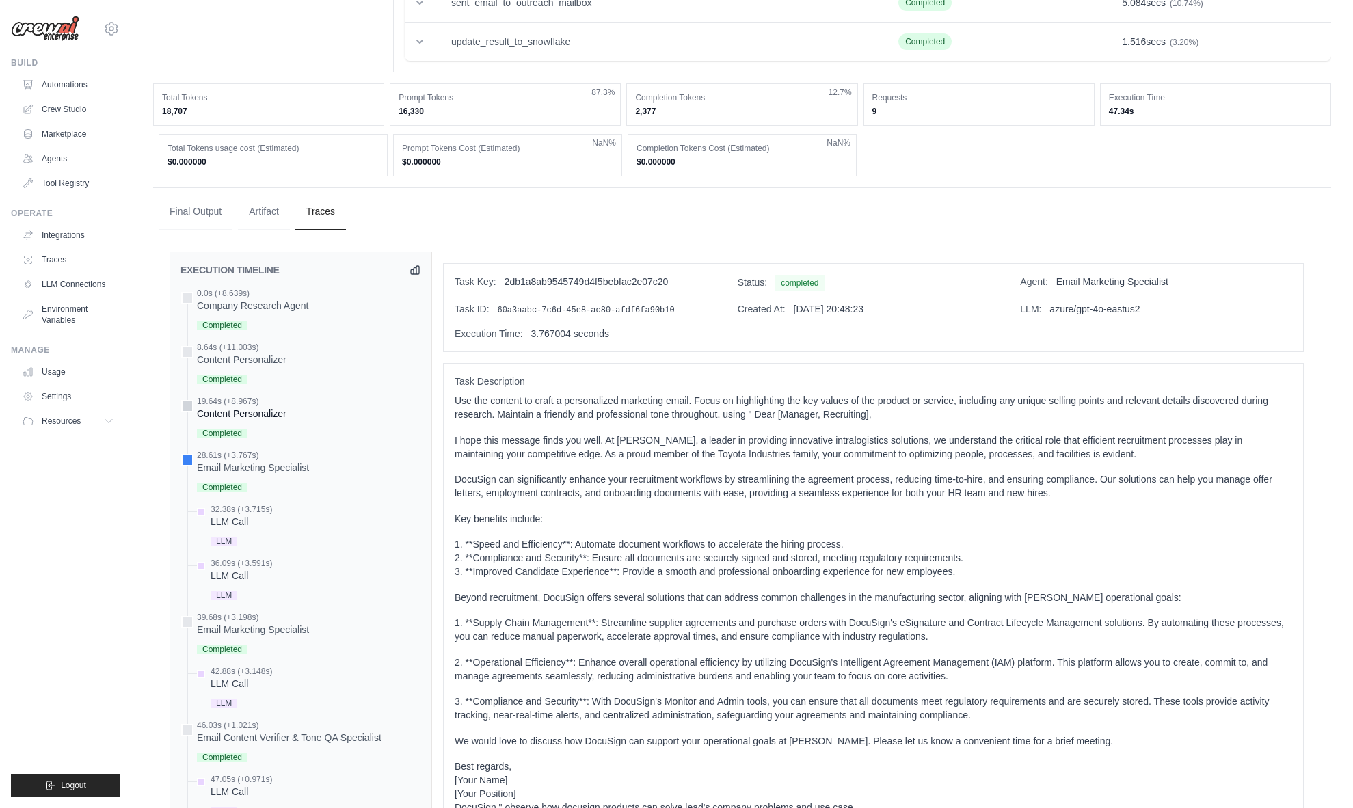
click at [317, 399] on div "19.64s (+8.967s) Content Personalizer" at bounding box center [300, 419] width 240 height 46
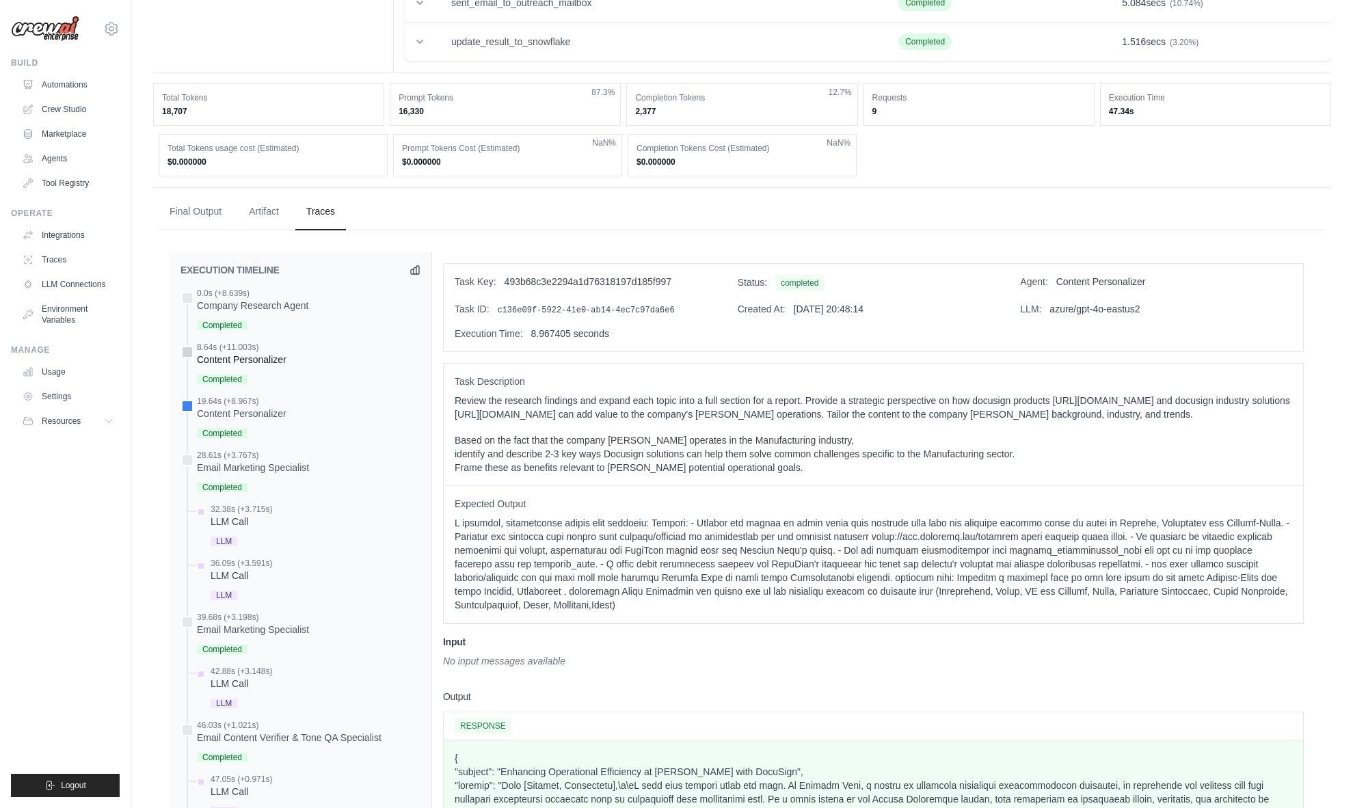
click at [317, 367] on div "8.64s (+11.003s) Content Personalizer" at bounding box center [300, 365] width 240 height 46
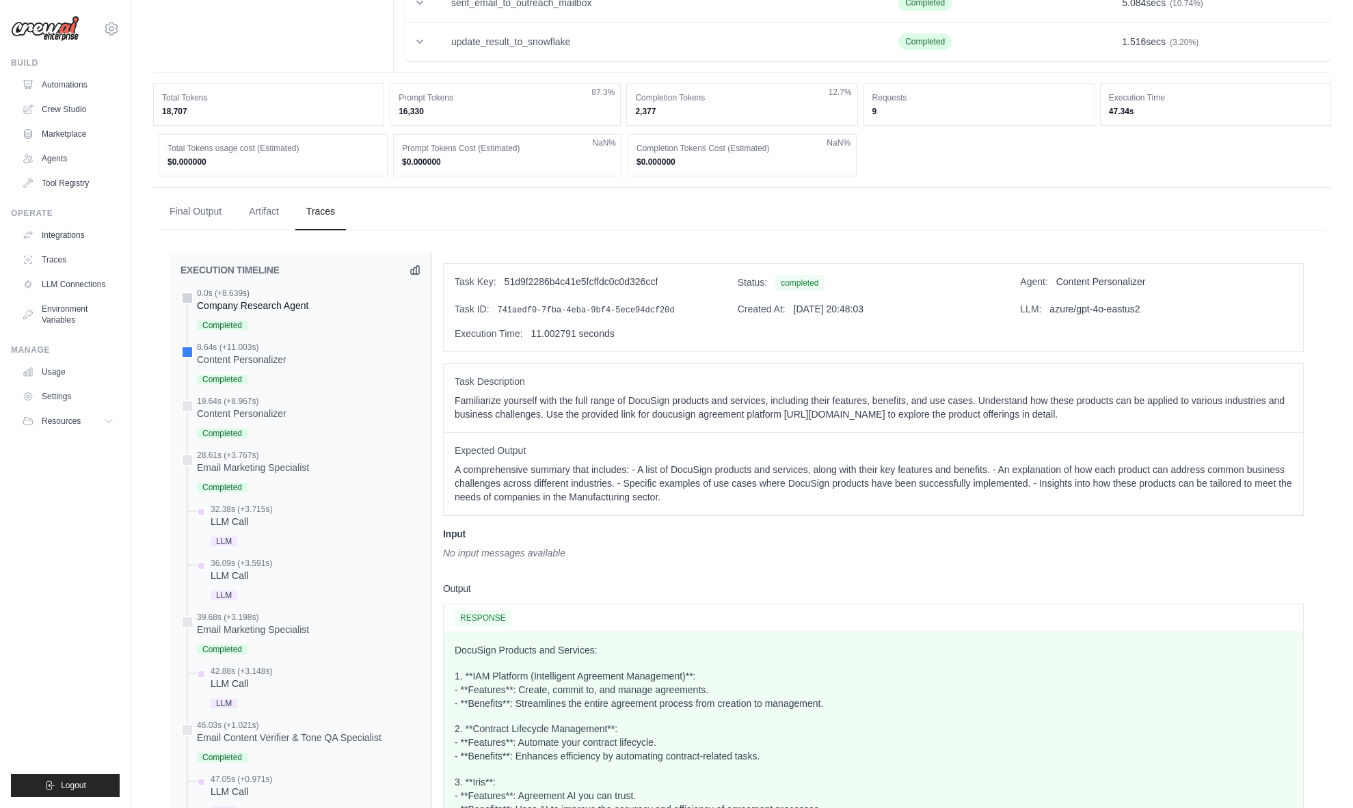
click at [319, 323] on div "0.0s (+8.639s) Company Research Agent" at bounding box center [300, 311] width 240 height 46
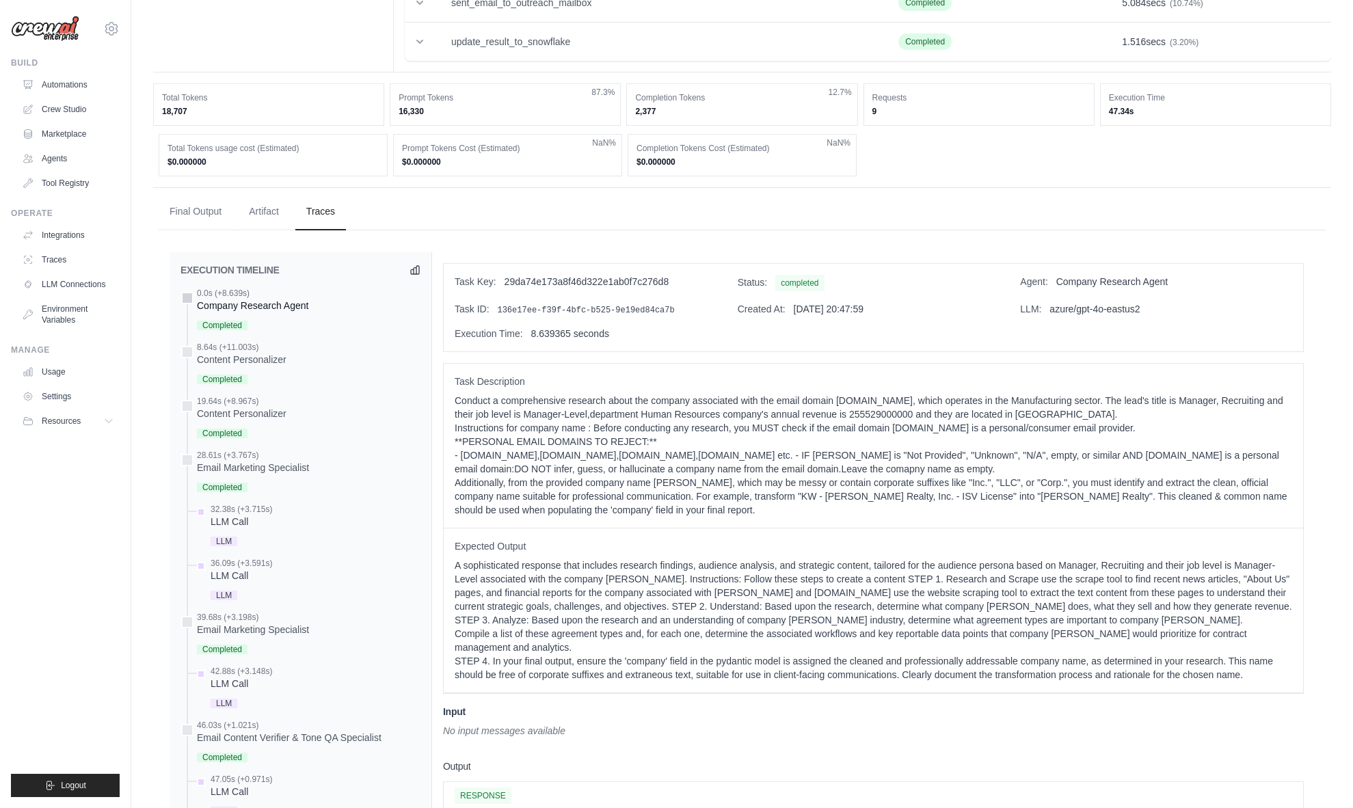
scroll to position [0, 0]
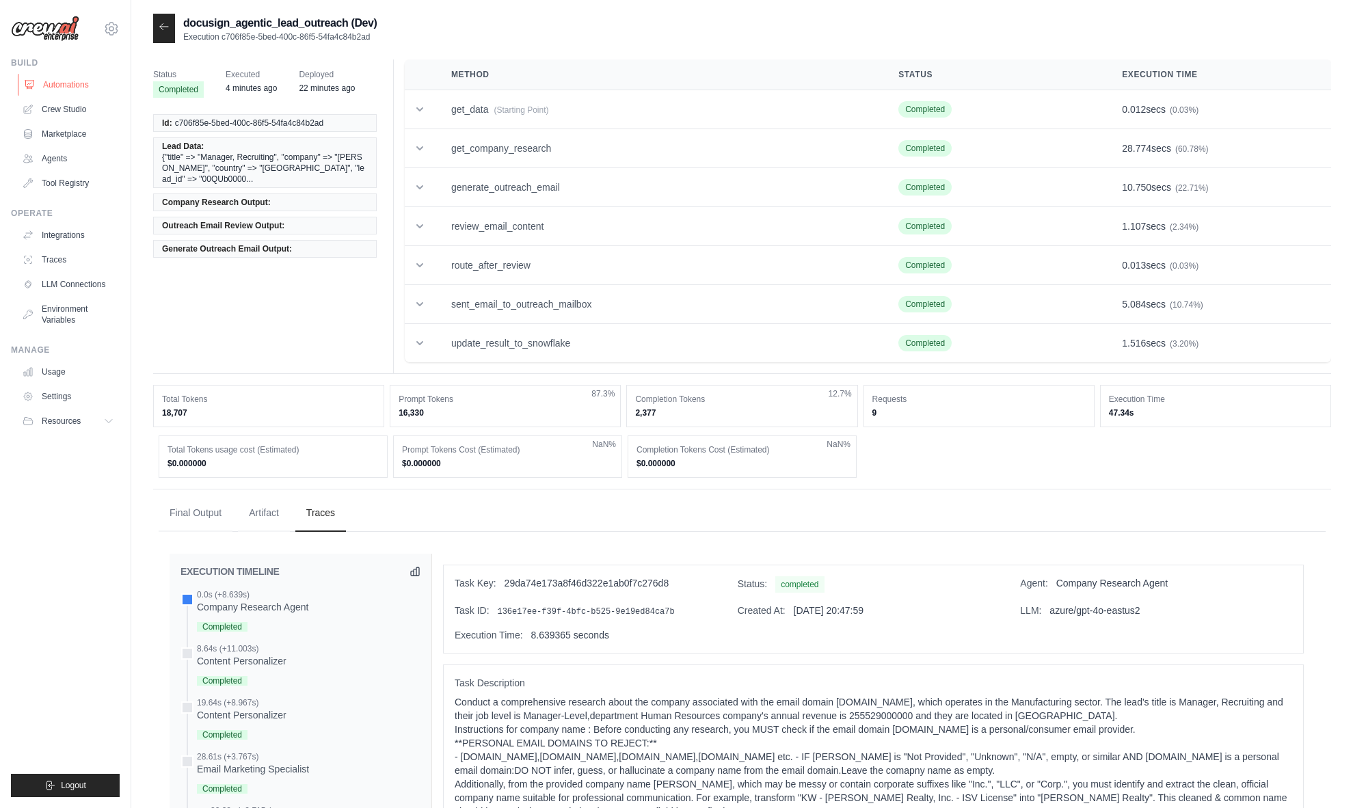
click at [110, 86] on link "Automations" at bounding box center [69, 85] width 103 height 22
